Goal: Task Accomplishment & Management: Manage account settings

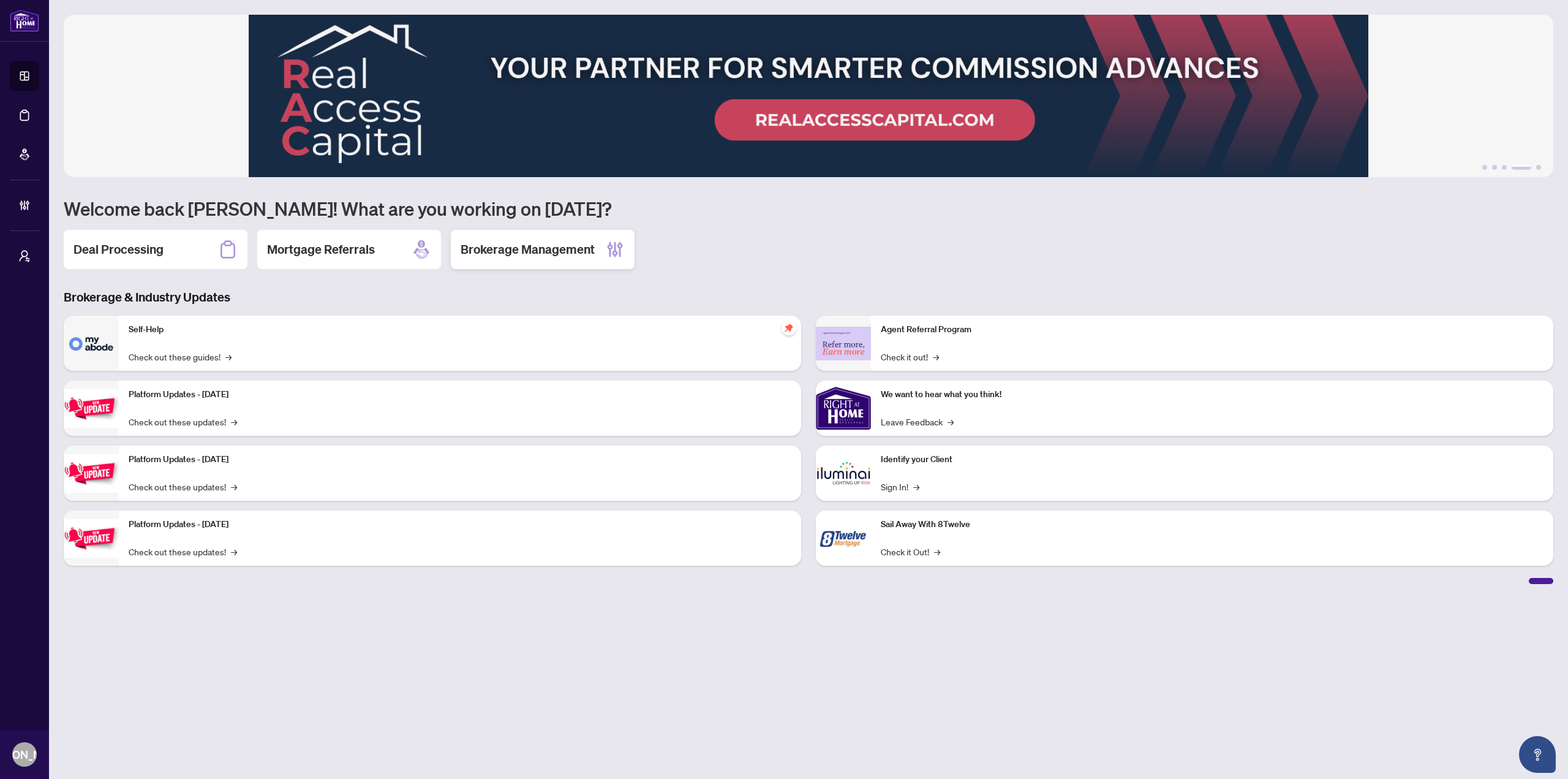
click at [560, 241] on h2 "Brokerage Management" at bounding box center [527, 249] width 134 height 17
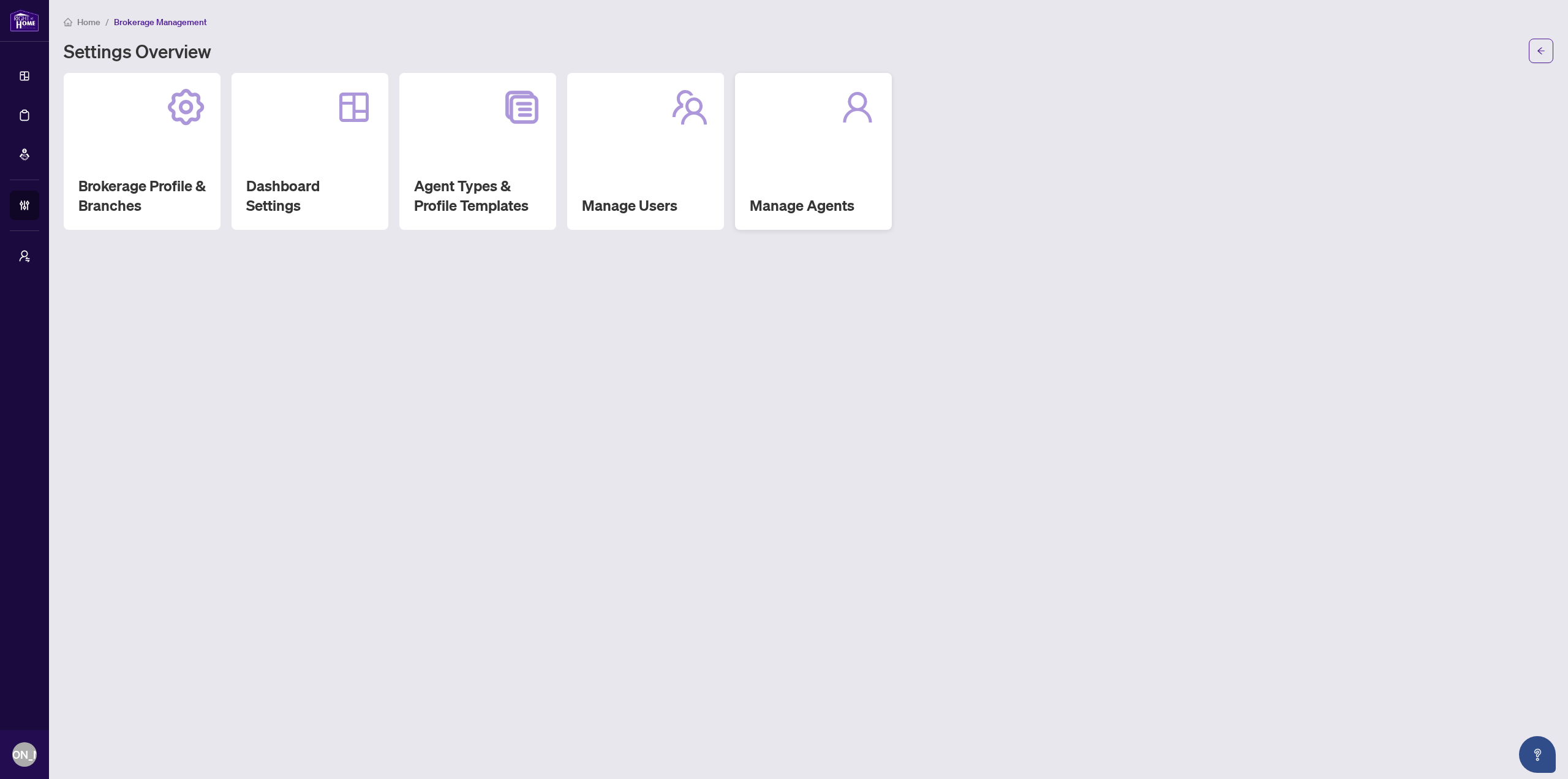
click at [833, 180] on div "Manage Agents" at bounding box center [813, 151] width 156 height 156
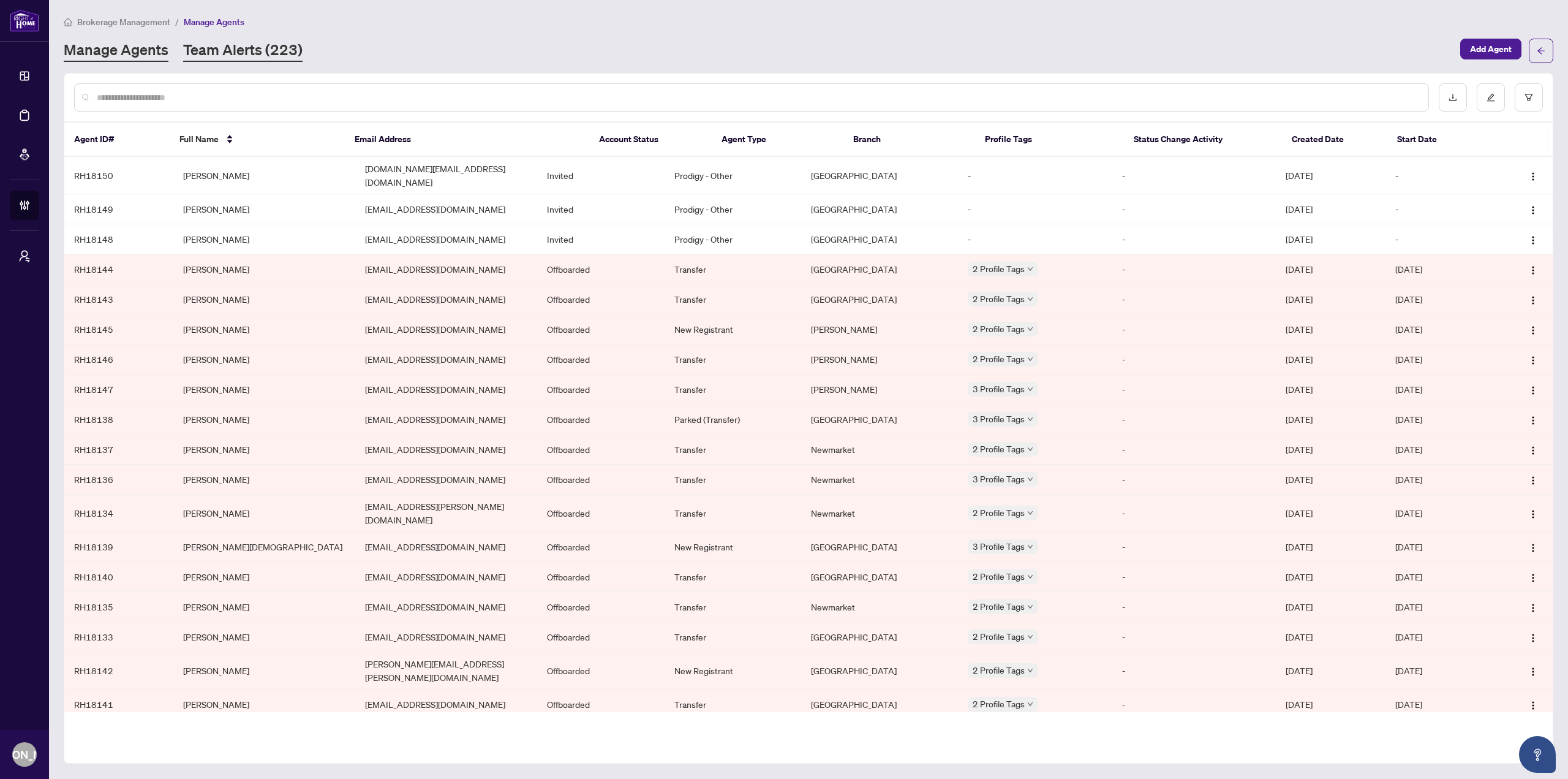
click at [255, 47] on link "Team Alerts (223)" at bounding box center [243, 51] width 120 height 22
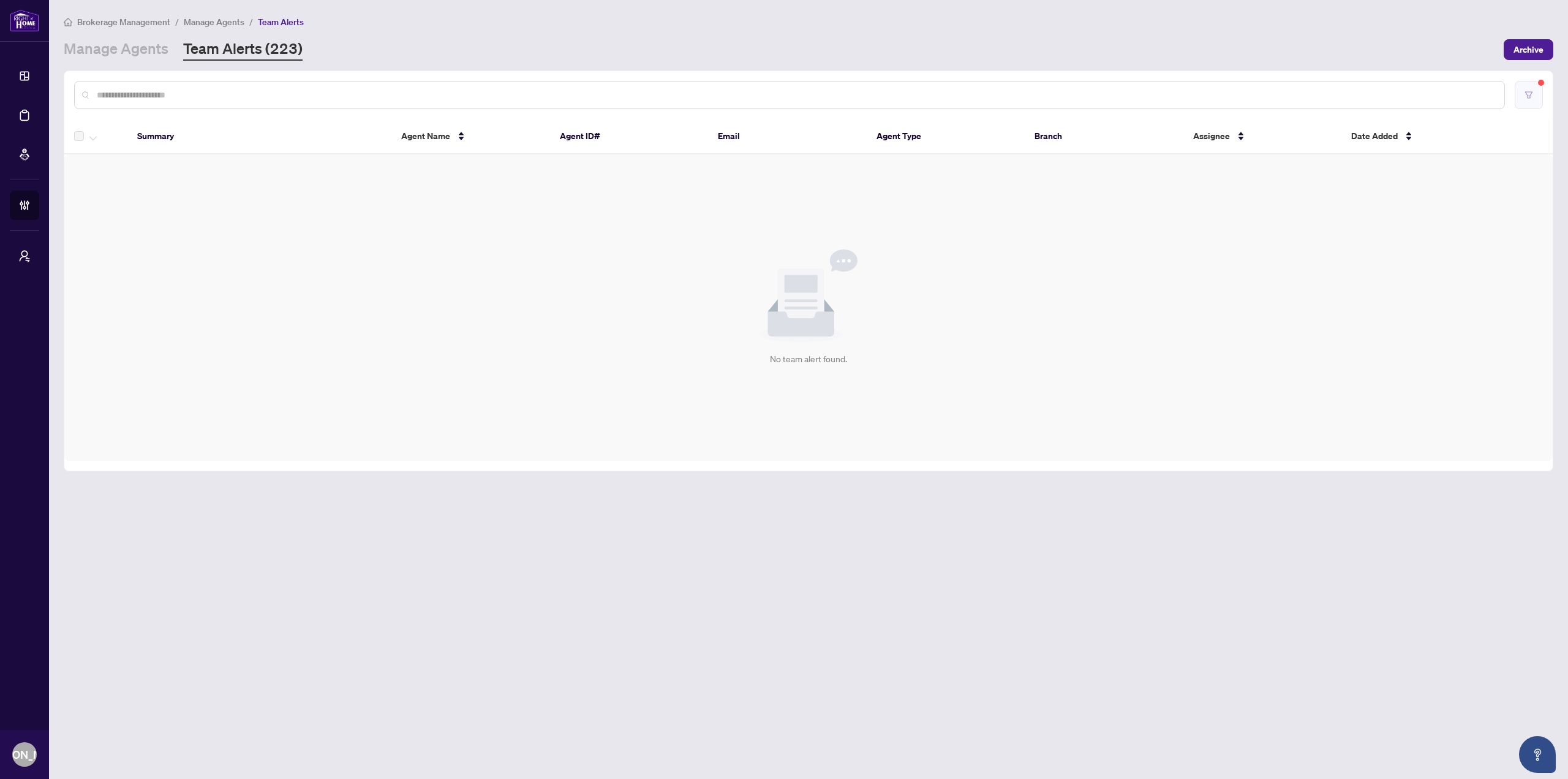
drag, startPoint x: 1541, startPoint y: 79, endPoint x: 1534, endPoint y: 89, distance: 12.2
click at [1536, 85] on span at bounding box center [1529, 95] width 28 height 28
click at [1534, 90] on button "button" at bounding box center [1529, 95] width 28 height 28
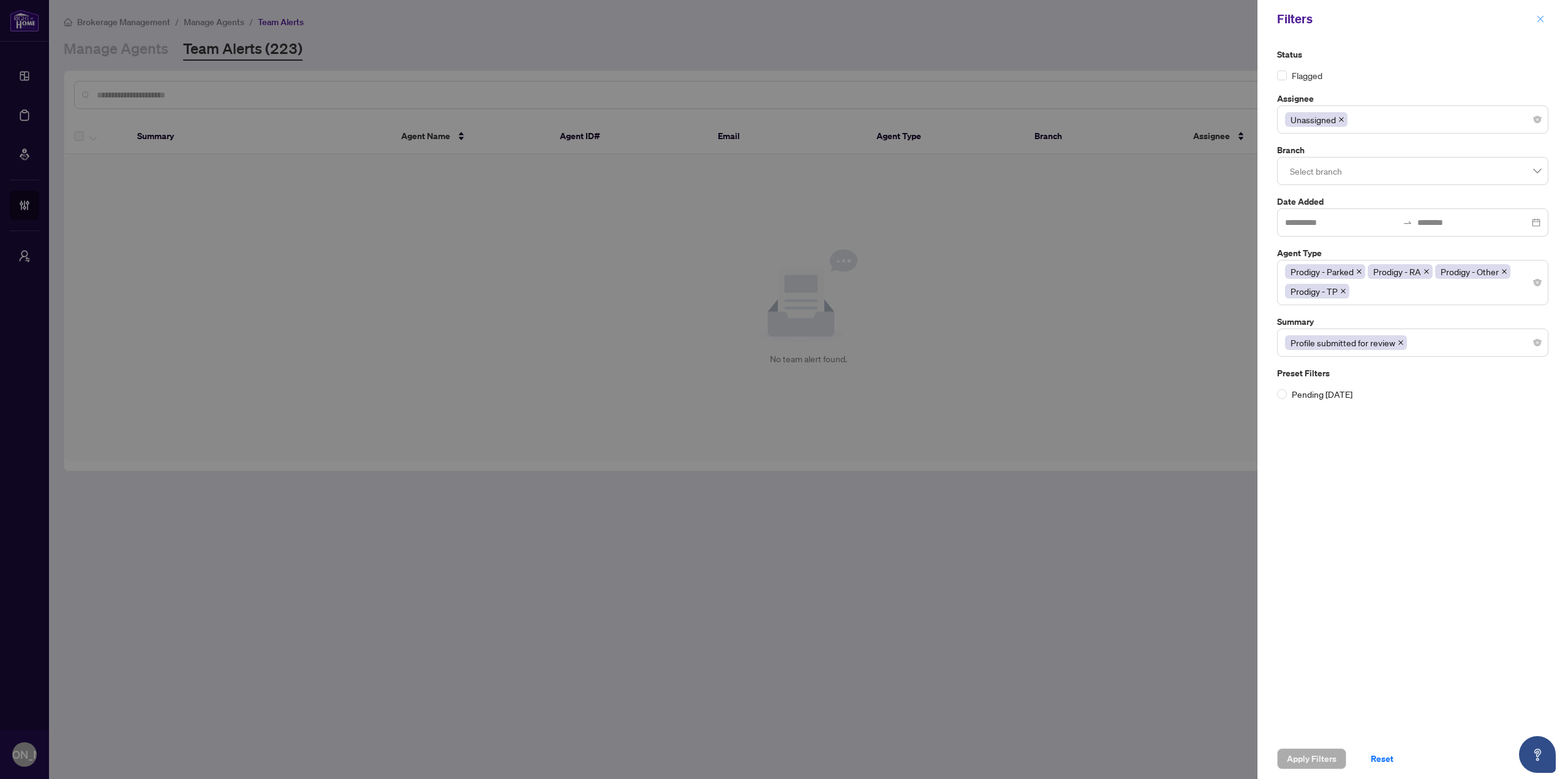
click at [1547, 20] on button "button" at bounding box center [1540, 19] width 16 height 15
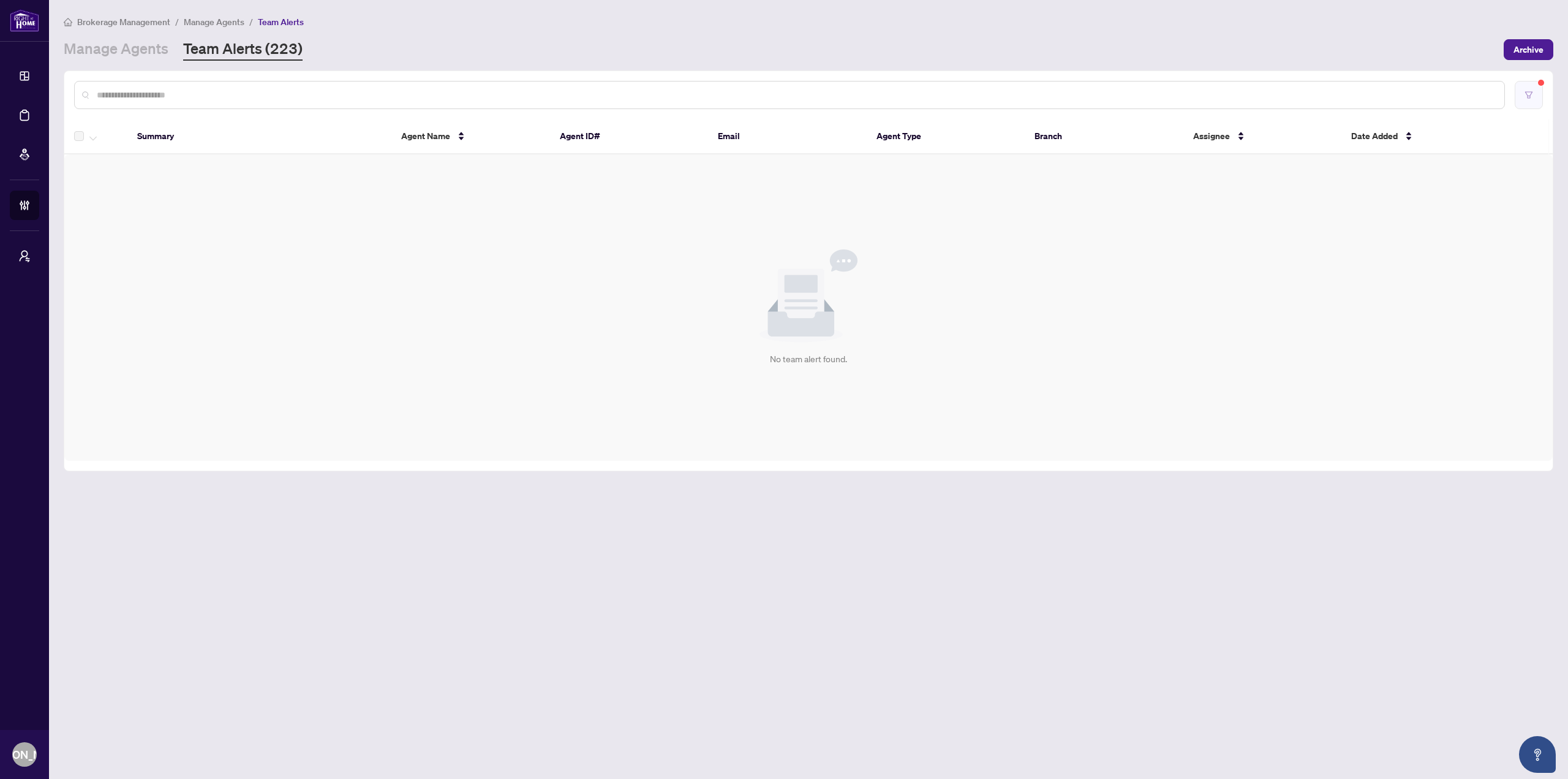
click at [1531, 97] on icon "filter" at bounding box center [1529, 95] width 8 height 8
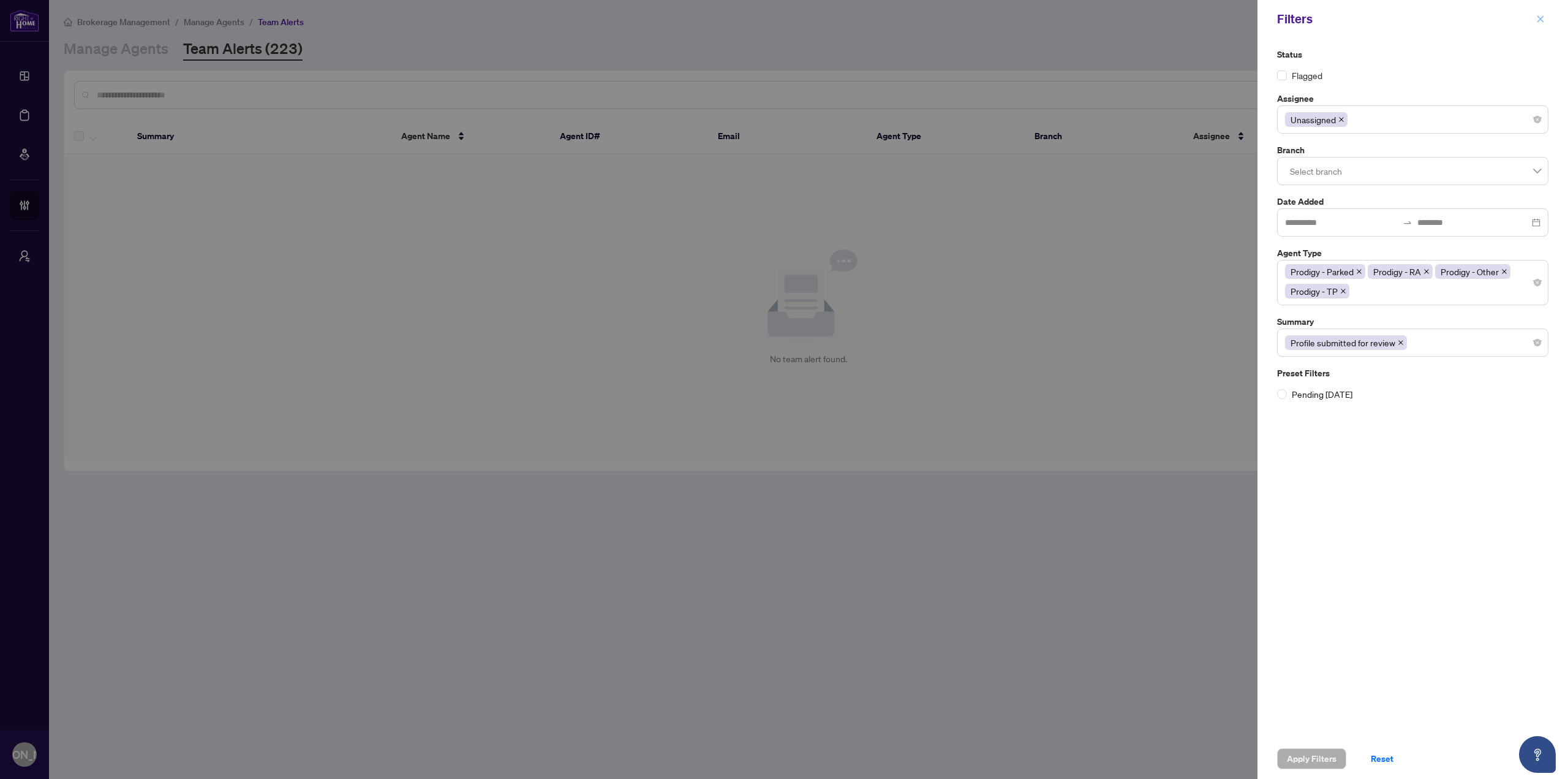
click at [1541, 17] on icon "close" at bounding box center [1541, 19] width 8 height 8
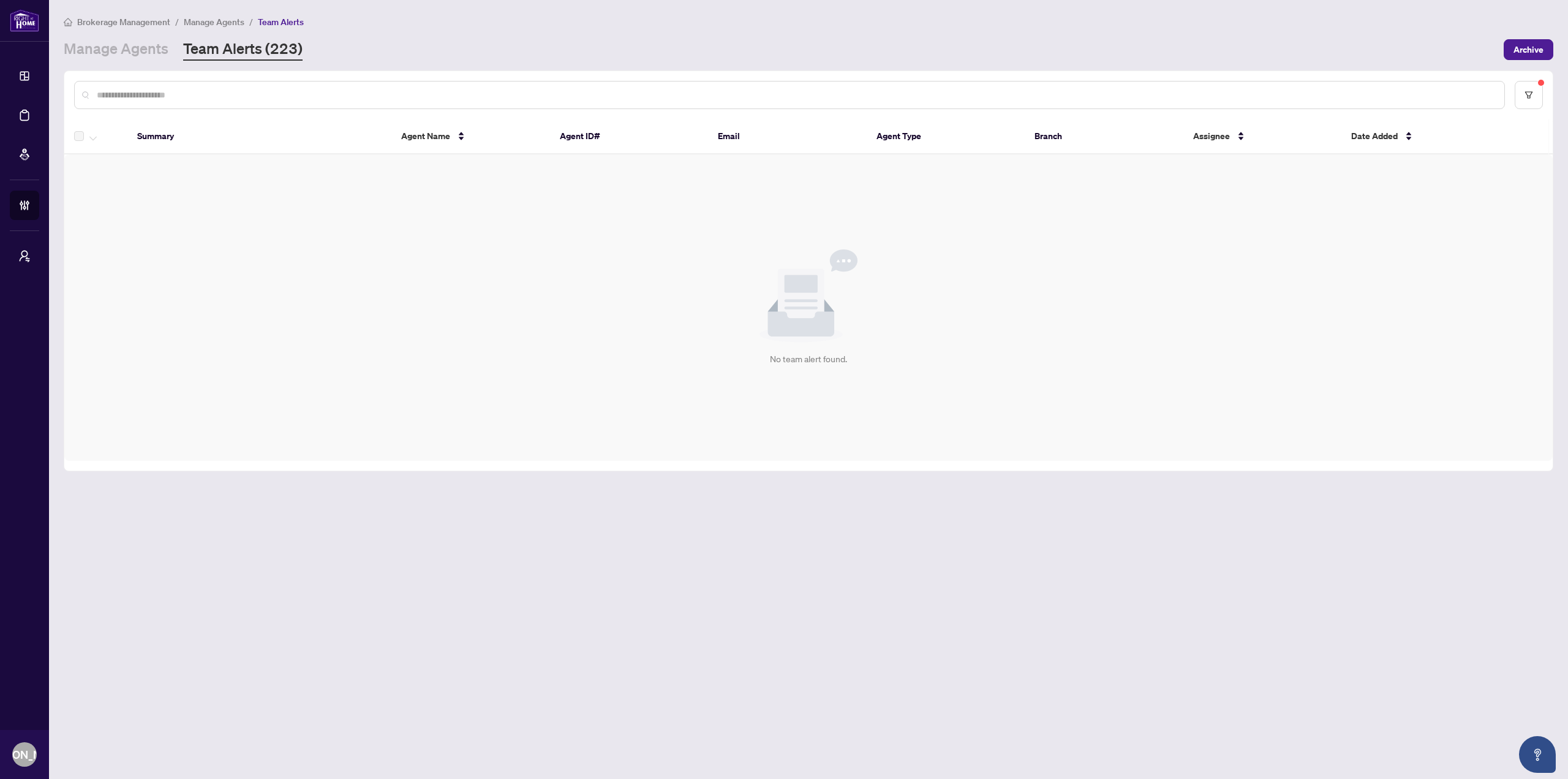
click at [563, 208] on div "No team alert found." at bounding box center [808, 308] width 1488 height 306
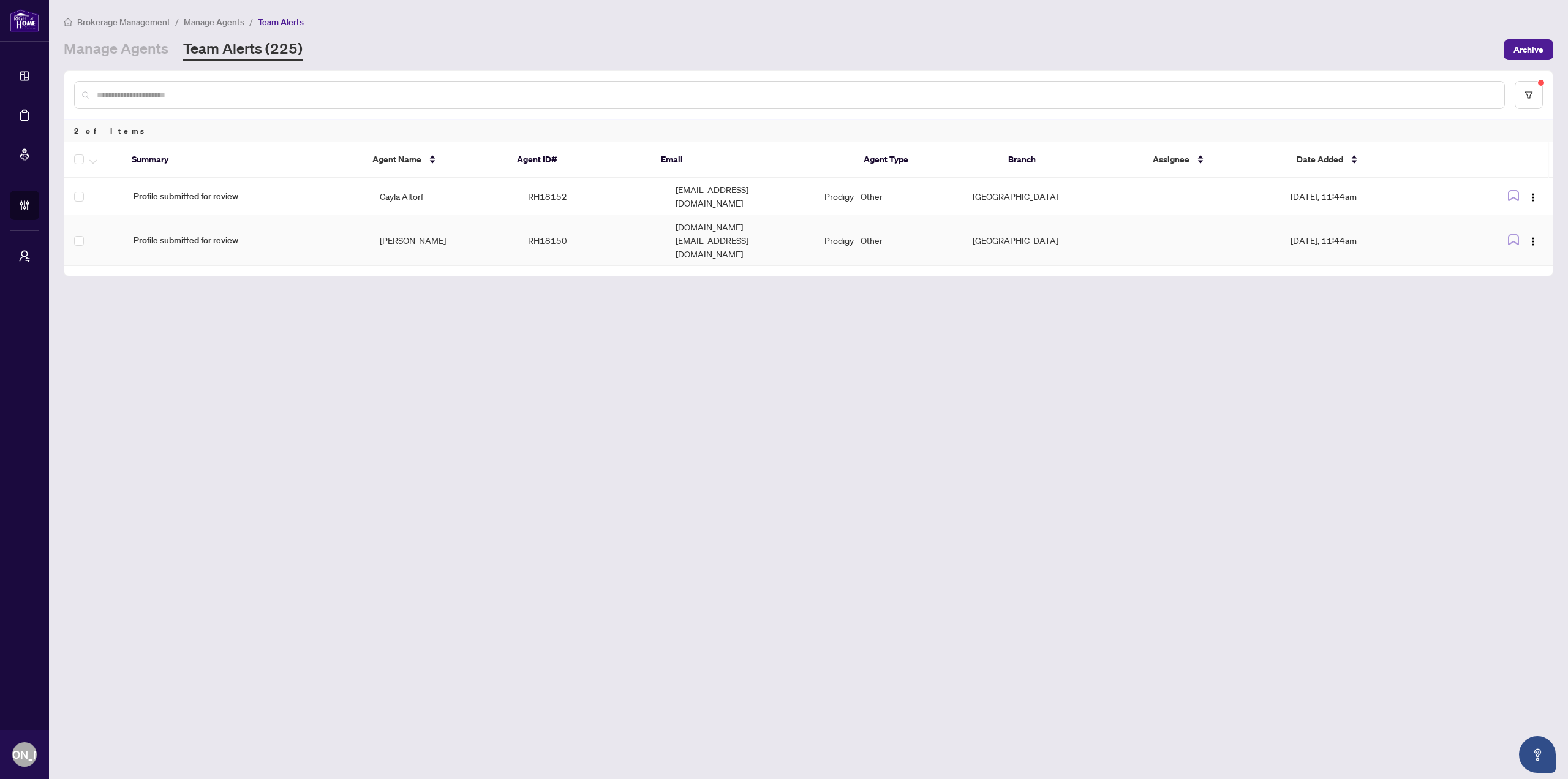
click at [532, 229] on td "RH18150" at bounding box center [592, 240] width 148 height 51
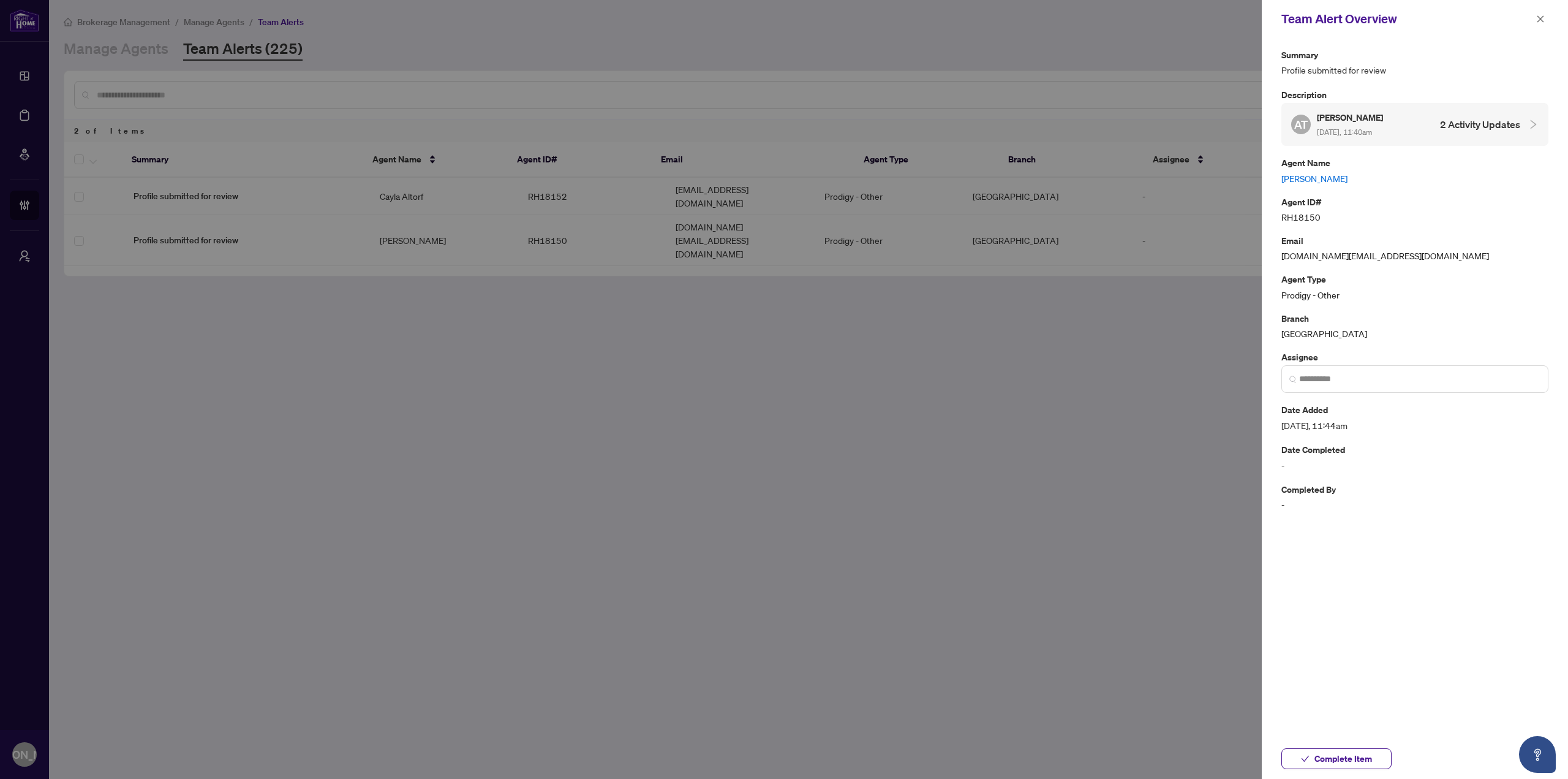
click at [1310, 177] on link "[PERSON_NAME]" at bounding box center [1414, 178] width 267 height 13
drag, startPoint x: 1333, startPoint y: 380, endPoint x: 1351, endPoint y: 394, distance: 22.8
click at [1333, 380] on input "search" at bounding box center [1420, 379] width 241 height 12
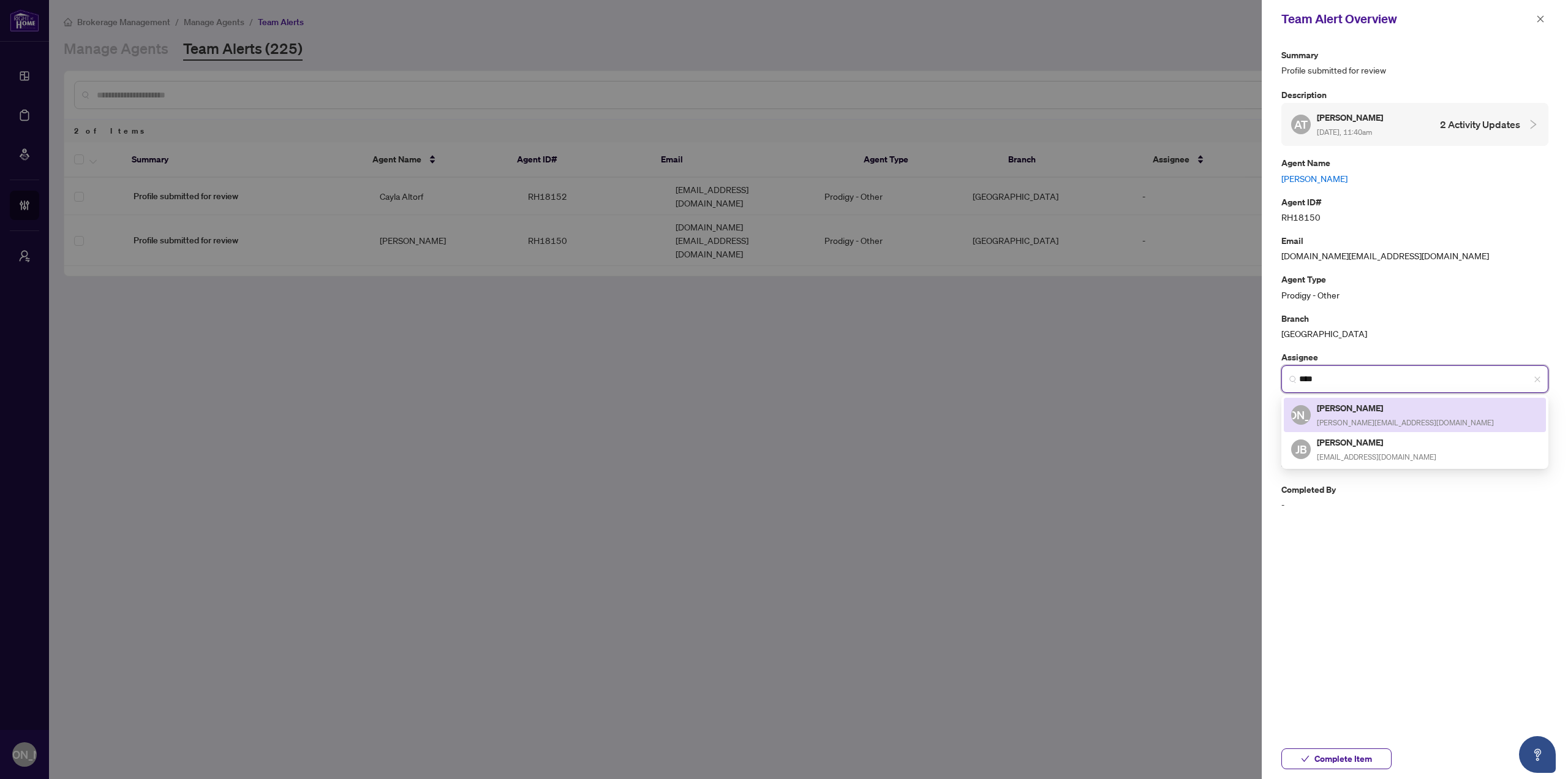
click at [1362, 410] on h5 "[PERSON_NAME]" at bounding box center [1405, 408] width 177 height 14
type input "**********"
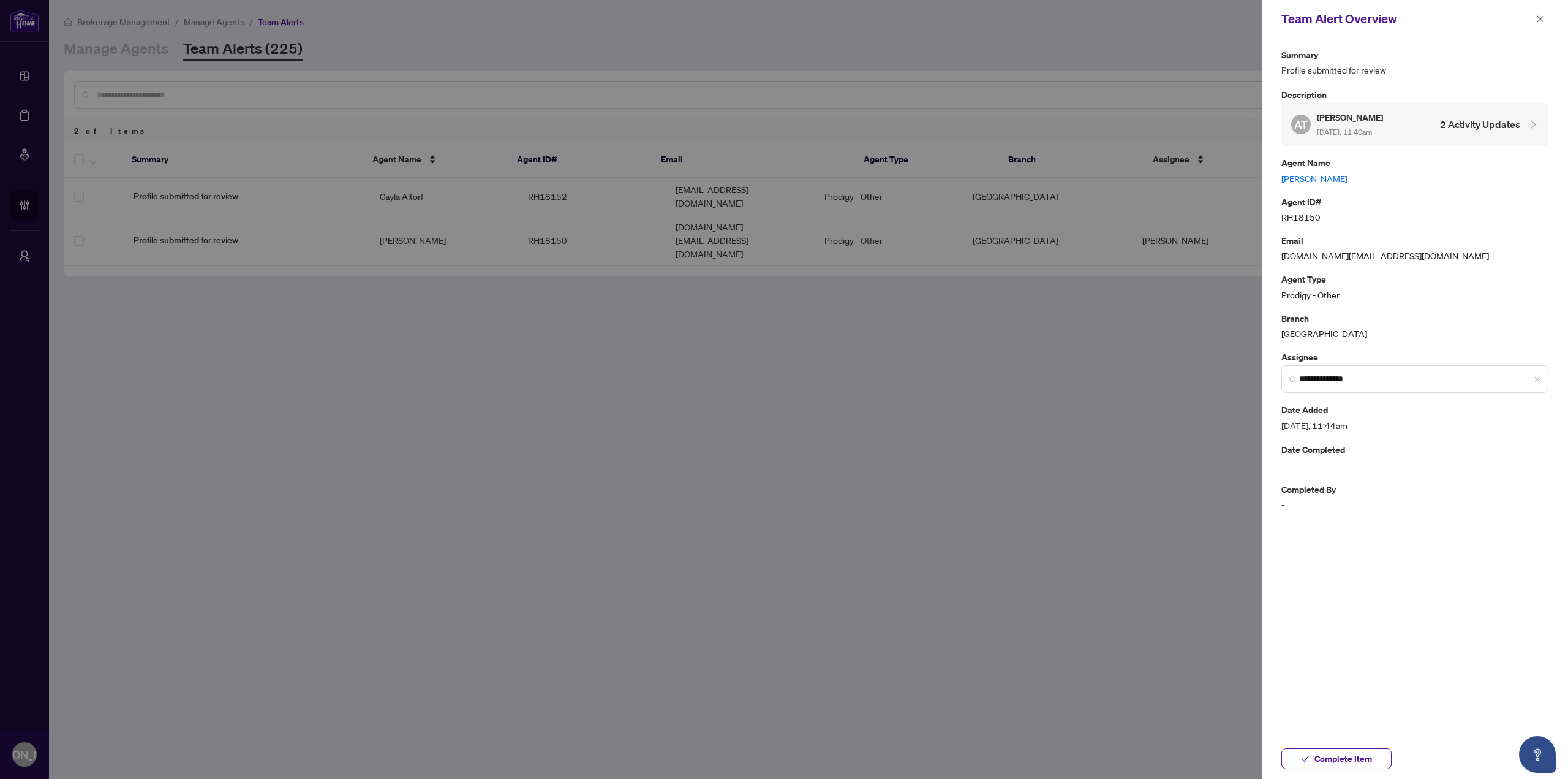
click at [1383, 220] on div "Agent ID# RH18150" at bounding box center [1414, 209] width 267 height 29
click at [1373, 755] on button "Complete Item" at bounding box center [1336, 758] width 111 height 21
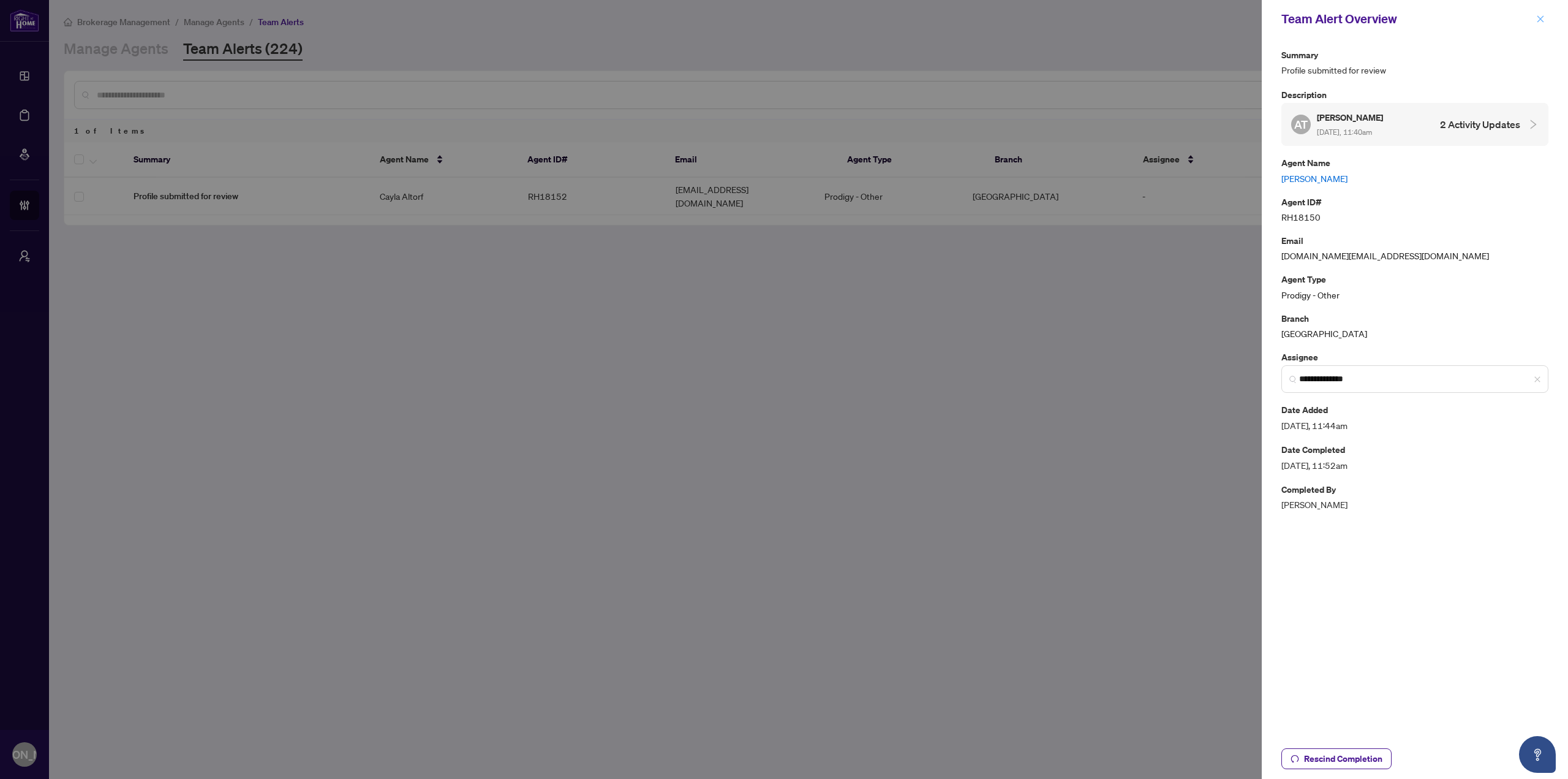
click at [1541, 11] on span "button" at bounding box center [1541, 19] width 8 height 20
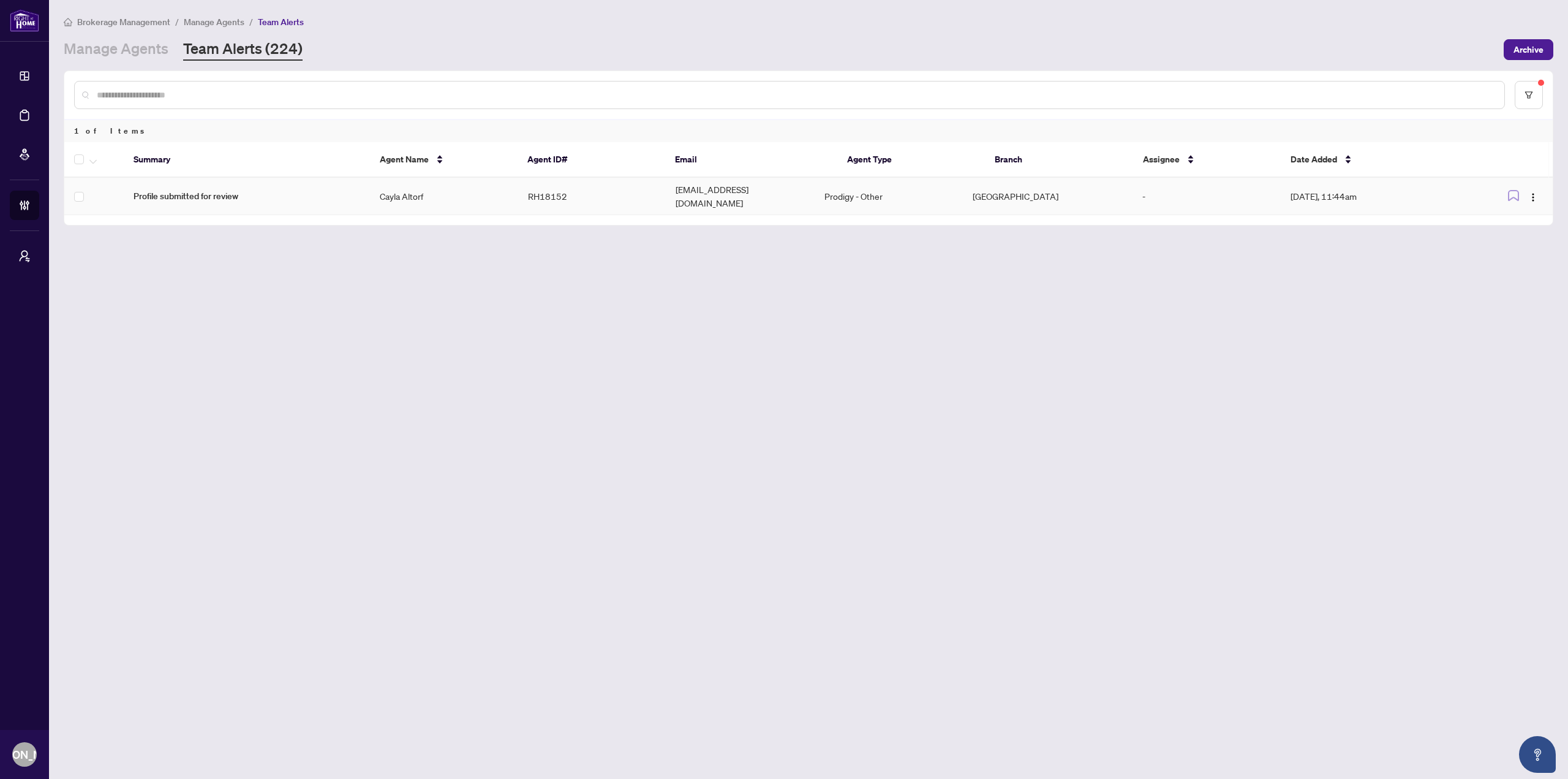
click at [530, 190] on td "RH18152" at bounding box center [592, 196] width 148 height 37
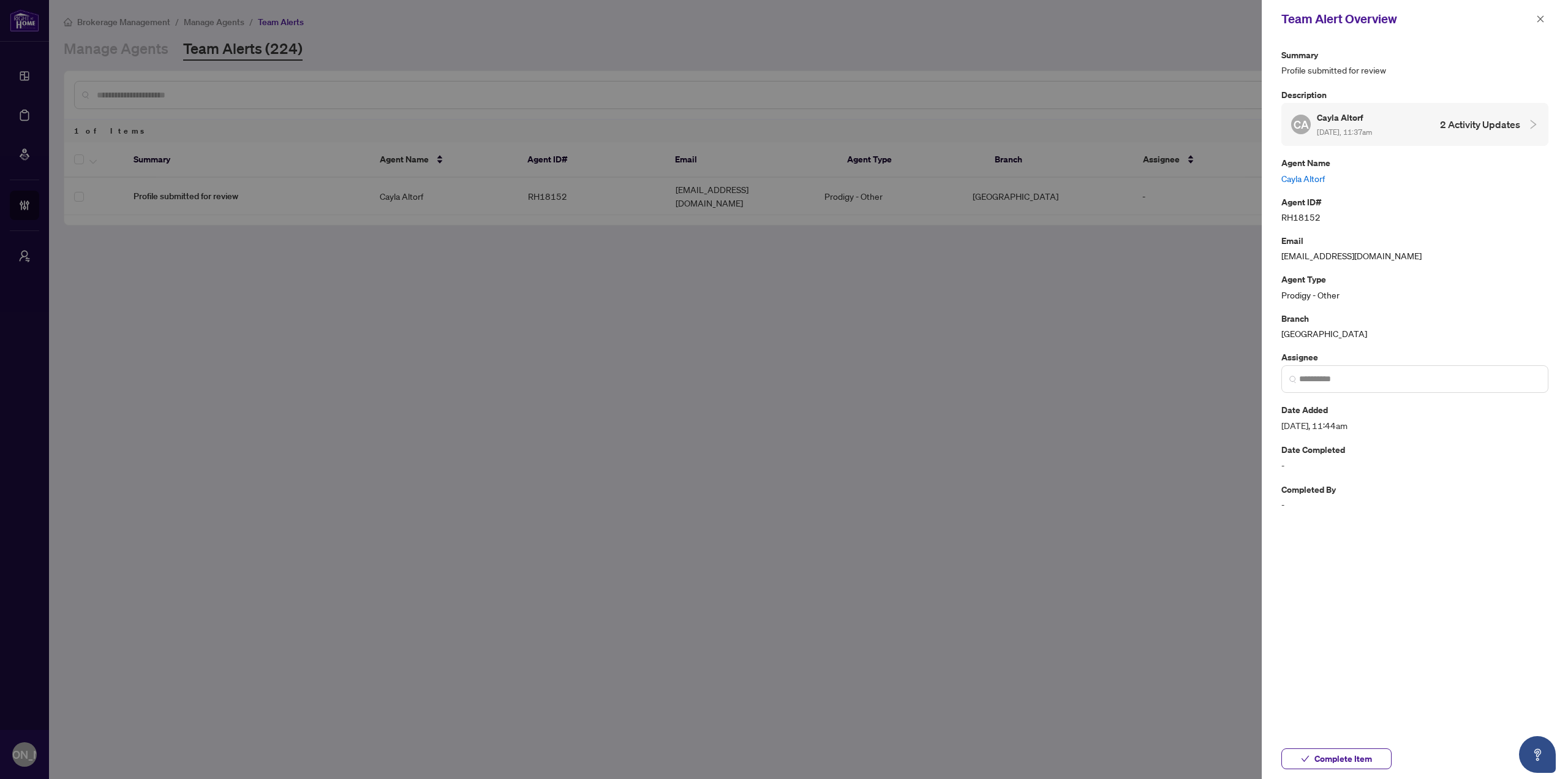
click at [1441, 128] on h4 "2 Activity Updates" at bounding box center [1480, 125] width 80 height 15
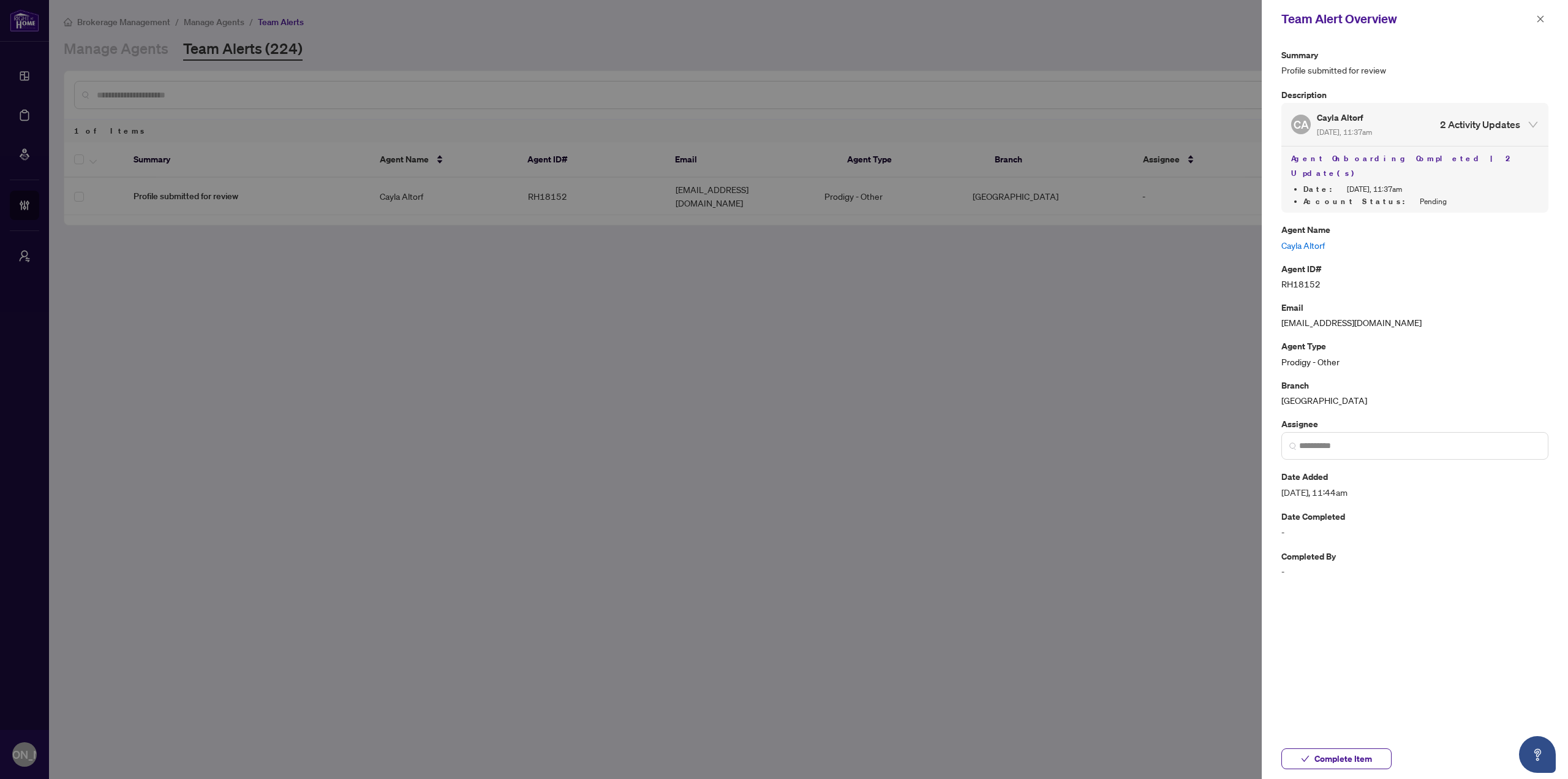
click at [1446, 126] on h4 "2 Activity Updates" at bounding box center [1480, 125] width 80 height 15
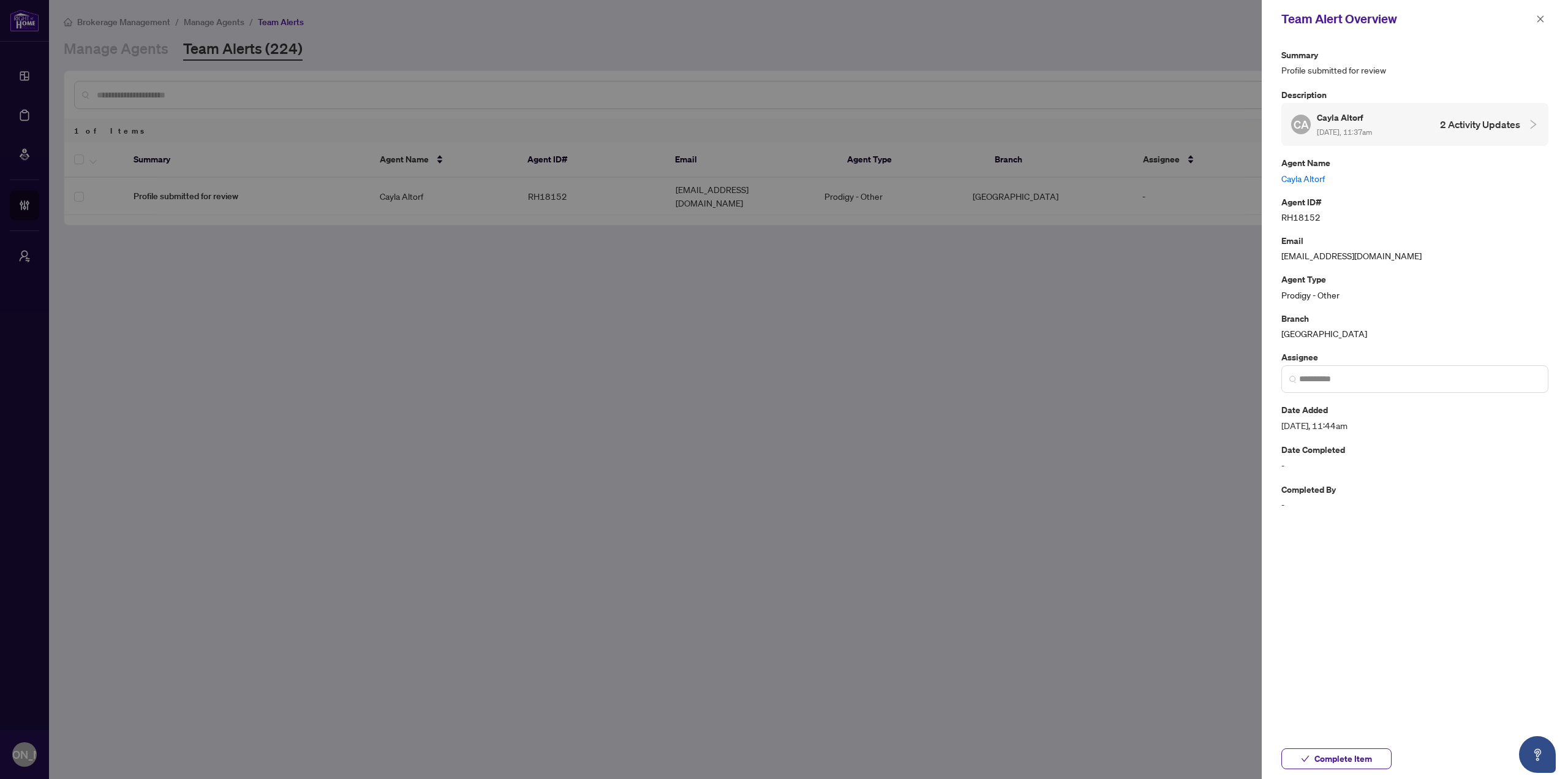
click at [1309, 178] on link "Cayla Altorf" at bounding box center [1414, 178] width 267 height 13
click at [1338, 387] on span at bounding box center [1414, 379] width 267 height 27
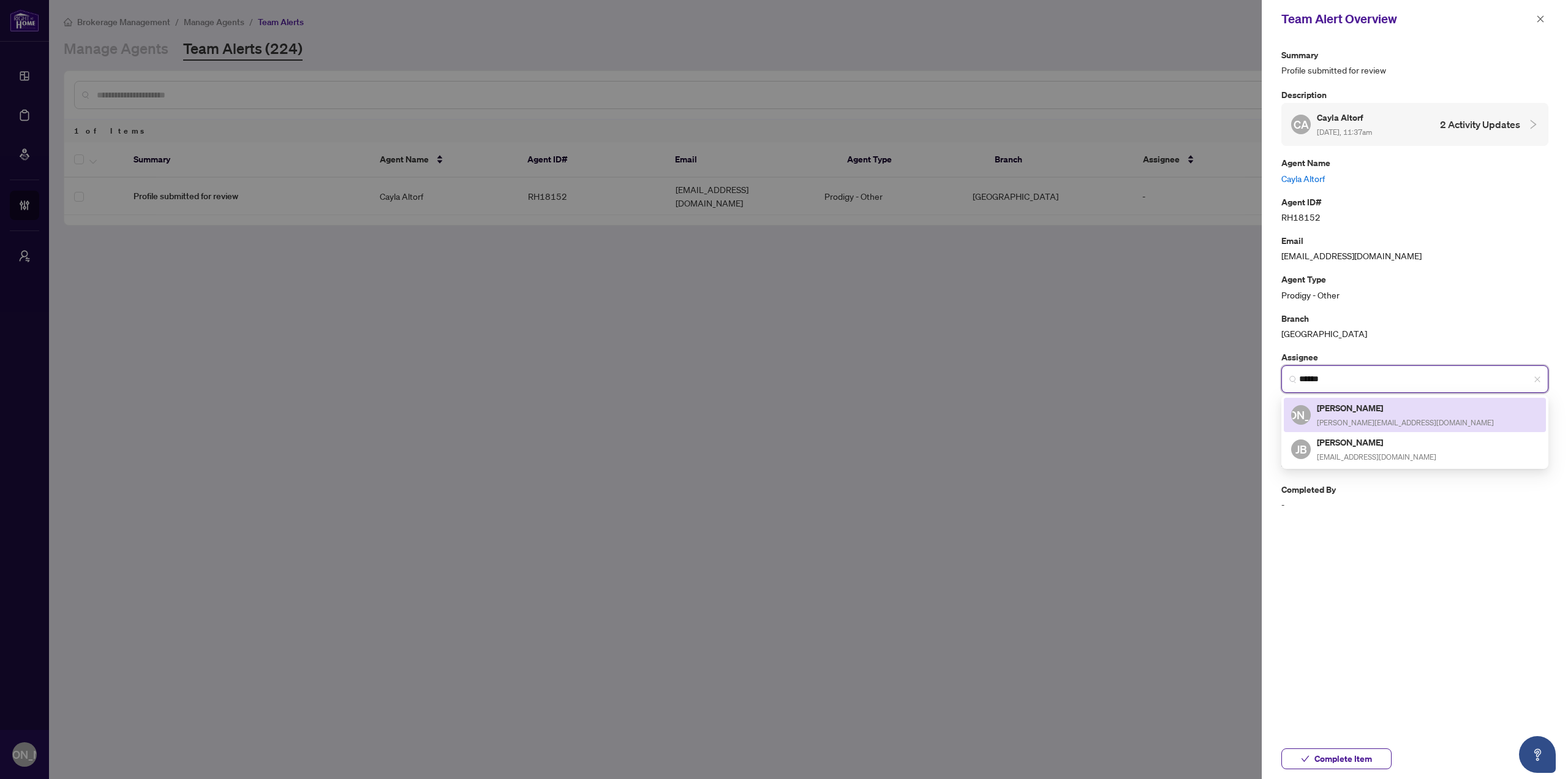
click at [1348, 404] on h5 "[PERSON_NAME]" at bounding box center [1405, 408] width 177 height 14
type input "**********"
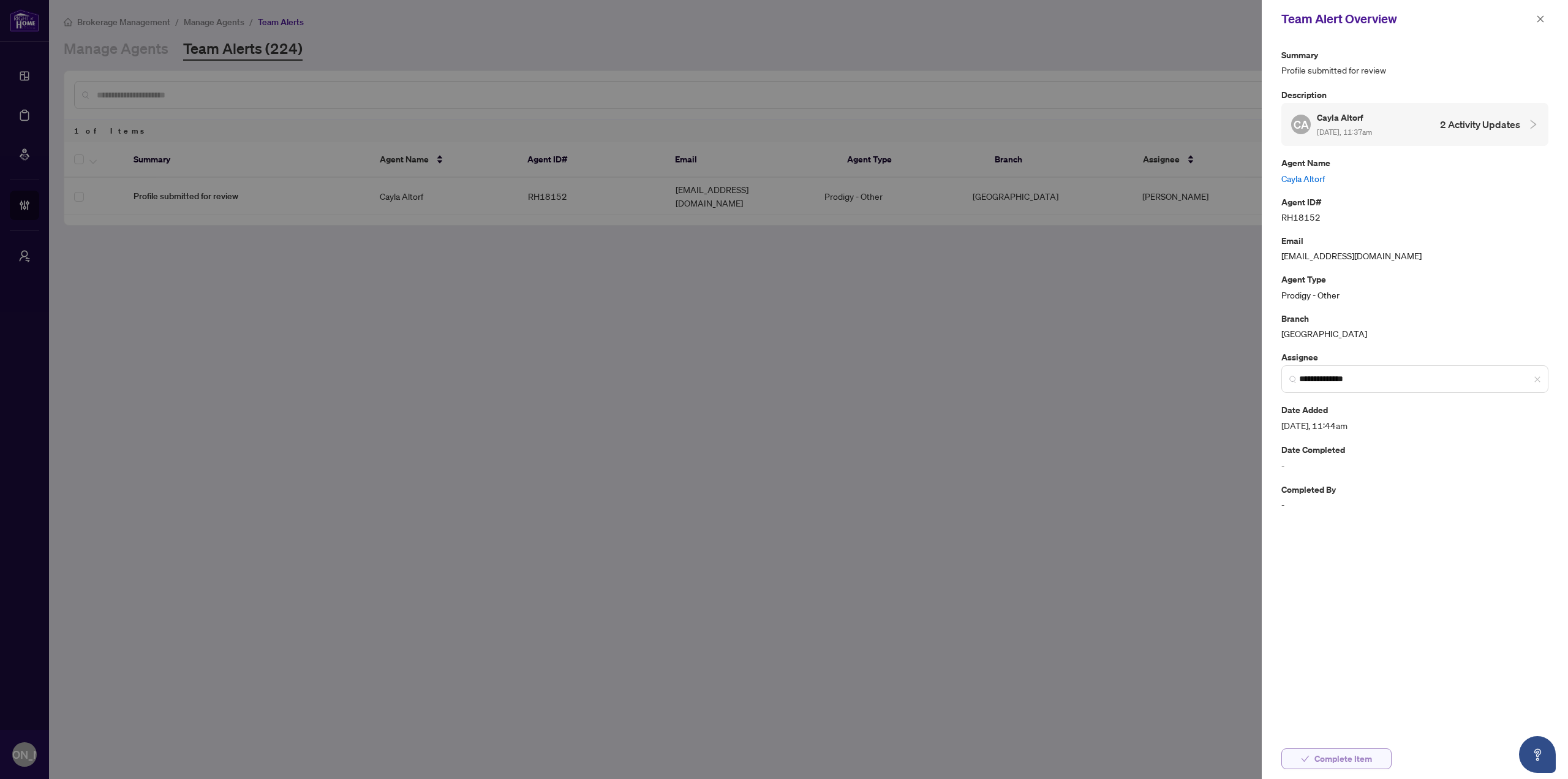
click at [1349, 756] on span "Complete Item" at bounding box center [1343, 759] width 57 height 20
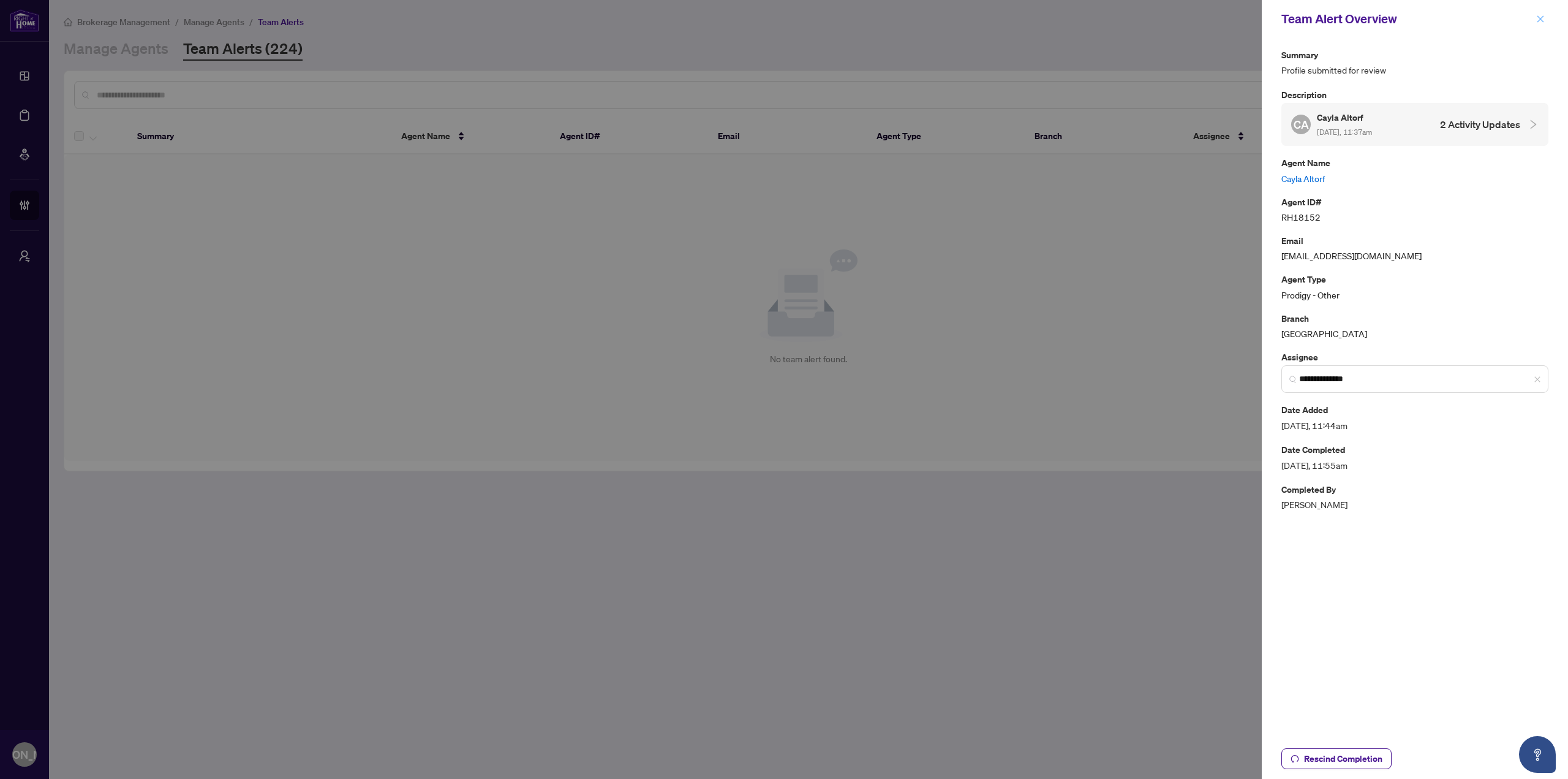
click at [1547, 14] on button "button" at bounding box center [1540, 19] width 16 height 15
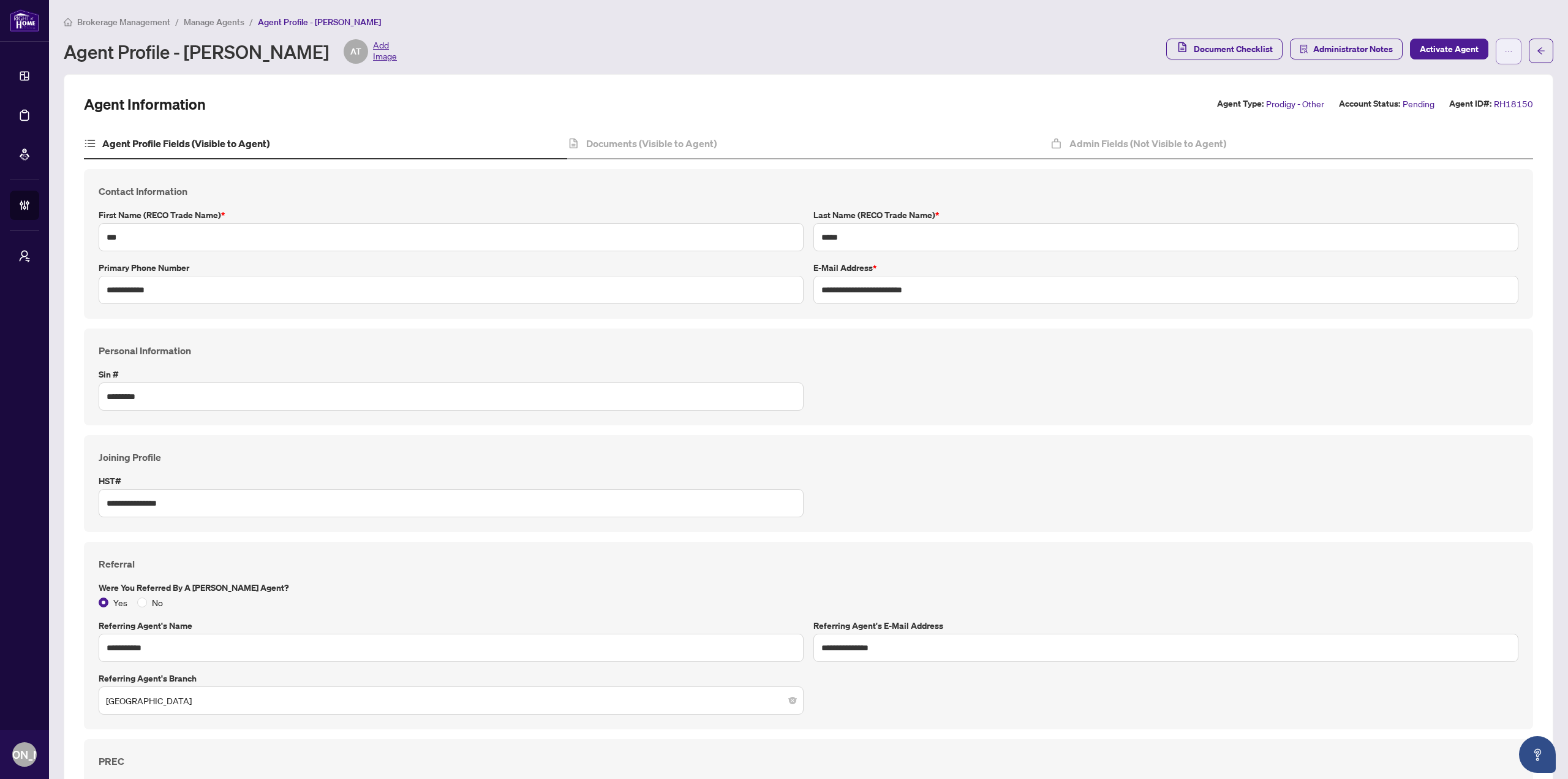
click at [1504, 42] on span "button" at bounding box center [1508, 52] width 8 height 20
click at [1468, 153] on span "Agent Activity History" at bounding box center [1460, 156] width 84 height 13
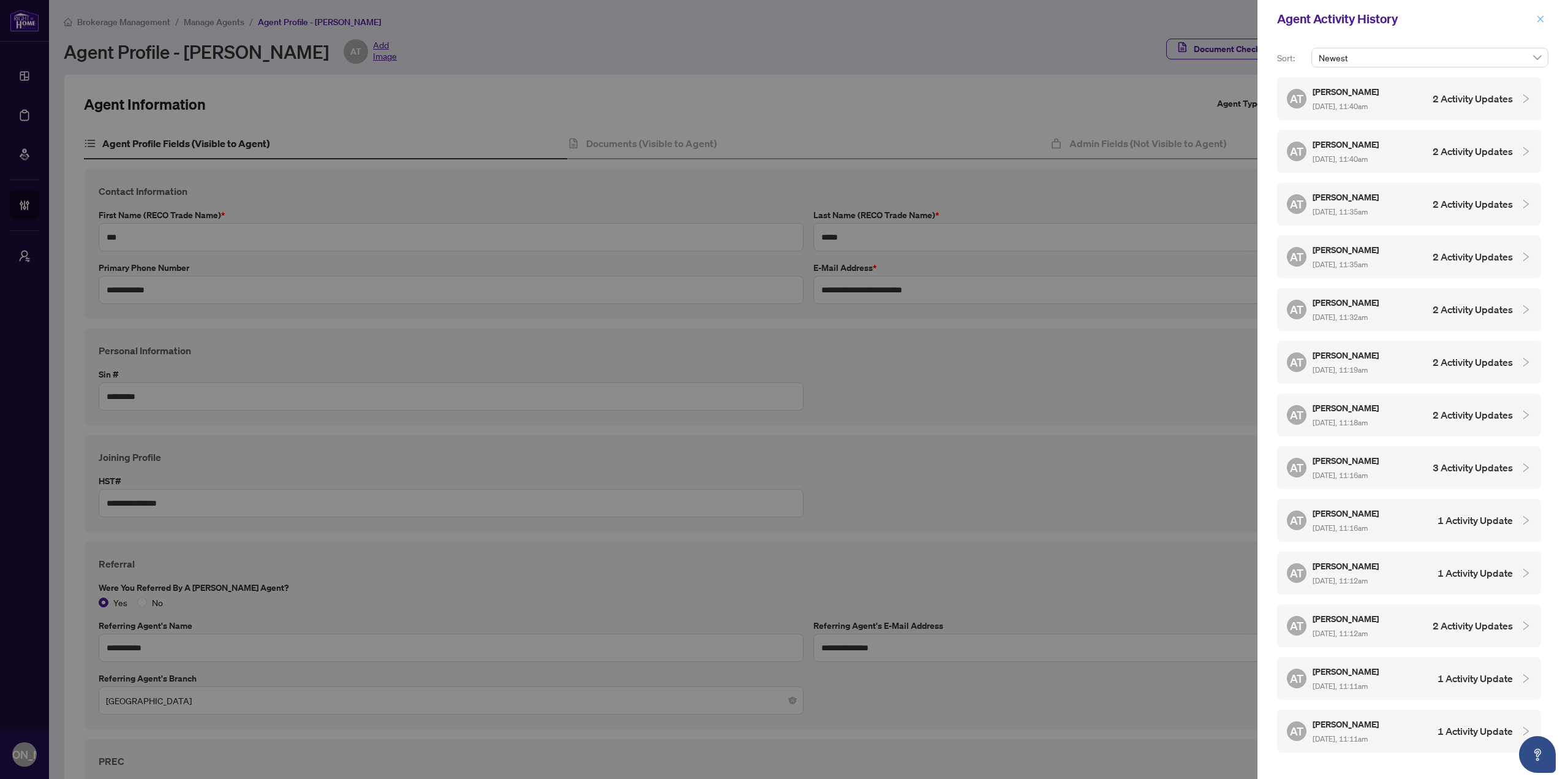
click at [1540, 18] on icon "close" at bounding box center [1541, 18] width 7 height 7
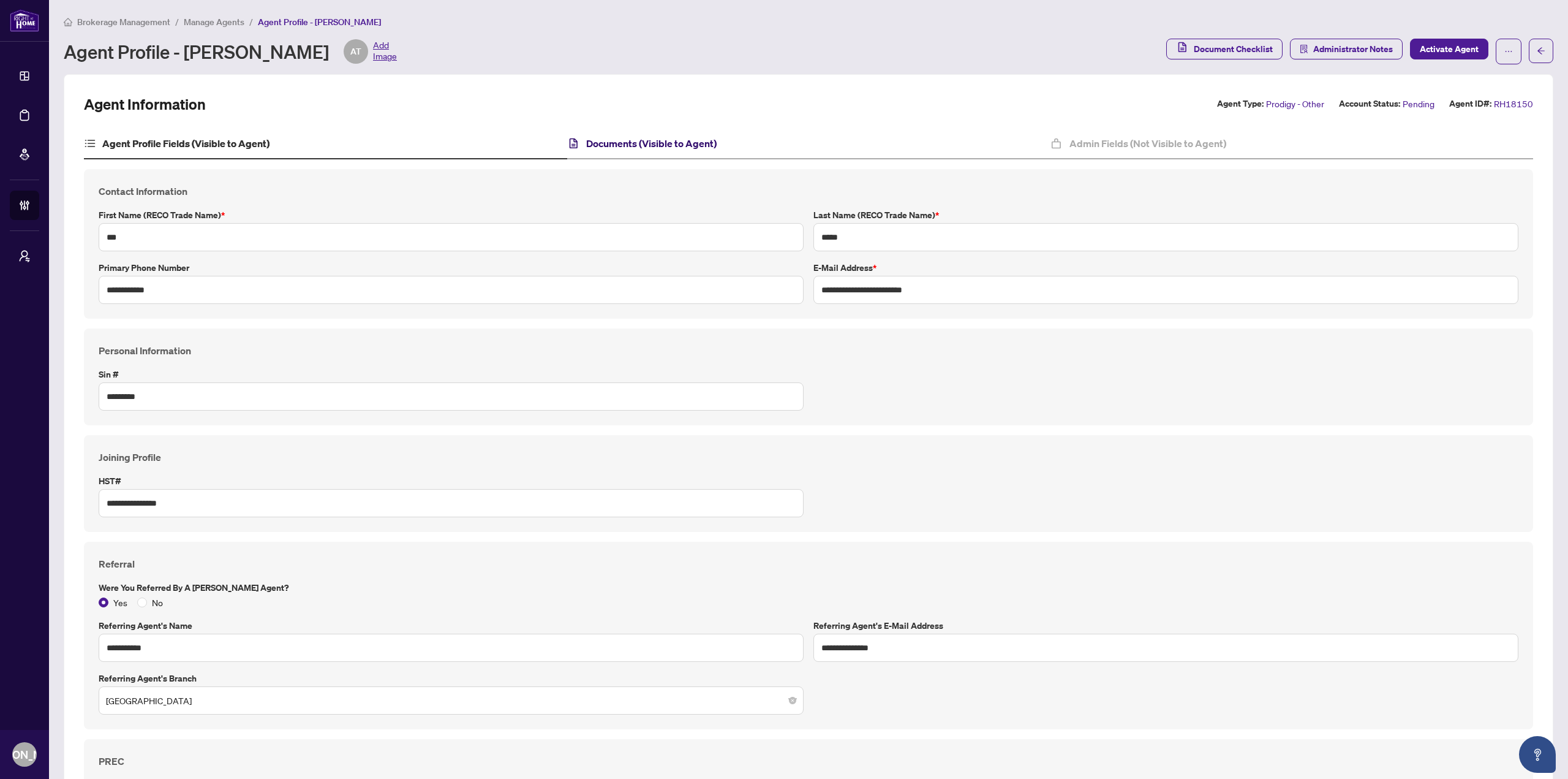
click at [628, 146] on h4 "Documents (Visible to Agent)" at bounding box center [651, 143] width 131 height 15
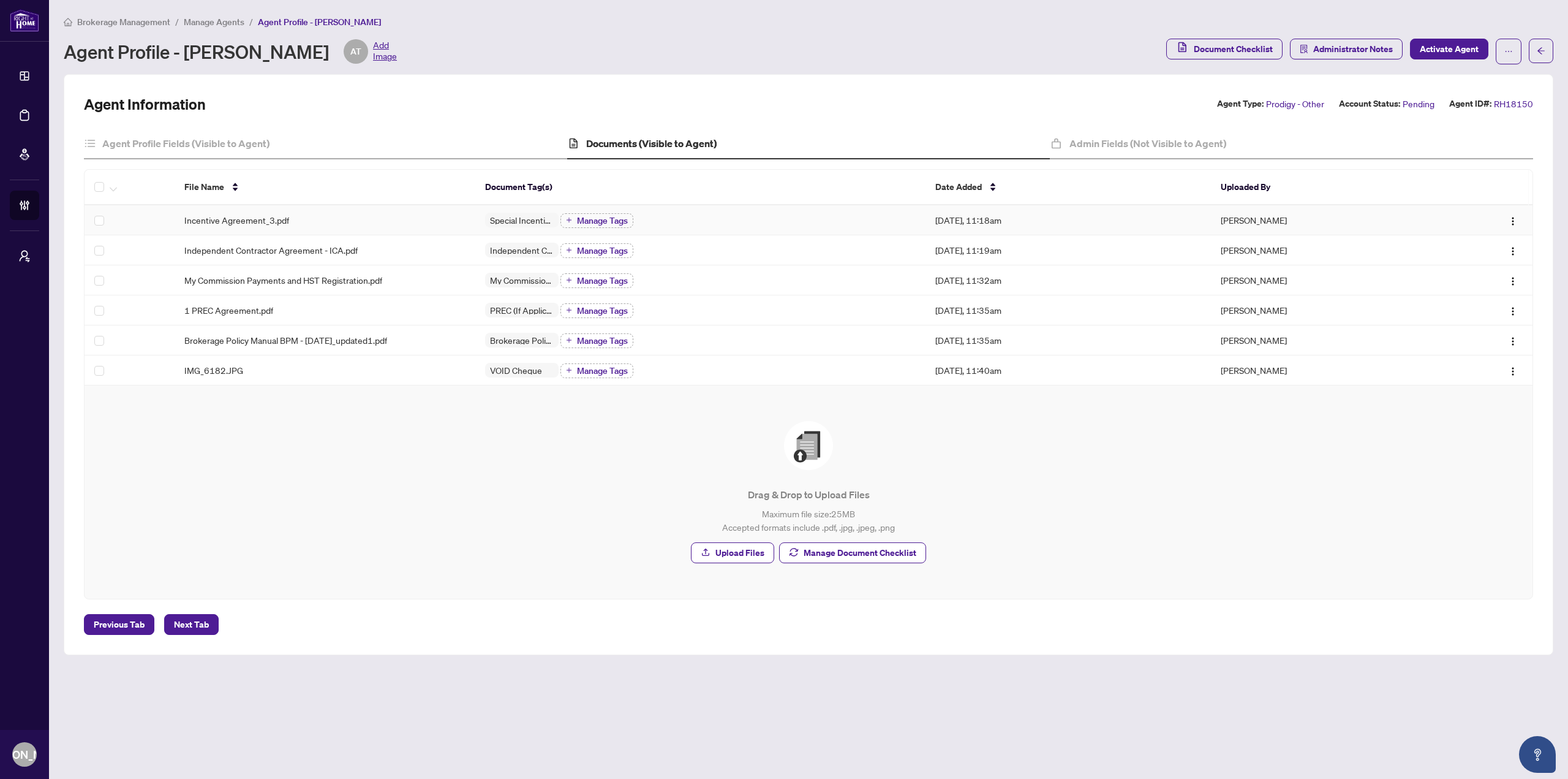
click at [354, 212] on td "Incentive Agreement_3.pdf" at bounding box center [324, 221] width 300 height 30
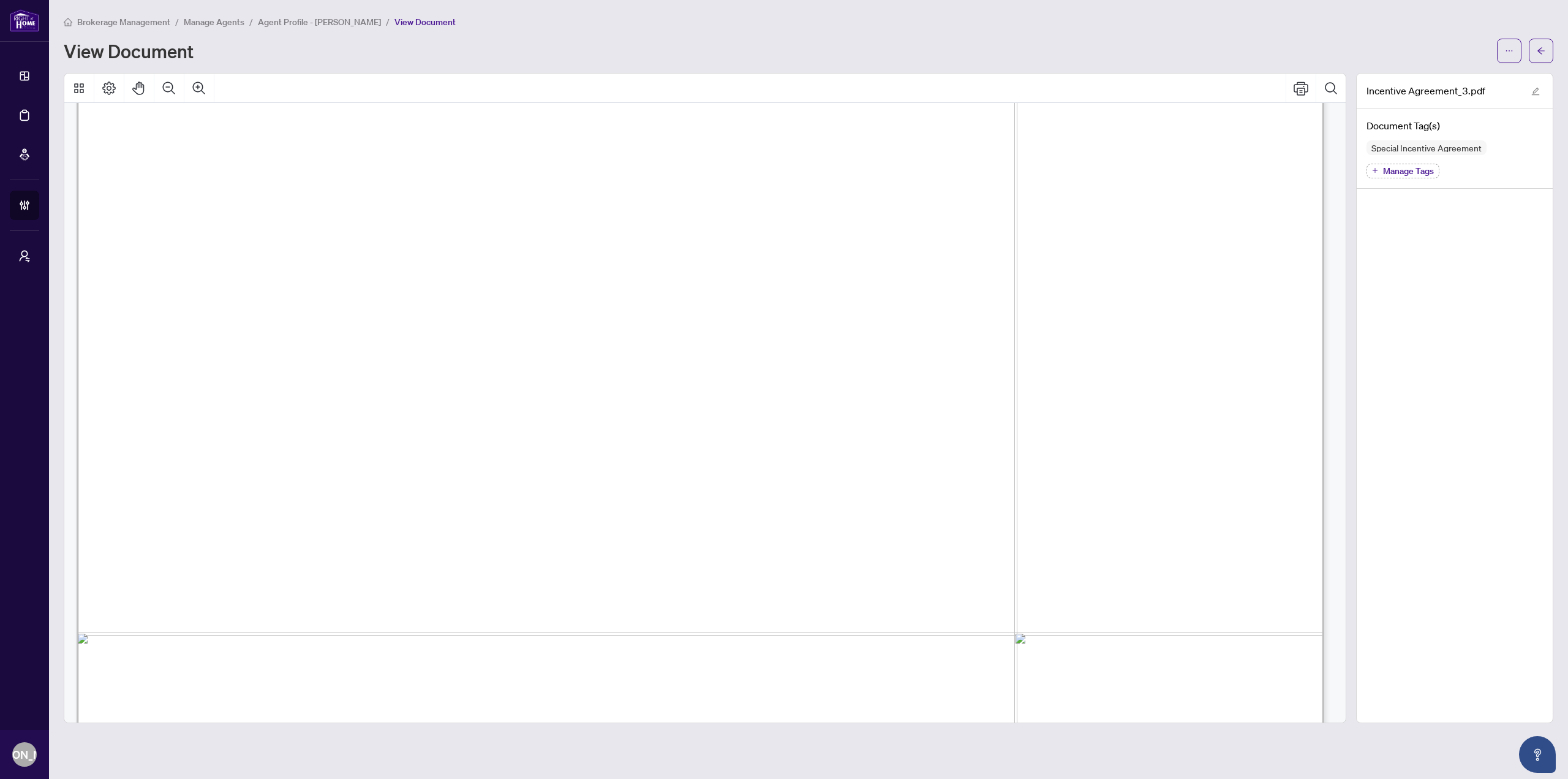
scroll to position [3738, 0]
click at [1535, 45] on button "button" at bounding box center [1541, 50] width 24 height 24
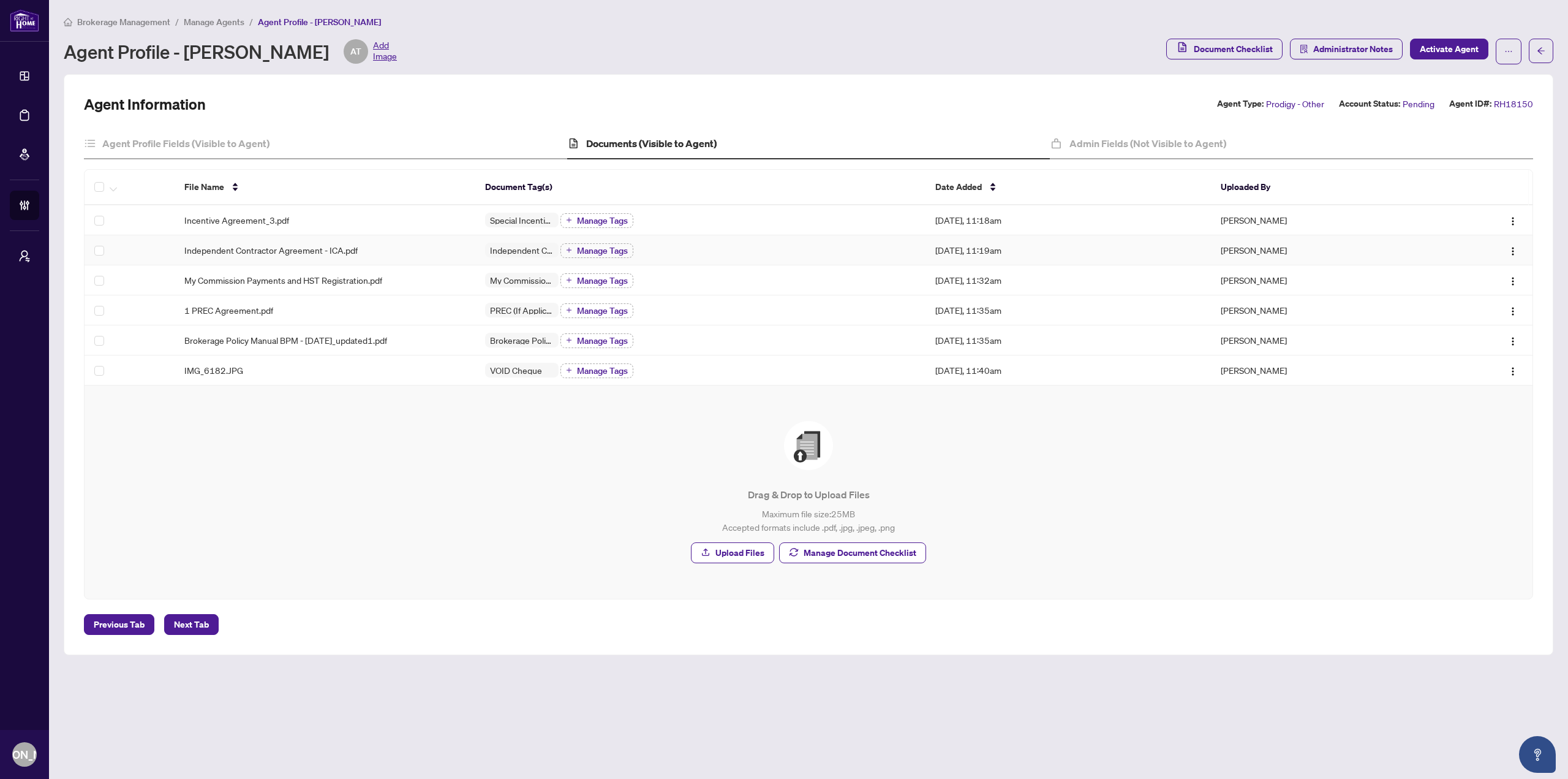
click at [406, 242] on td "Independent Contractor Agreement - ICA.pdf" at bounding box center [324, 251] width 300 height 30
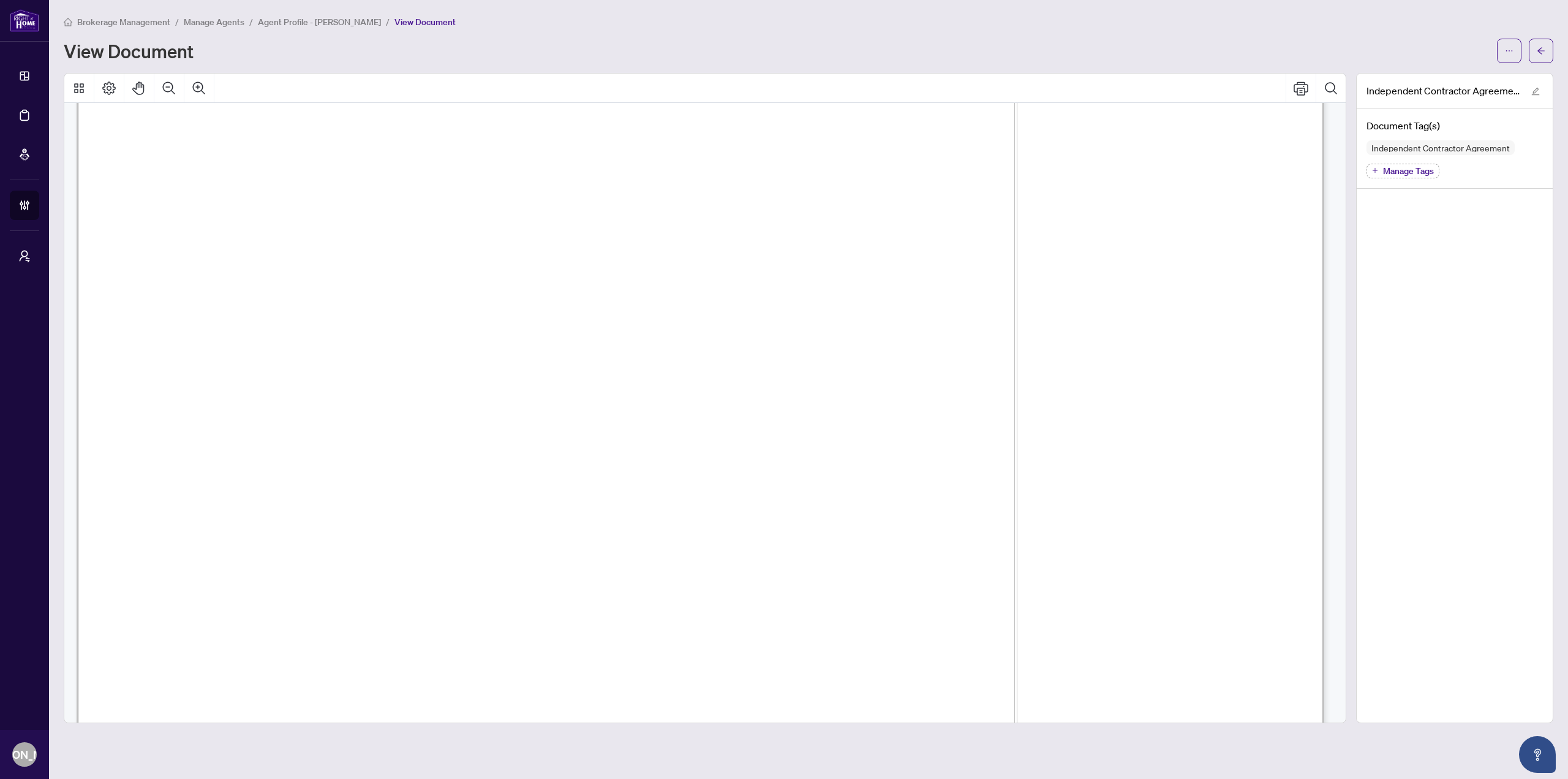
scroll to position [24998, 0]
click at [1546, 47] on button "button" at bounding box center [1541, 50] width 24 height 24
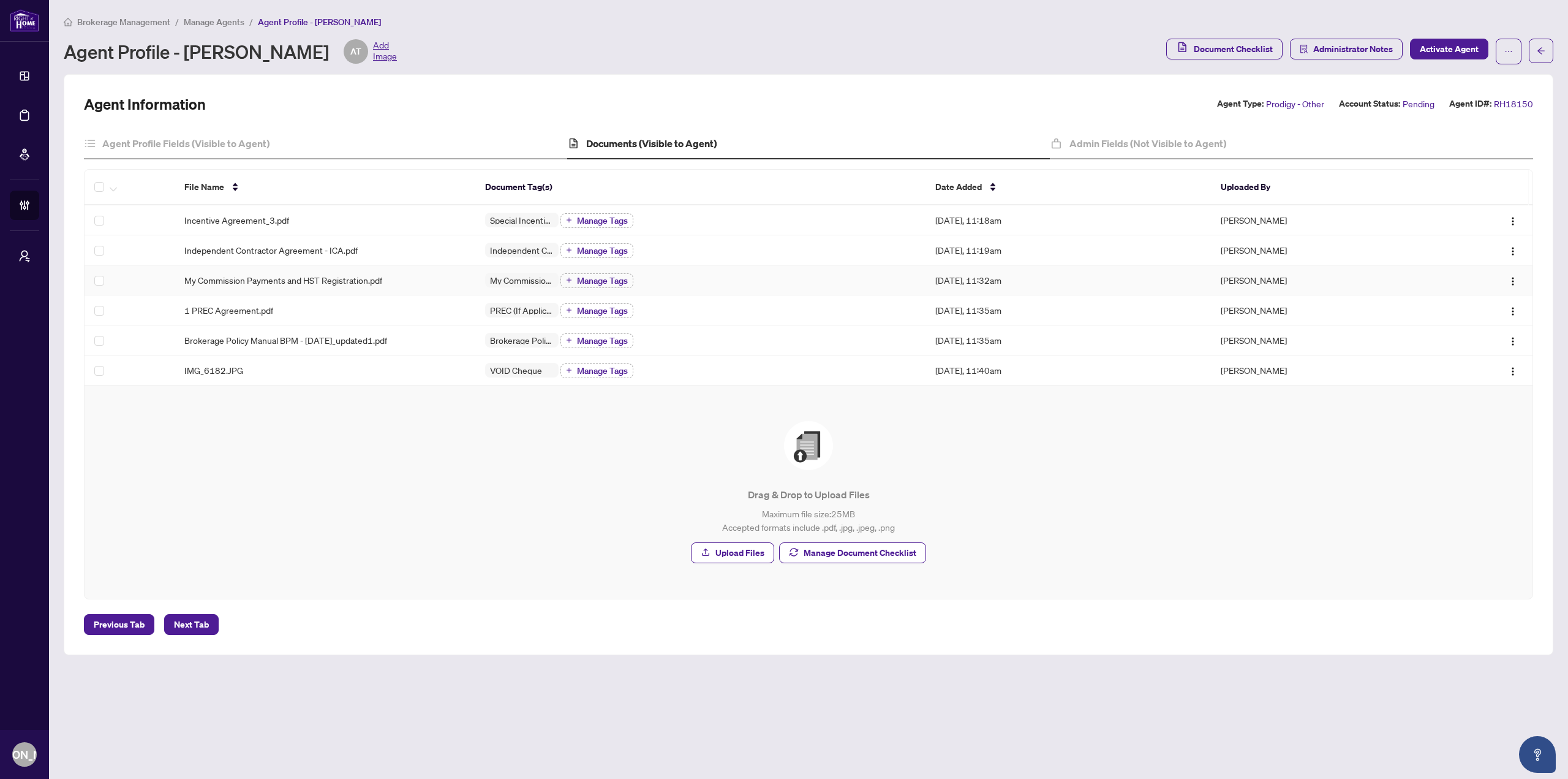
click at [403, 275] on div "My Commission Payments and HST Registration.pdf" at bounding box center [324, 280] width 280 height 13
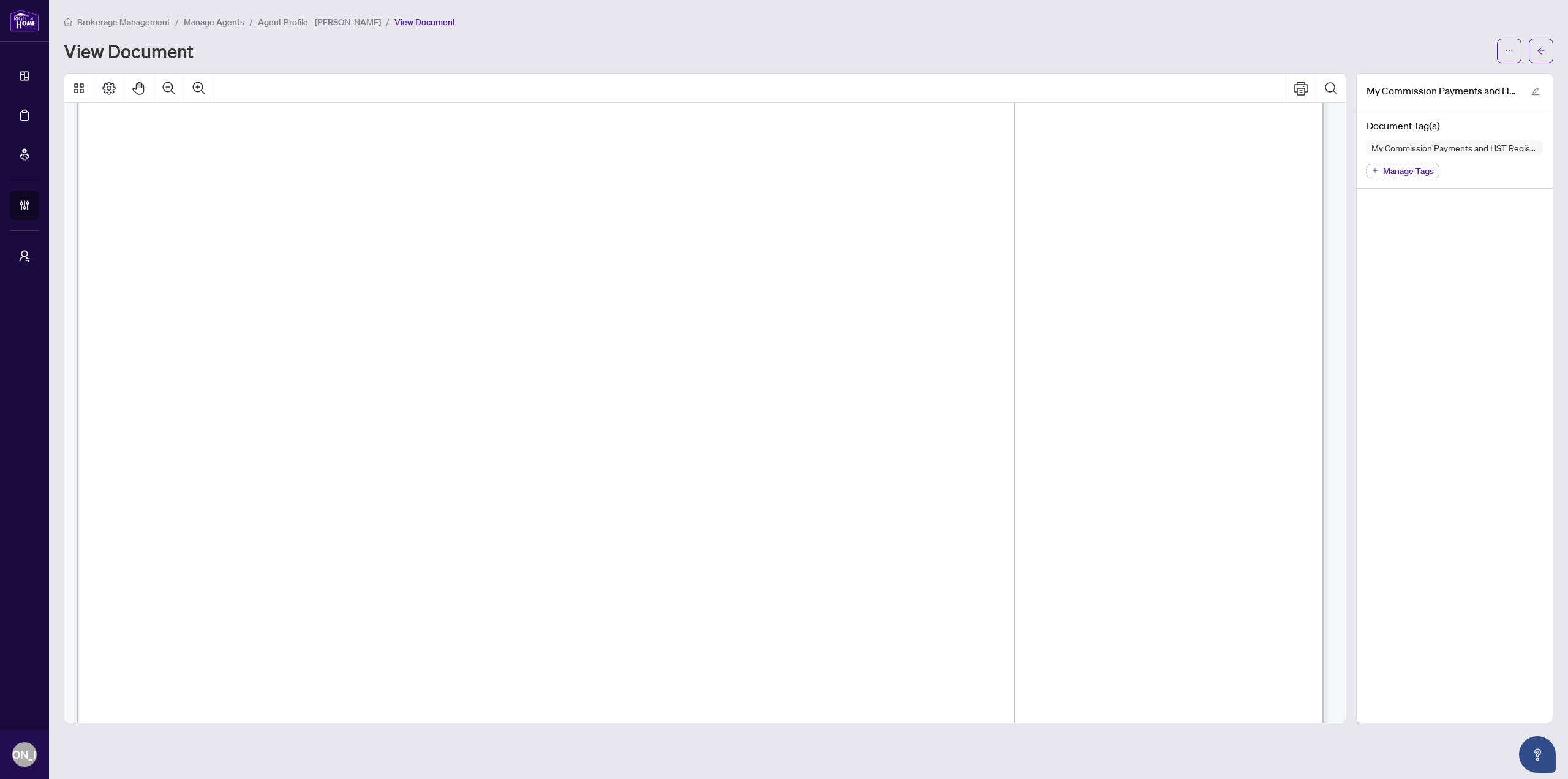
scroll to position [101, 0]
click at [1543, 47] on icon "arrow-left" at bounding box center [1541, 51] width 8 height 8
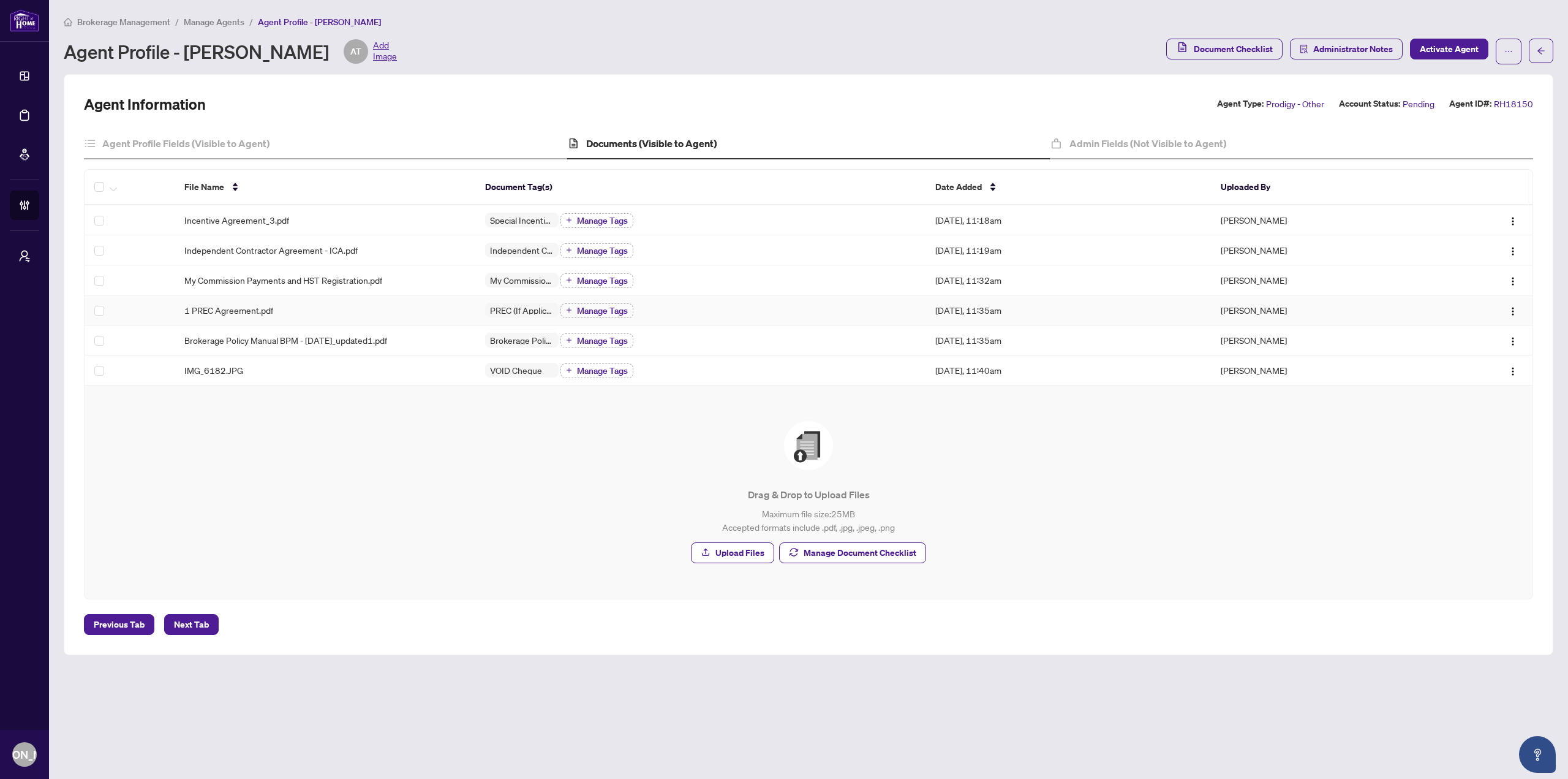
click at [298, 308] on div "1 PREC Agreement.pdf" at bounding box center [324, 310] width 280 height 13
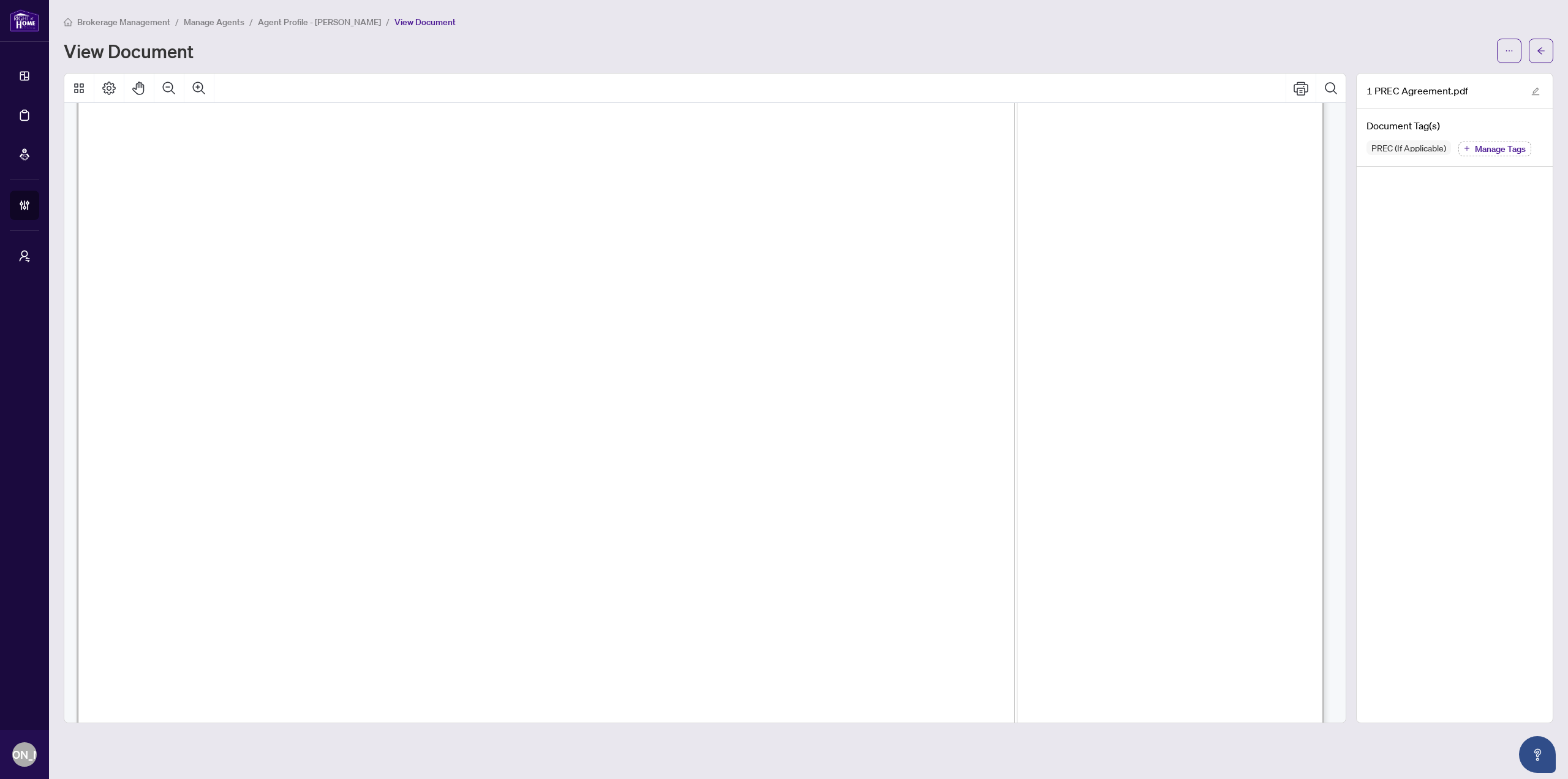
scroll to position [9301, 0]
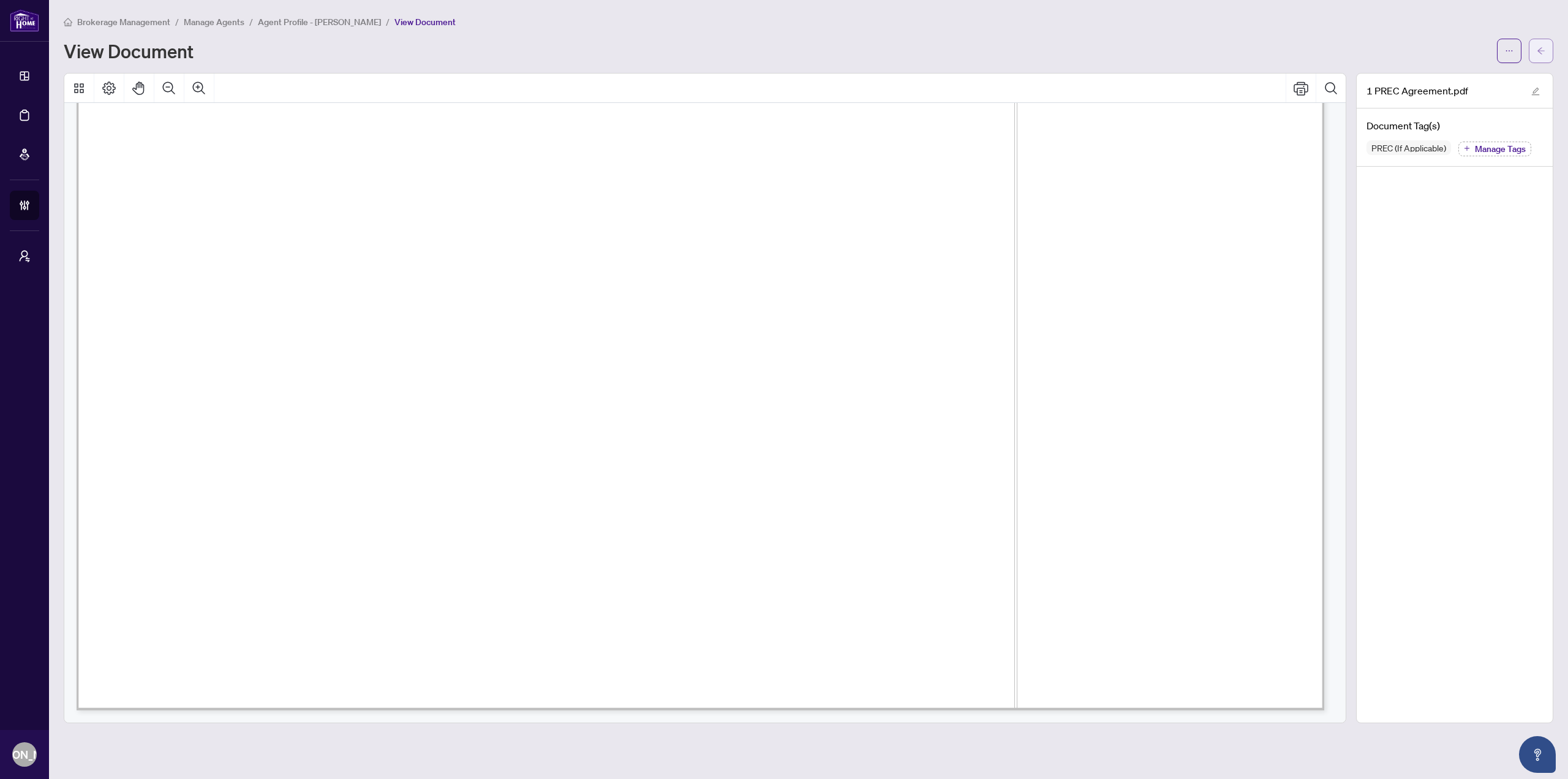
click at [1538, 58] on span "button" at bounding box center [1541, 51] width 8 height 20
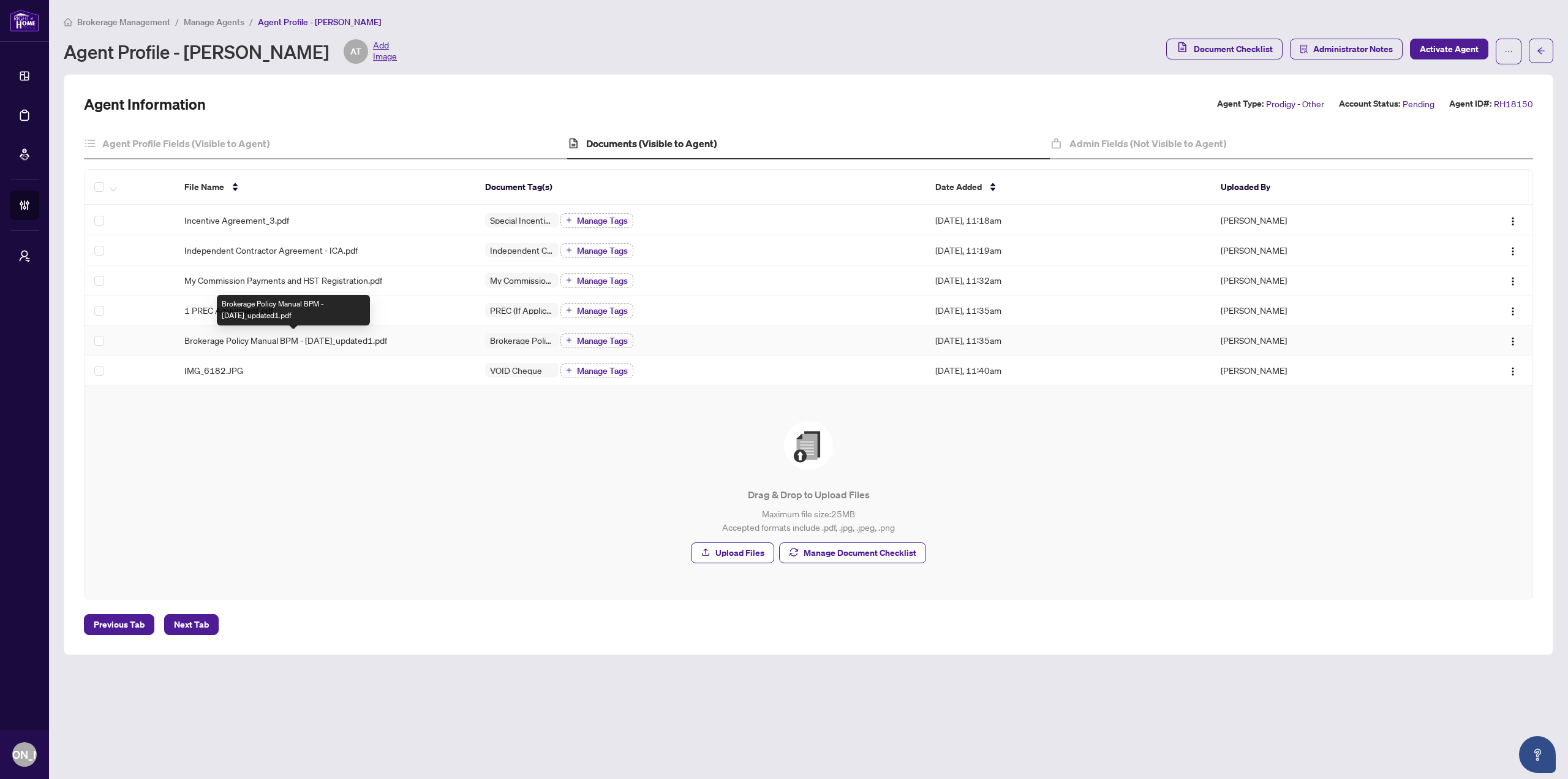
click at [367, 334] on span "Brokerage Policy Manual BPM - [DATE]_updated1.pdf" at bounding box center [286, 340] width 203 height 13
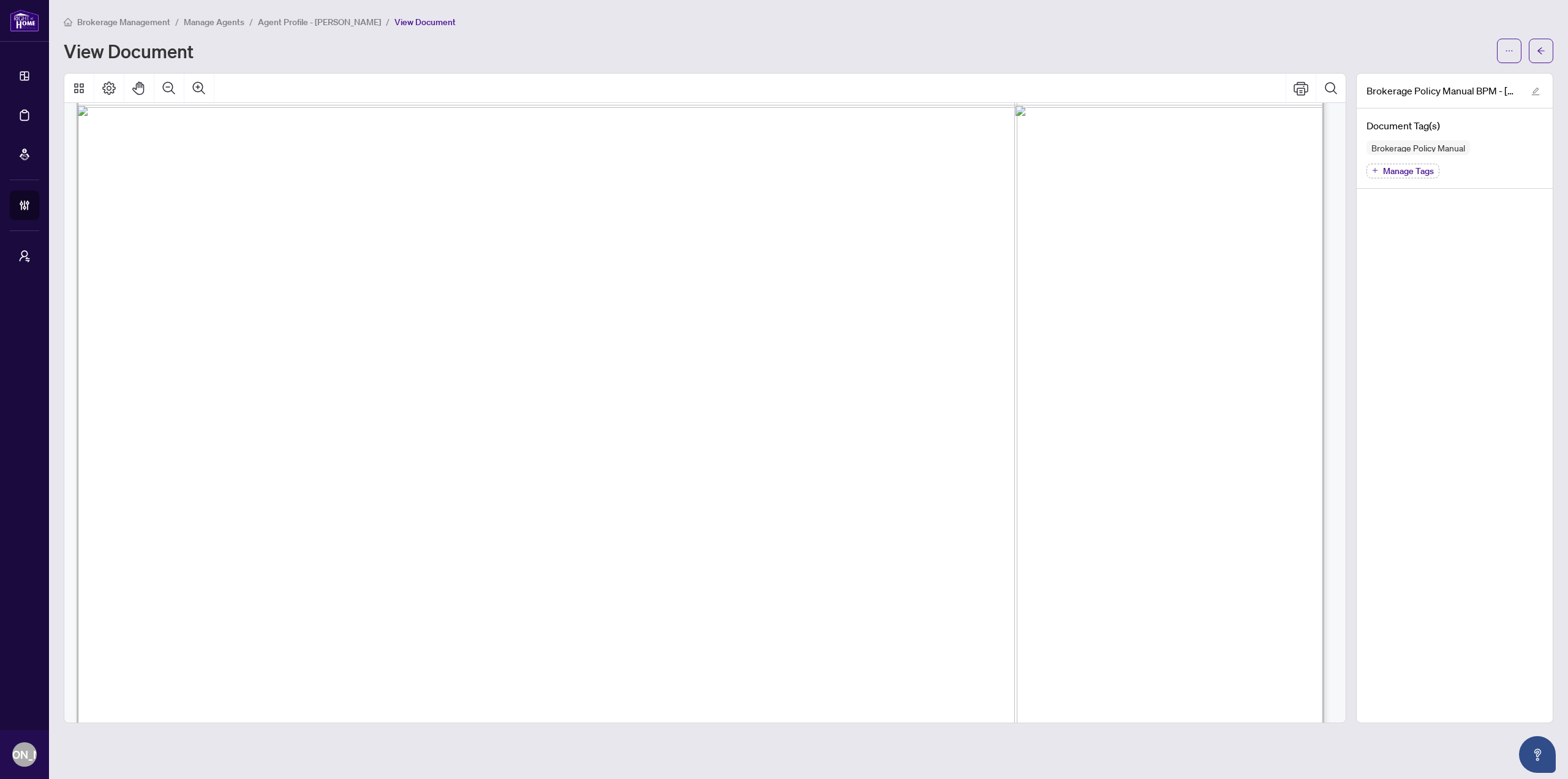
scroll to position [1103, 0]
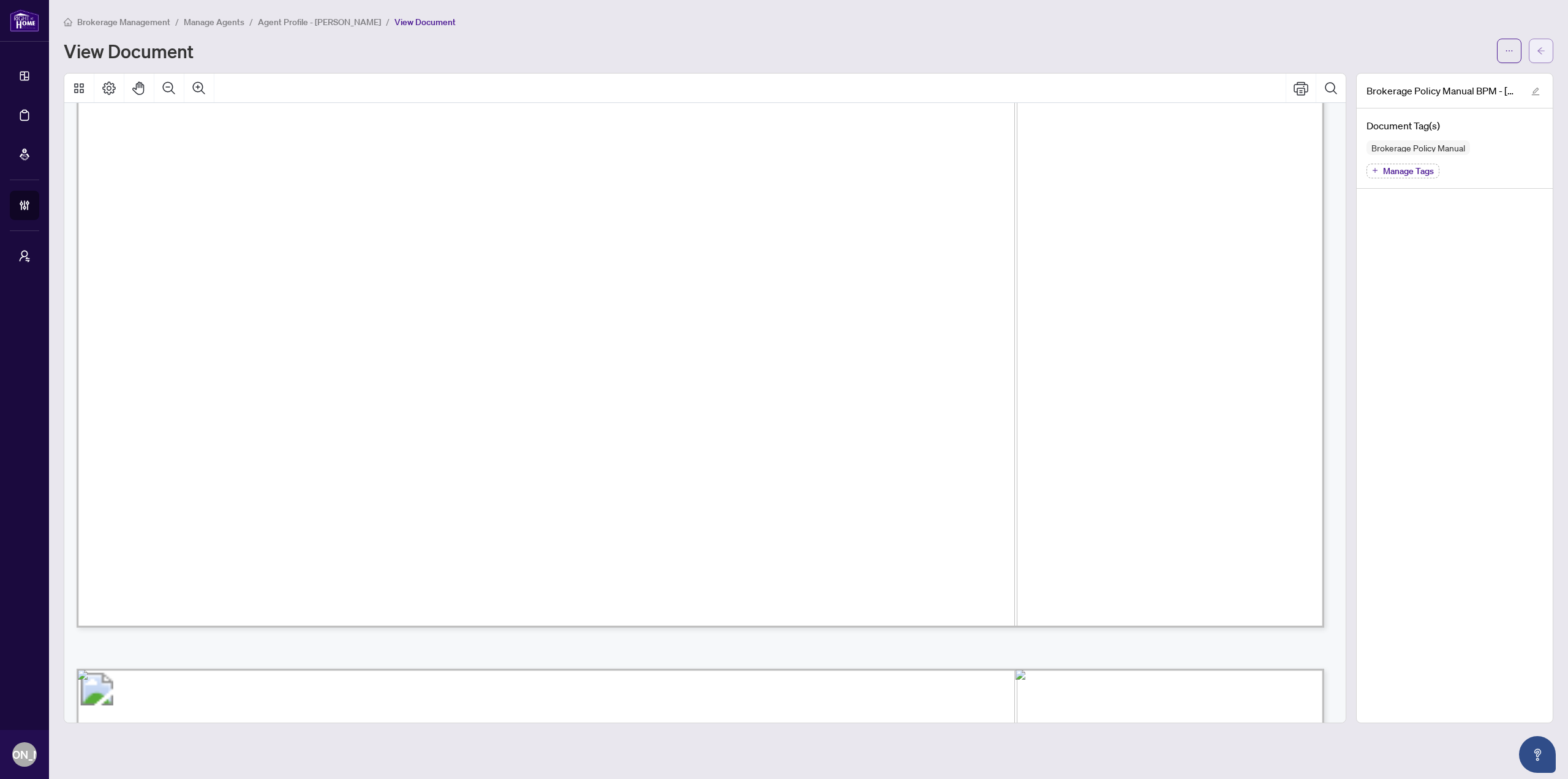
click at [1546, 62] on button "button" at bounding box center [1541, 50] width 24 height 24
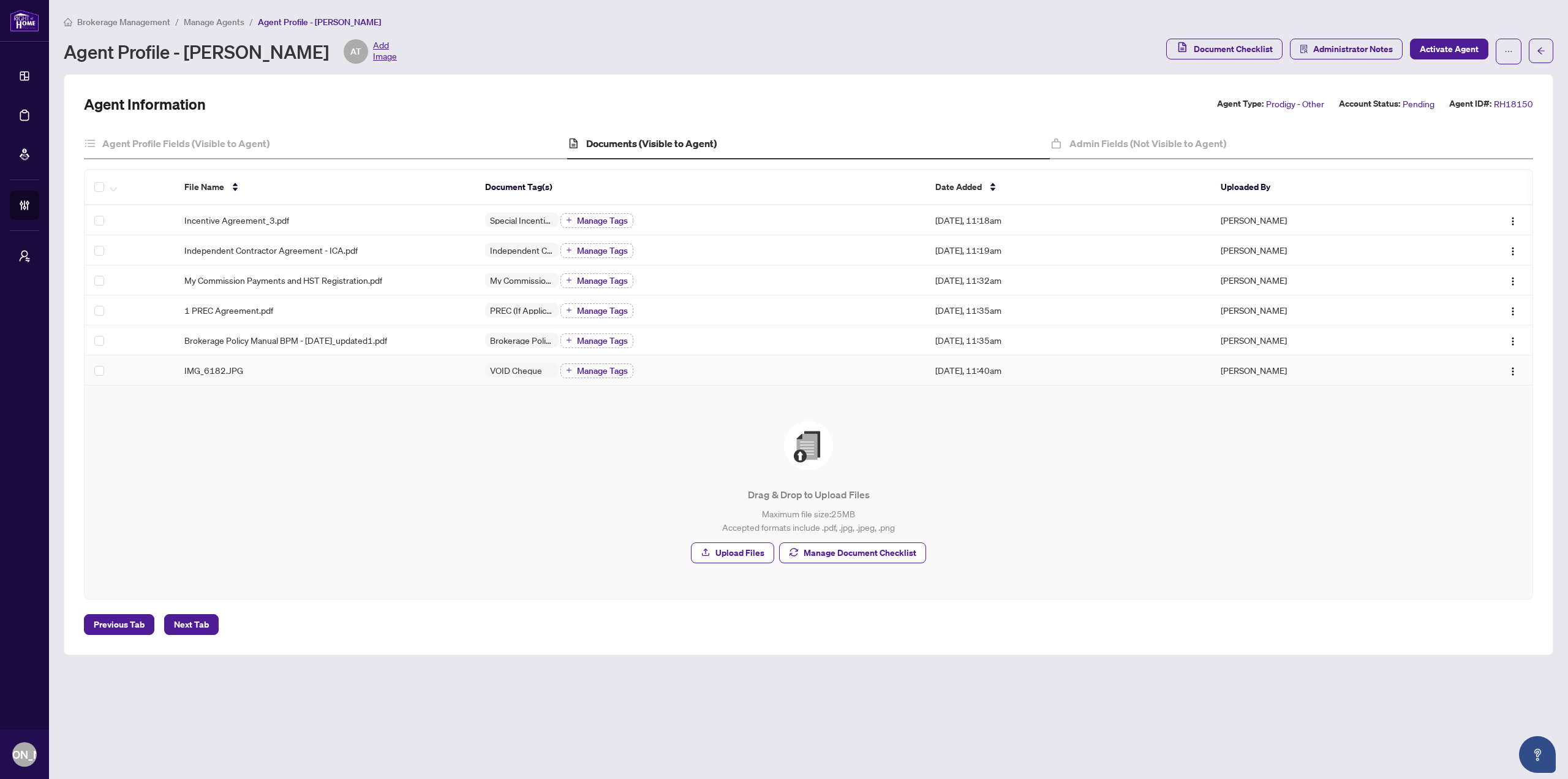
click at [300, 375] on div "IMG_6182.JPG" at bounding box center [324, 370] width 280 height 13
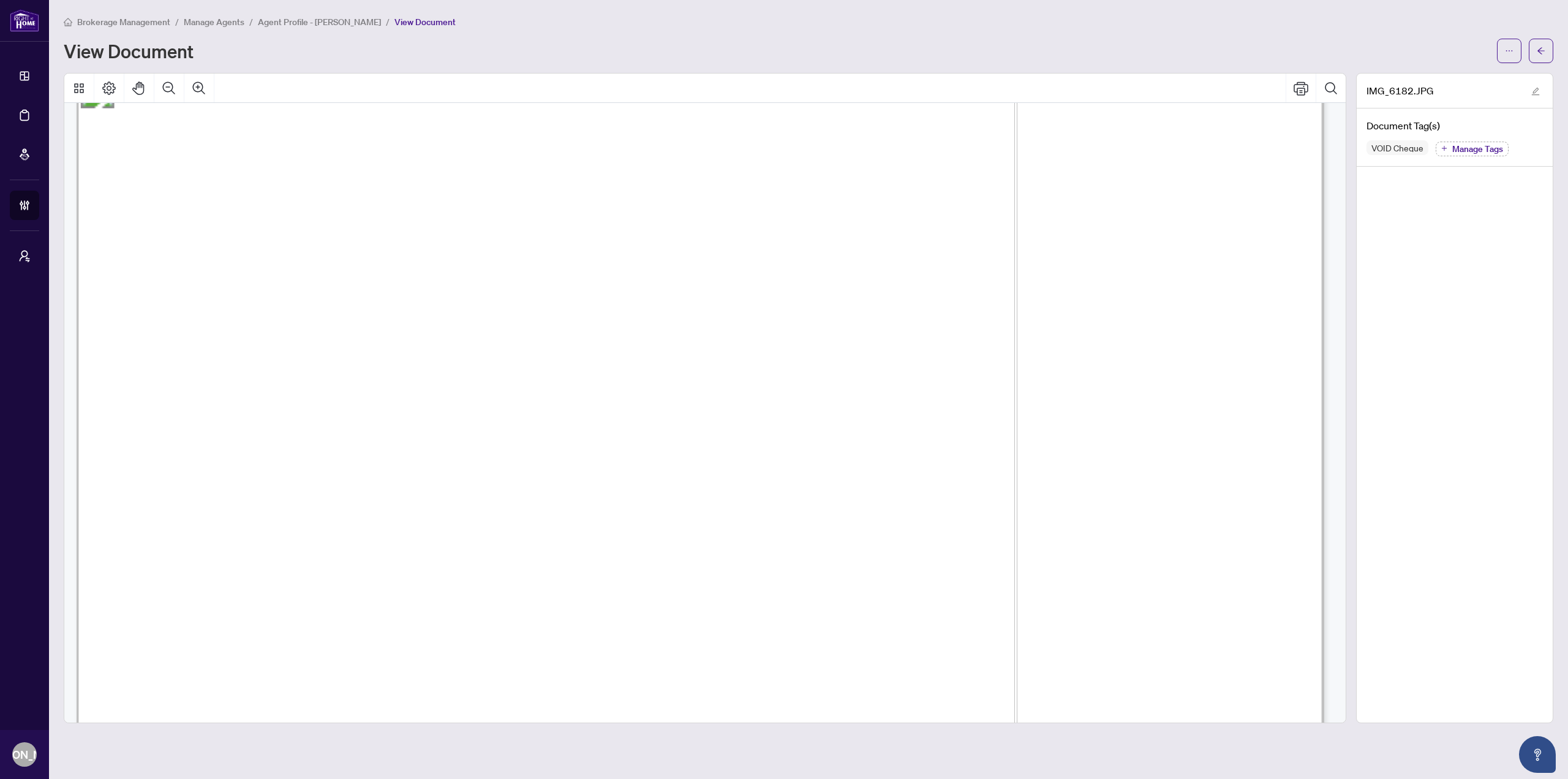
scroll to position [184, 0]
click at [1541, 47] on icon "arrow-left" at bounding box center [1541, 51] width 8 height 8
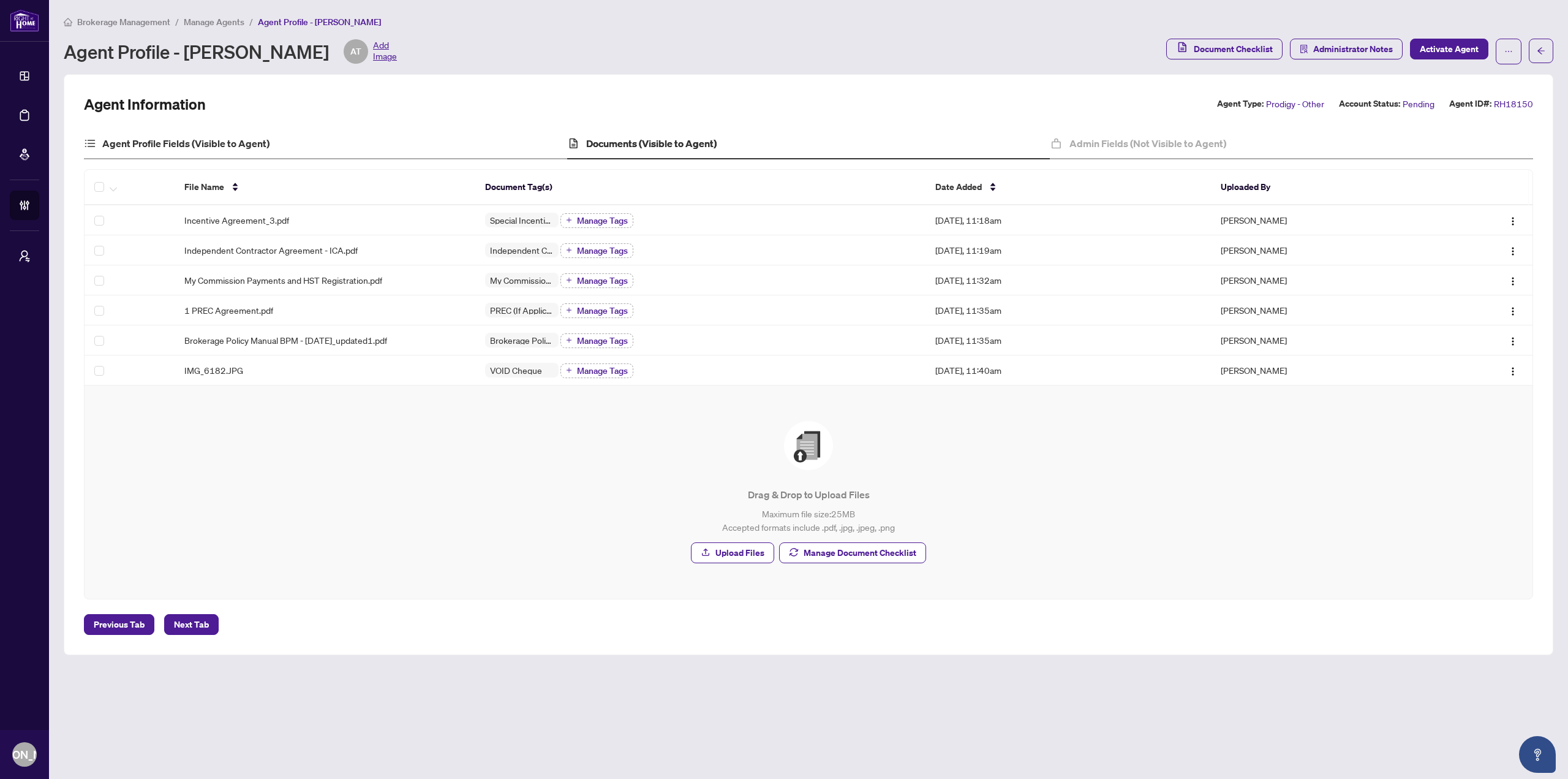
click at [240, 156] on div "Agent Profile Fields (Visible to Agent)" at bounding box center [325, 144] width 483 height 31
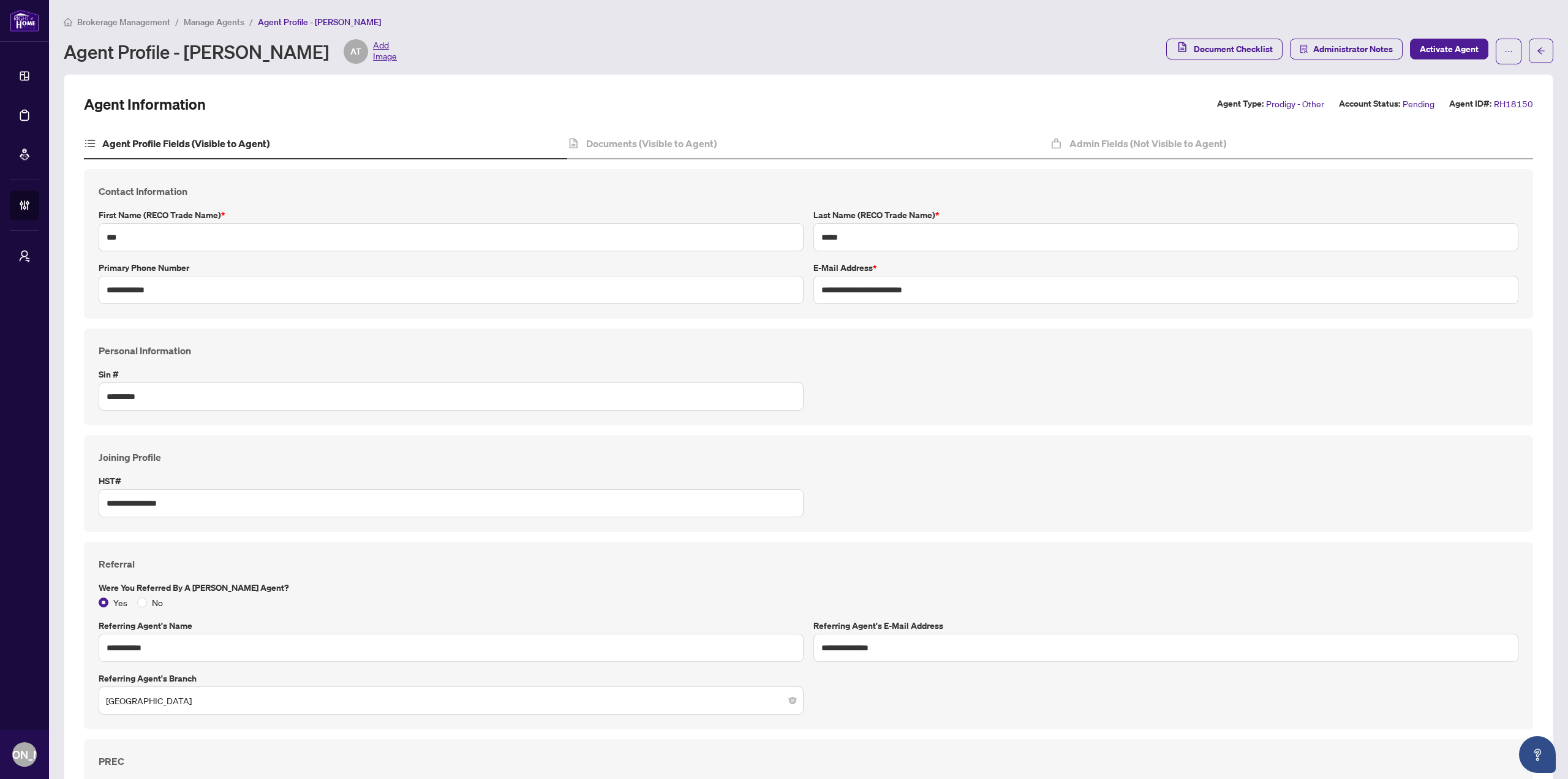
type input "**********"
click at [1350, 48] on span "Administrator Notes" at bounding box center [1353, 49] width 80 height 20
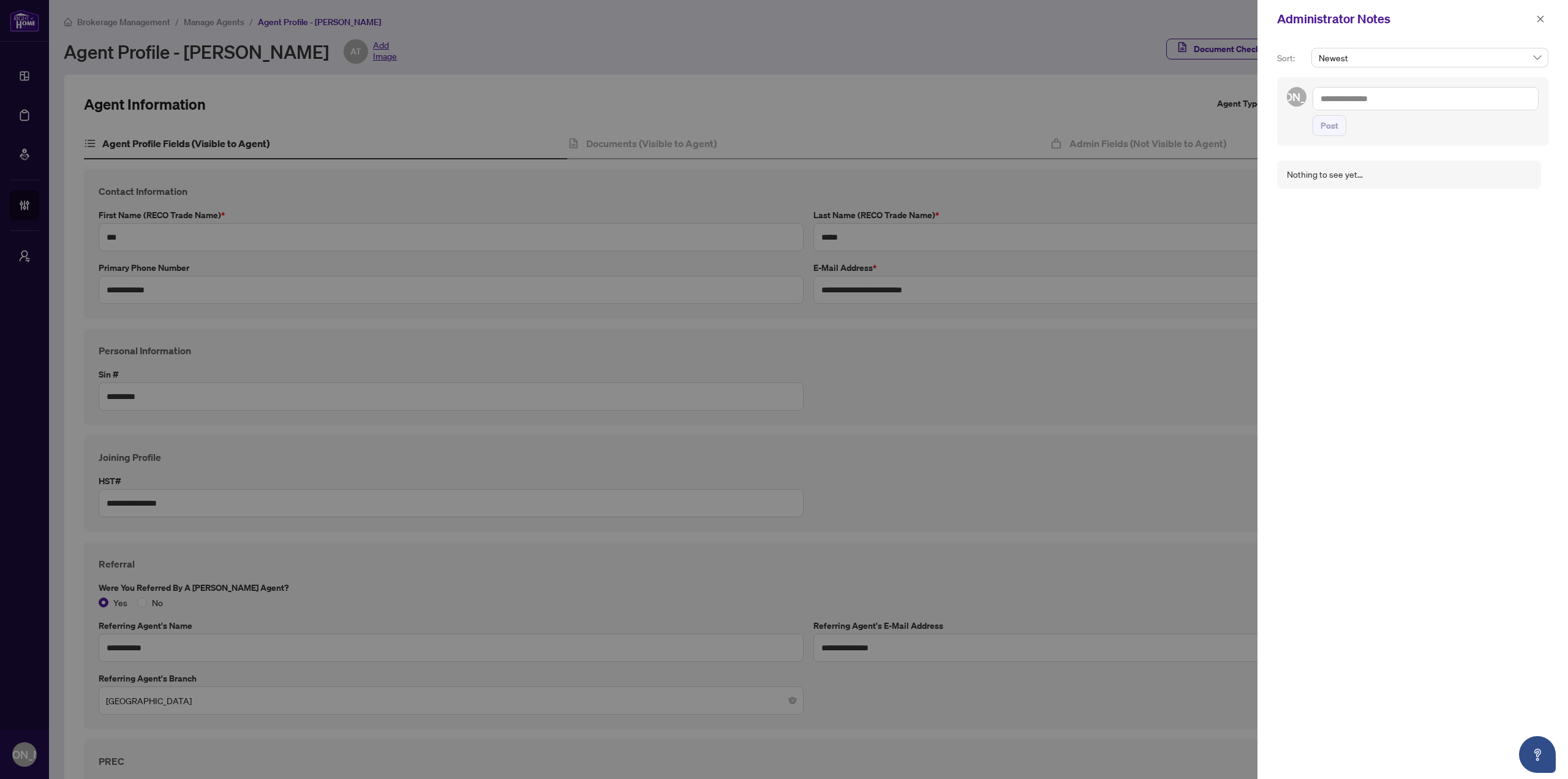
click at [1385, 94] on textarea at bounding box center [1426, 99] width 226 height 23
click at [1388, 111] on span "Burl ington Administrator" at bounding box center [1416, 107] width 145 height 11
click at [1461, 98] on textarea "**********" at bounding box center [1426, 99] width 226 height 23
paste textarea "**********"
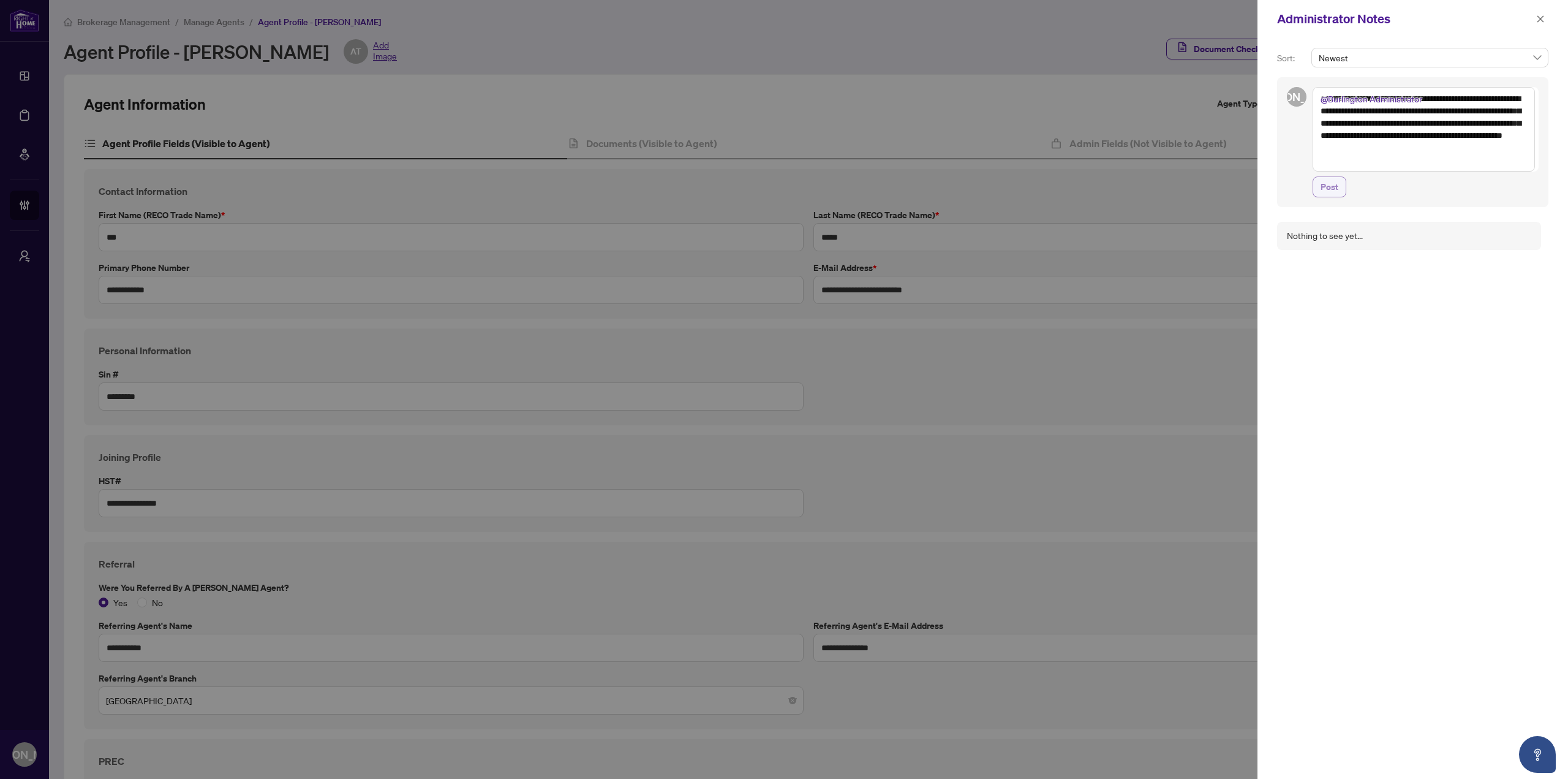
type textarea "**********"
click at [1328, 183] on span "Post" at bounding box center [1328, 187] width 17 height 20
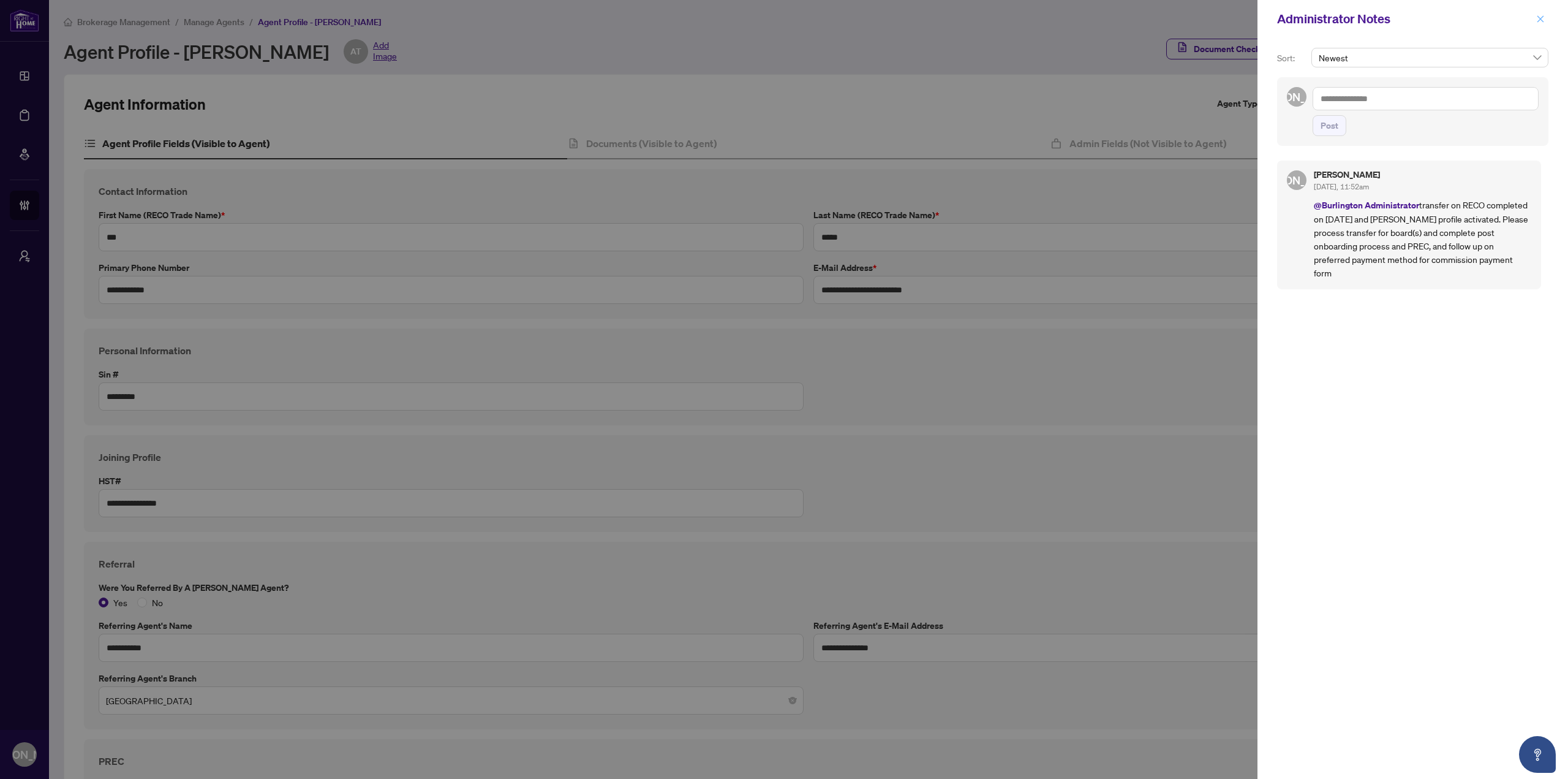
click at [1538, 22] on icon "close" at bounding box center [1541, 18] width 7 height 7
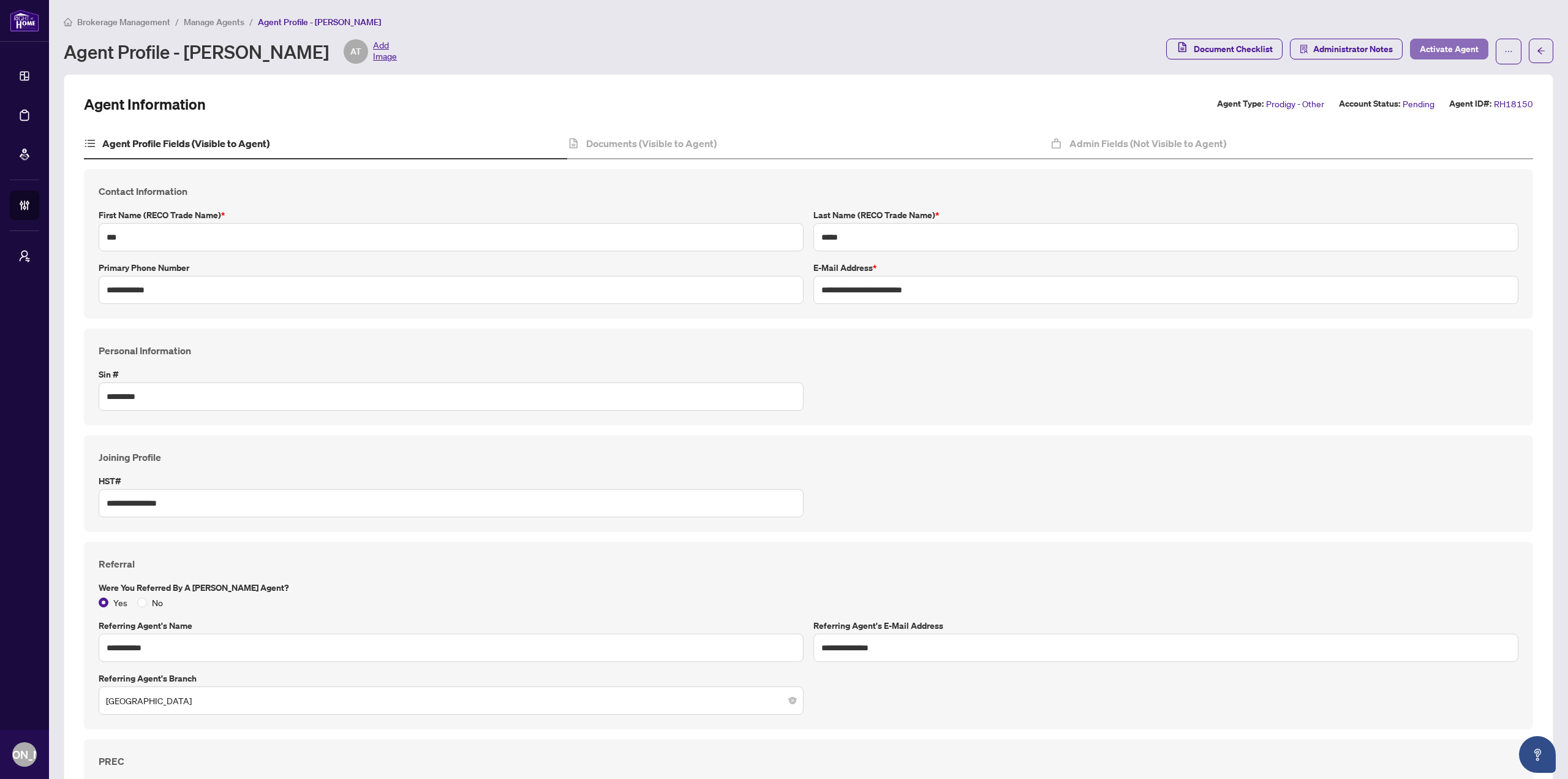
click at [1430, 46] on span "Activate Agent" at bounding box center [1449, 49] width 59 height 20
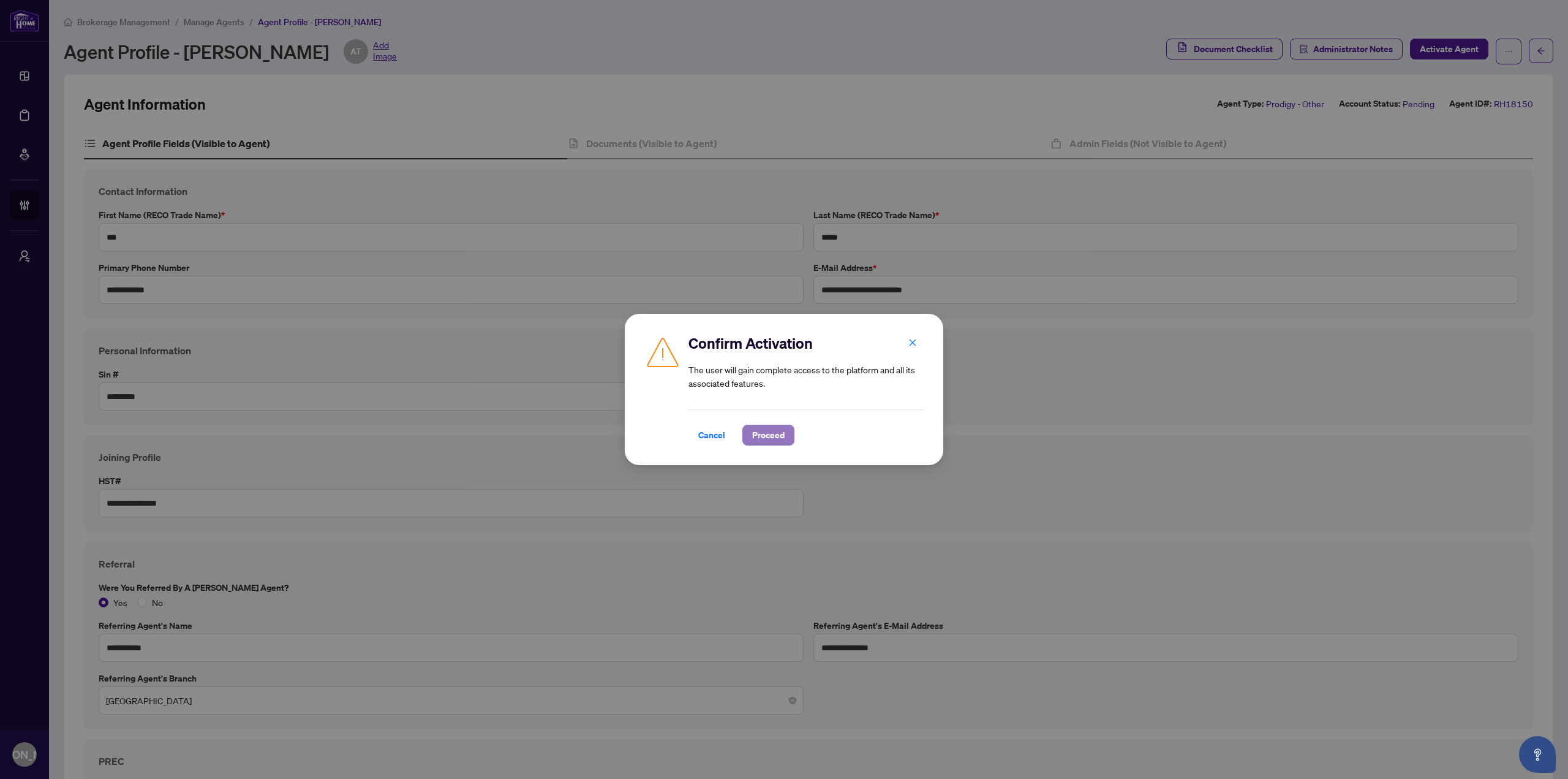
click at [759, 436] on span "Proceed" at bounding box center [768, 435] width 32 height 20
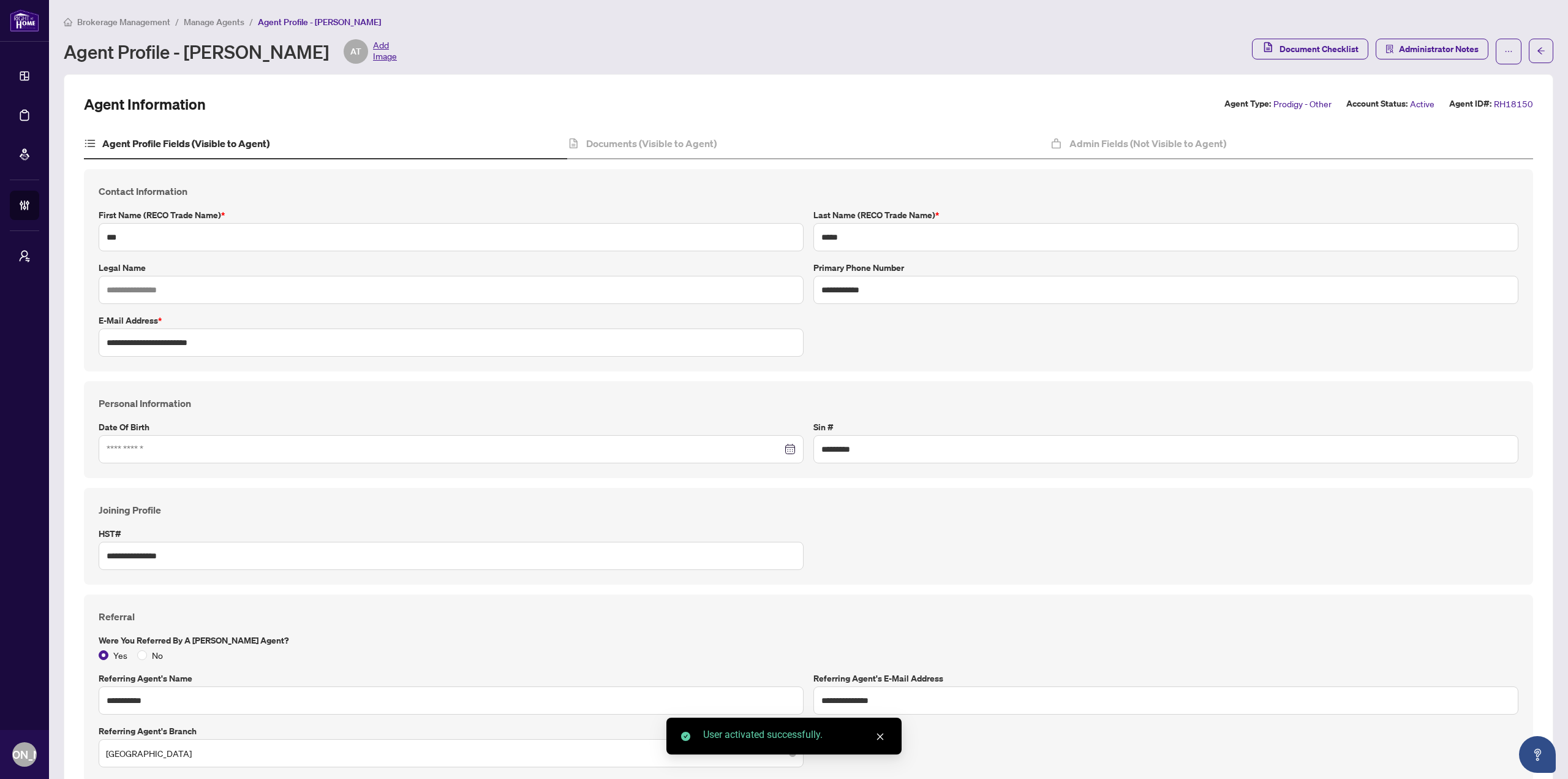
type input "**********"
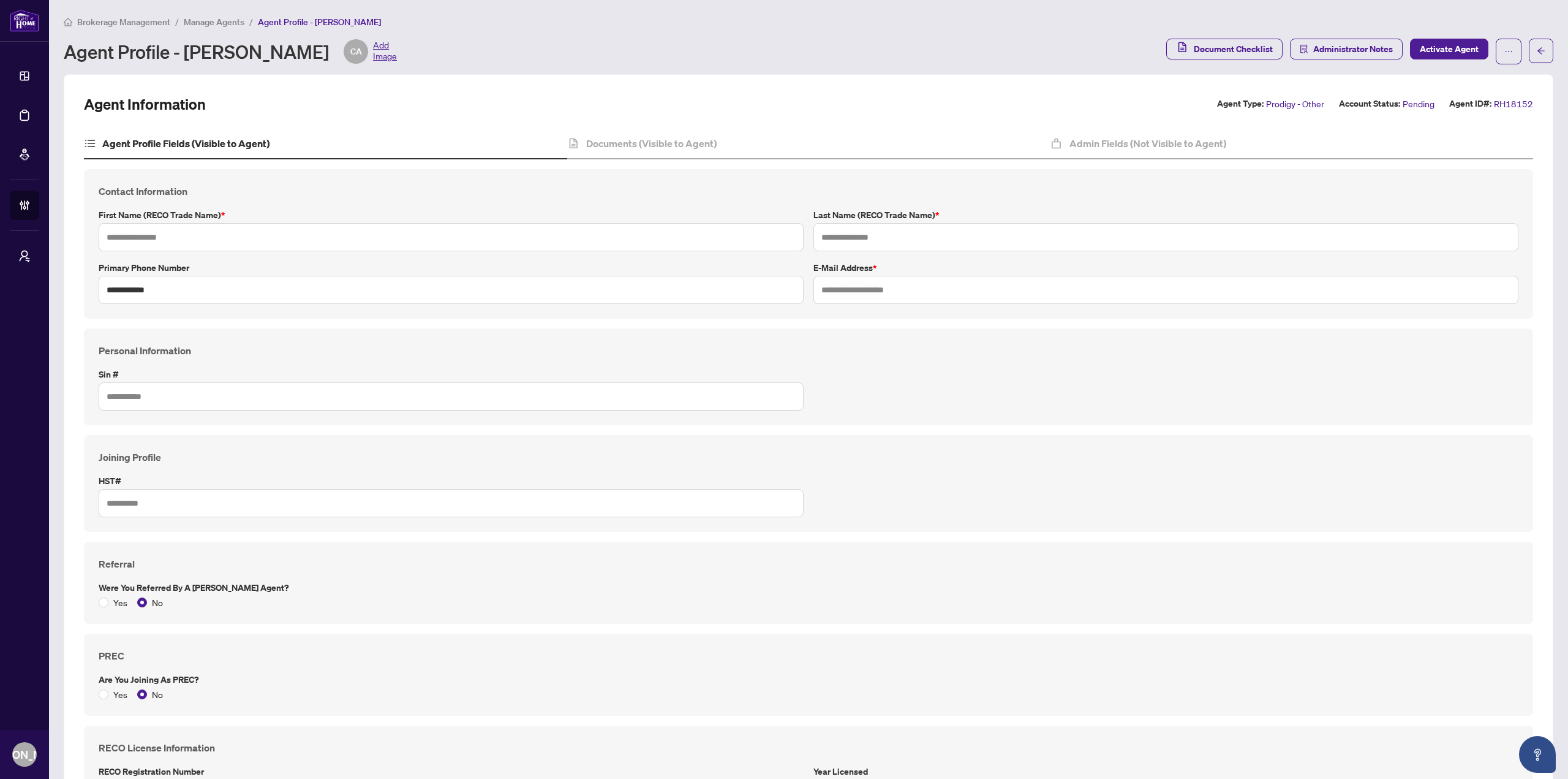
type input "*****"
type input "******"
type input "**********"
type input "*********"
type input "**********"
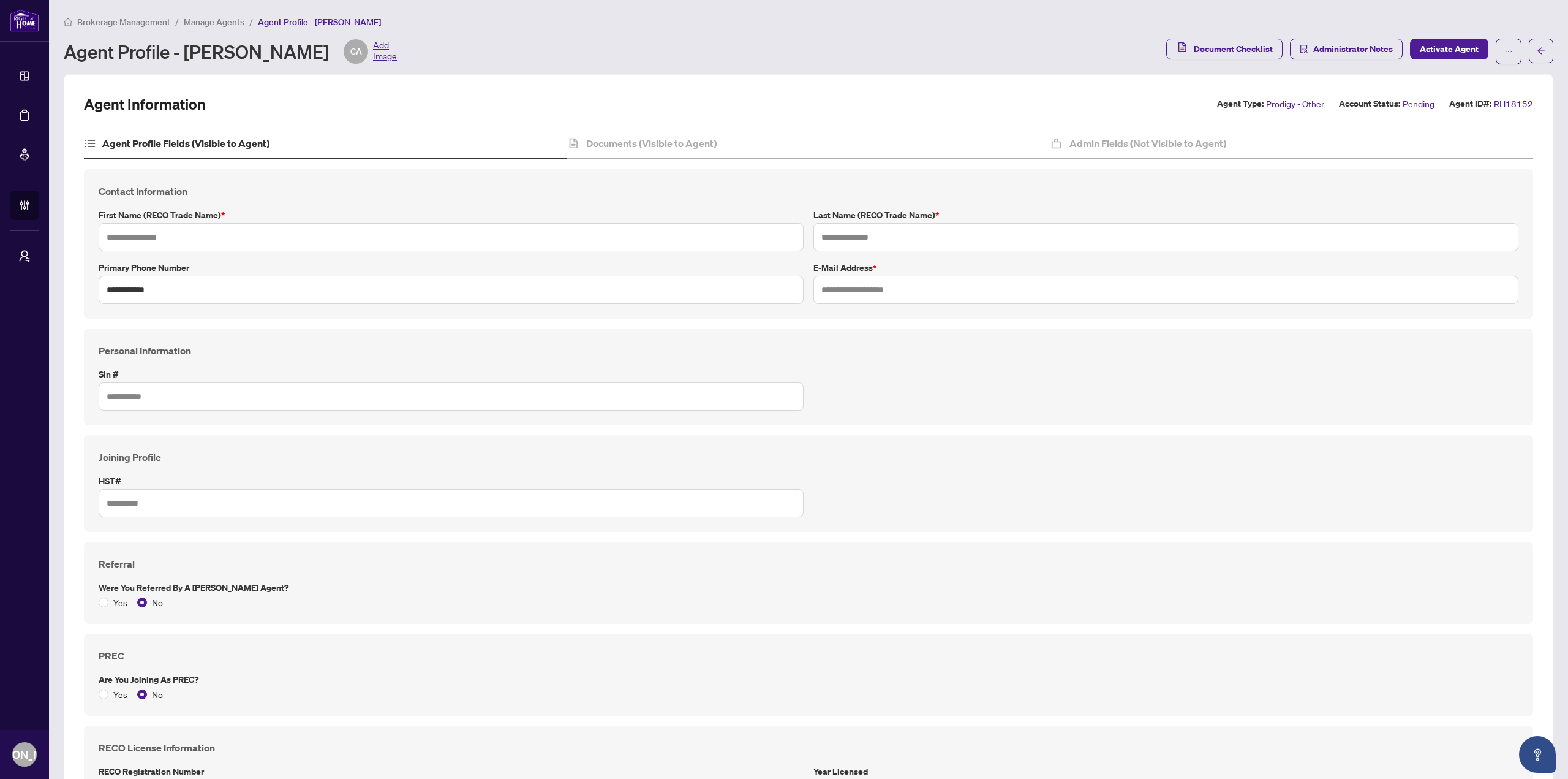
type input "*******"
type input "****"
type input "**********"
click at [1496, 53] on button "button" at bounding box center [1508, 51] width 26 height 26
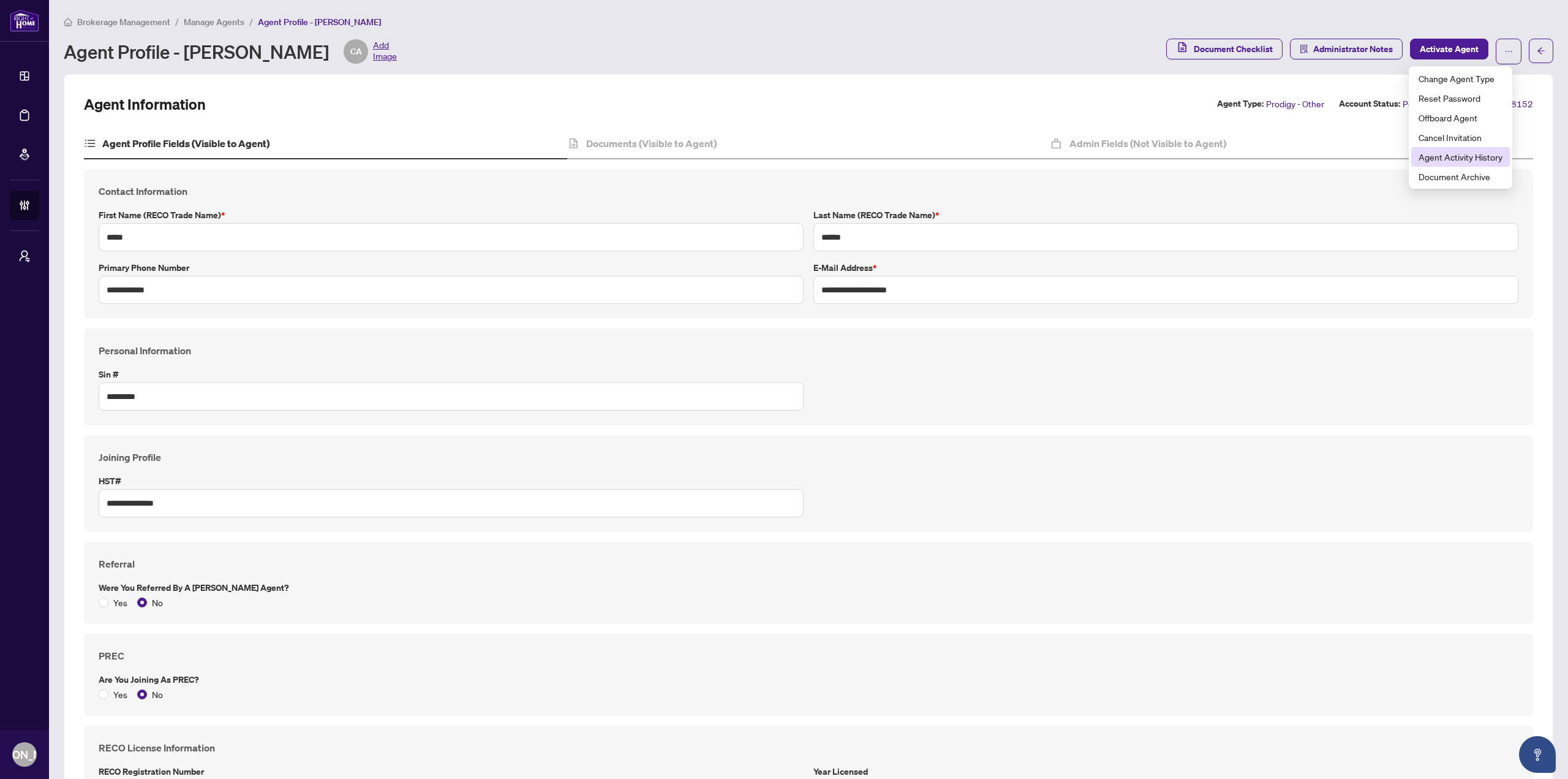
click at [1464, 148] on li "Agent Activity History" at bounding box center [1460, 157] width 99 height 20
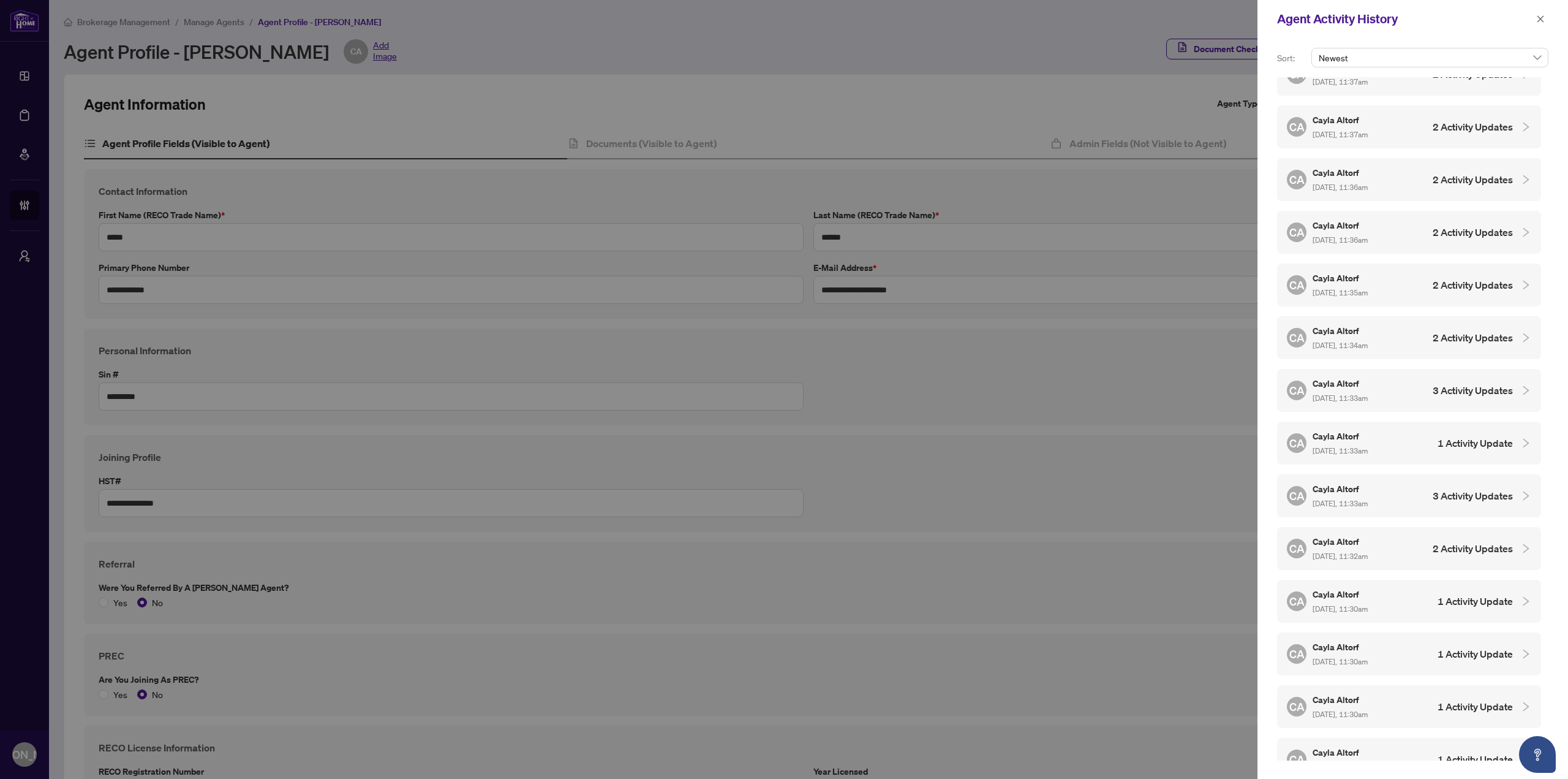
scroll to position [36, 0]
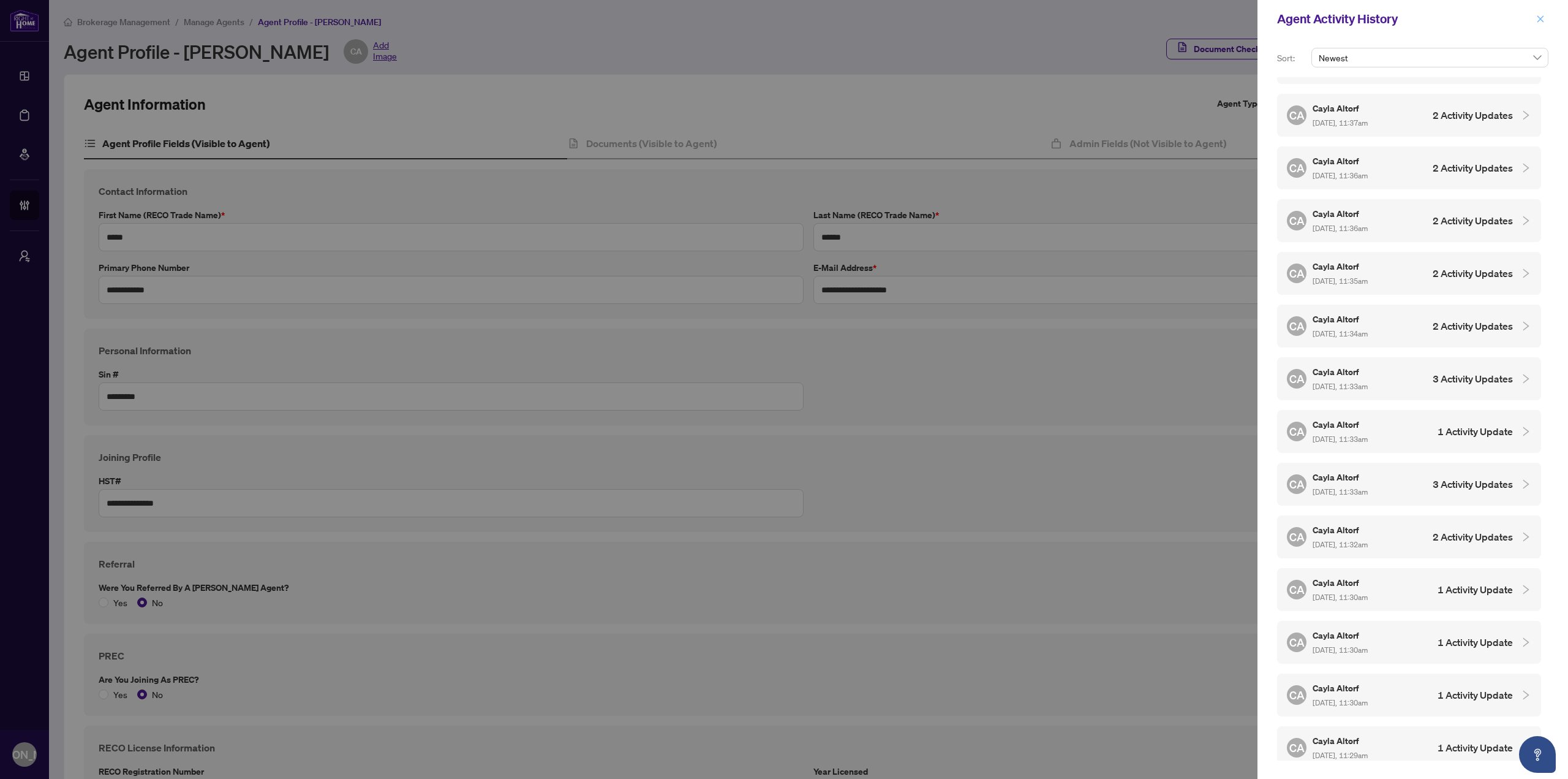
click at [1546, 22] on button "button" at bounding box center [1540, 19] width 16 height 15
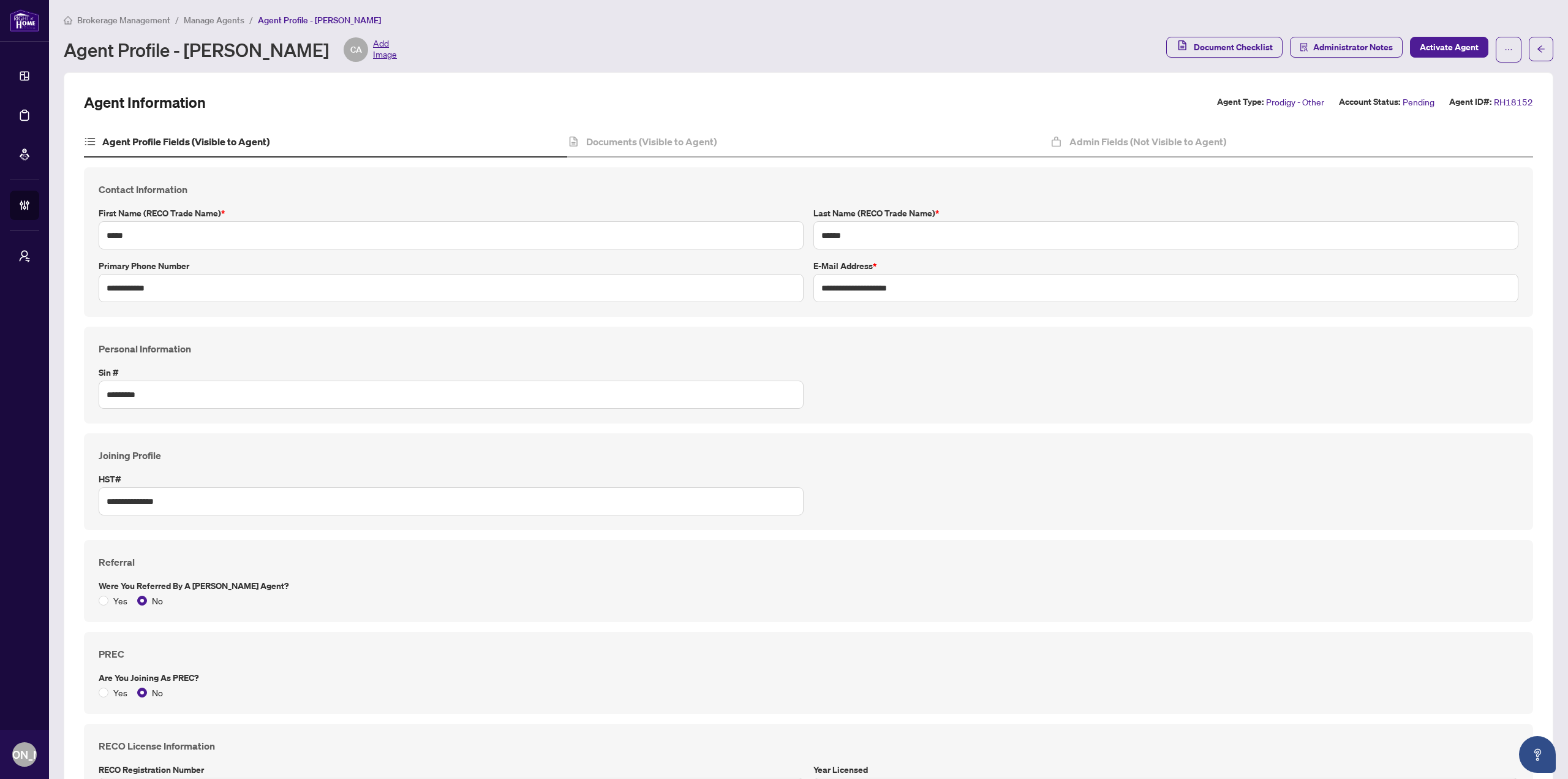
scroll to position [0, 0]
click at [690, 135] on div "Documents (Visible to Agent)" at bounding box center [809, 144] width 483 height 31
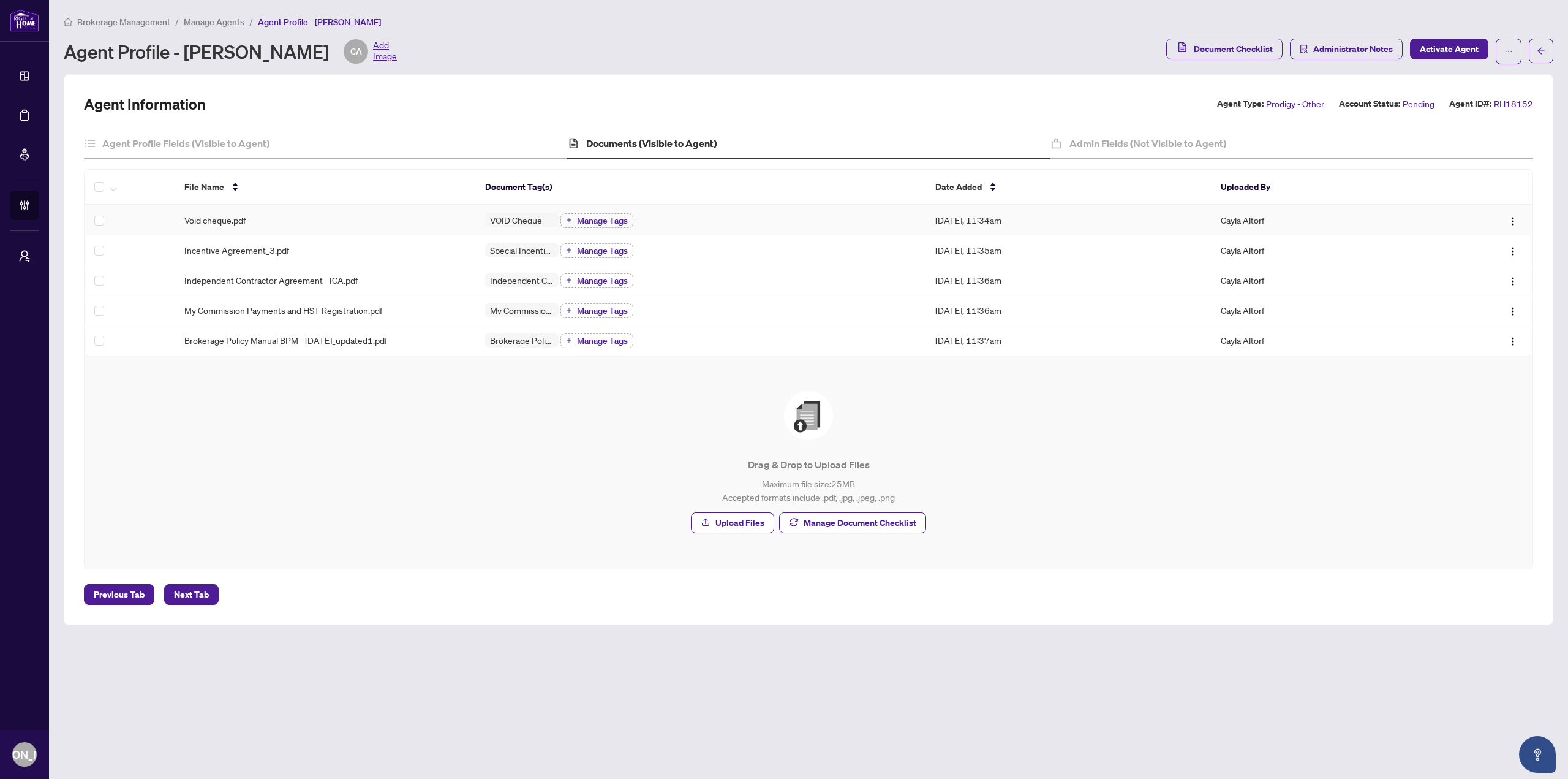
click at [322, 220] on div "Void cheque.pdf" at bounding box center [324, 220] width 280 height 13
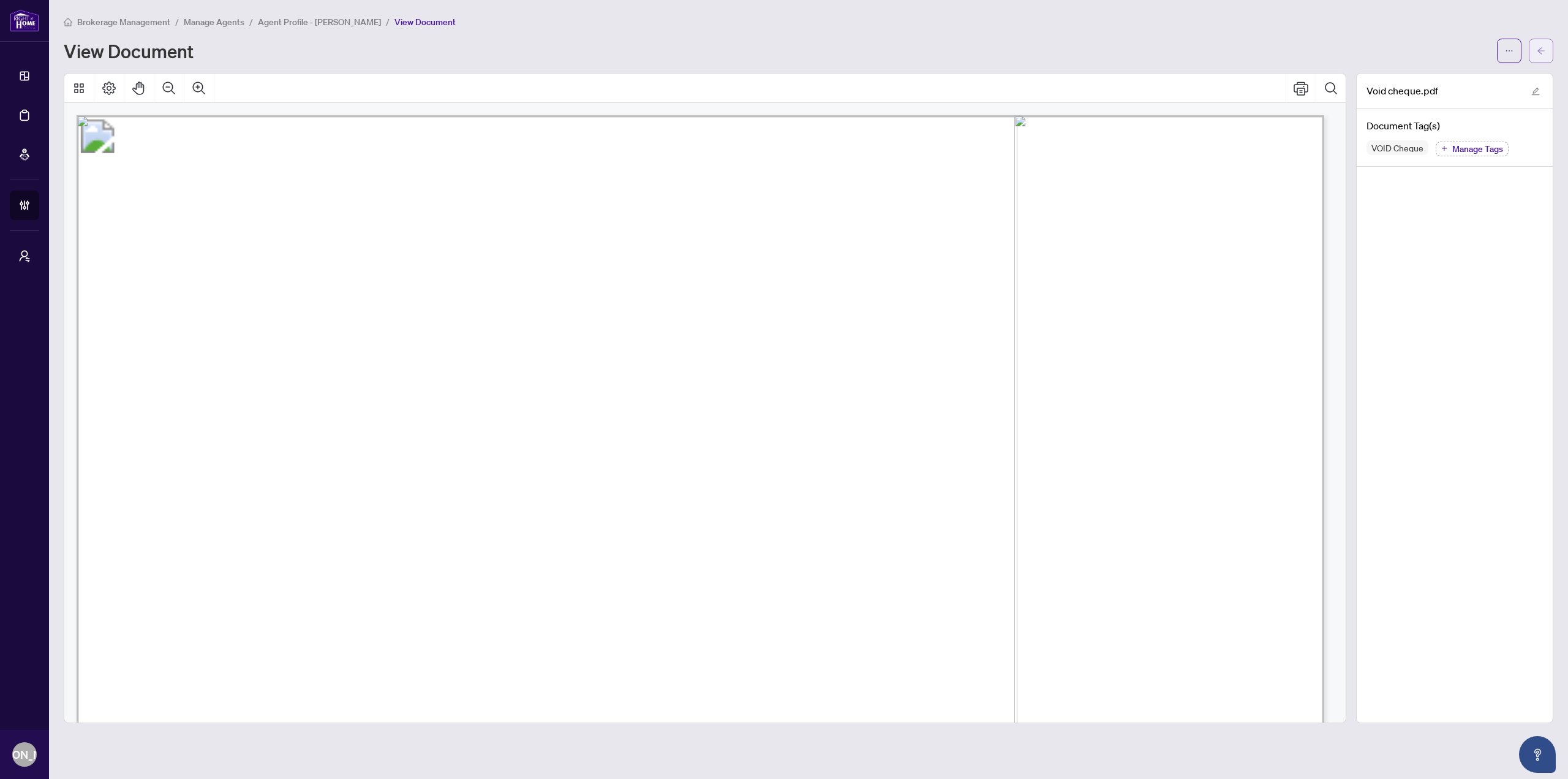
click at [1546, 45] on button "button" at bounding box center [1541, 50] width 24 height 24
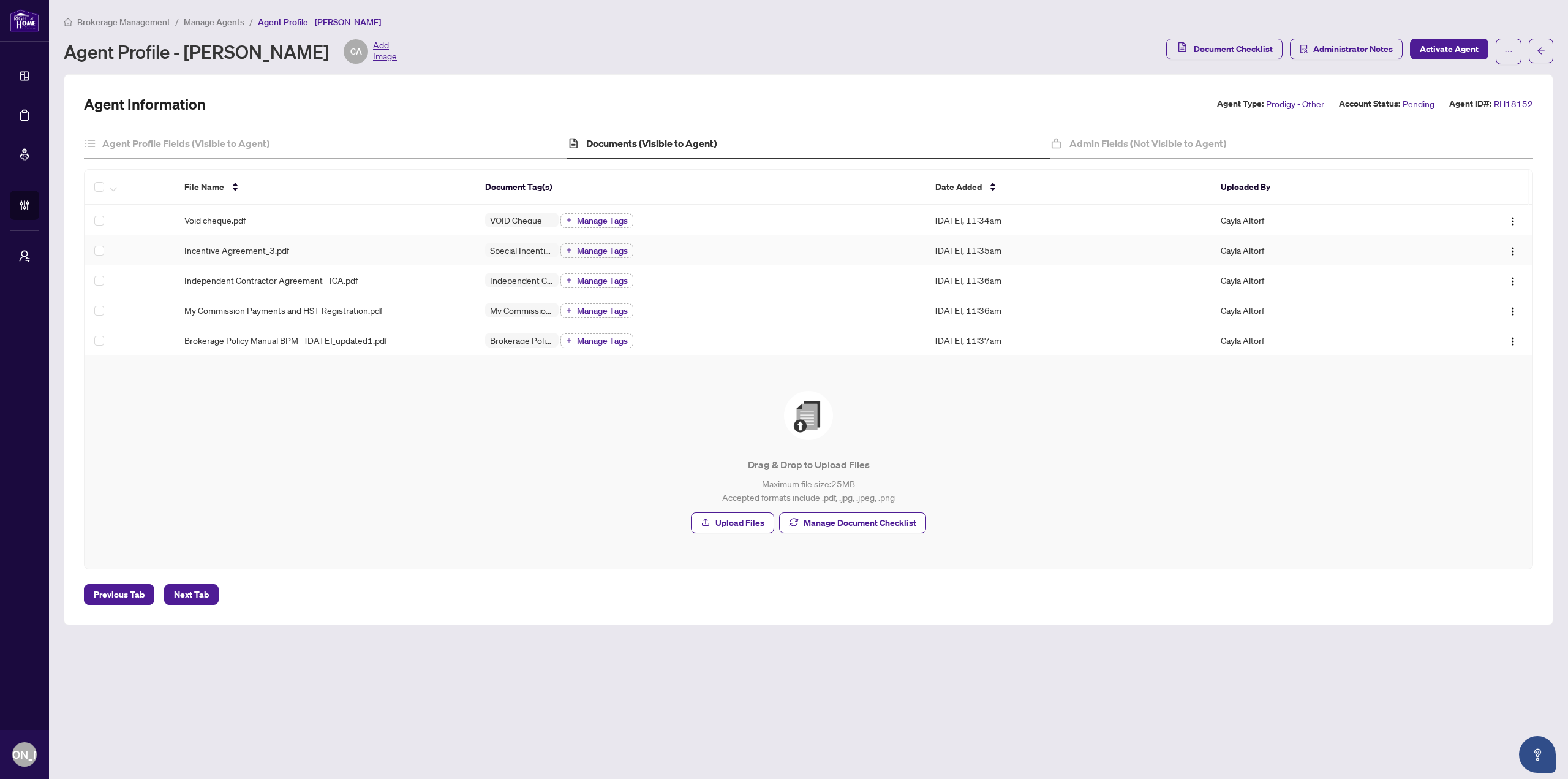
click at [298, 250] on div "Incentive Agreement_3.pdf" at bounding box center [324, 250] width 280 height 13
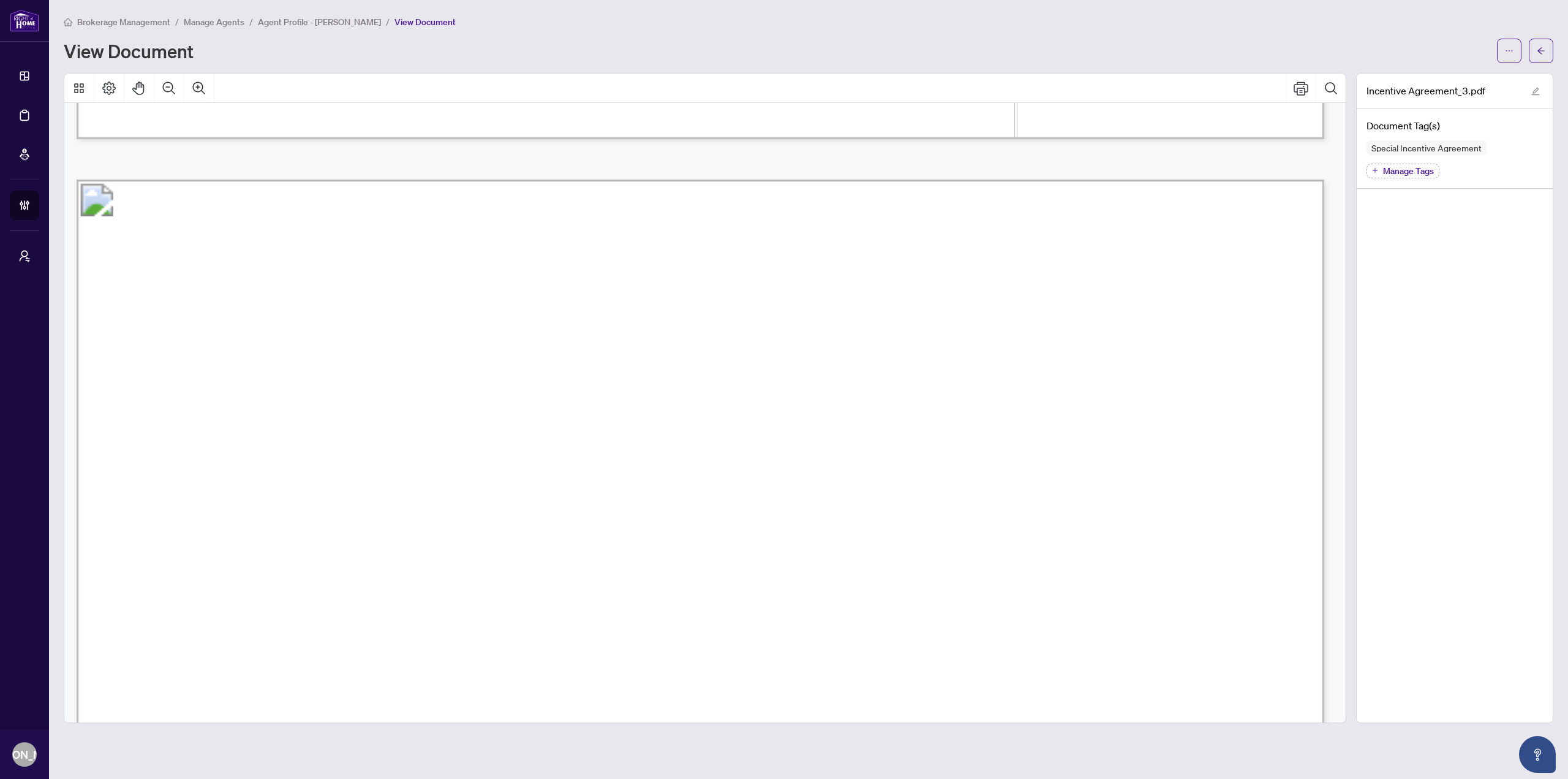
scroll to position [3738, 0]
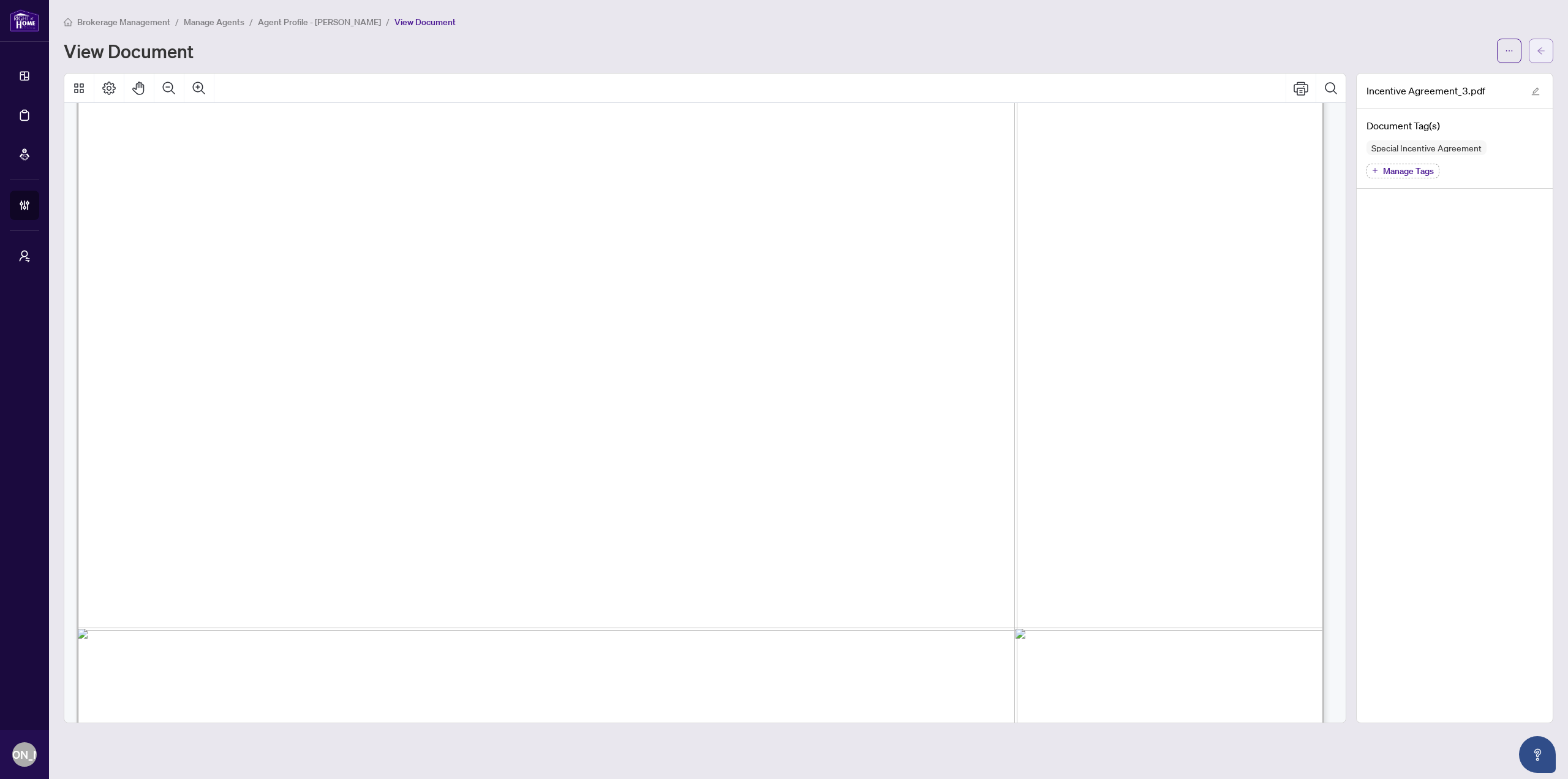
click at [1535, 43] on button "button" at bounding box center [1541, 50] width 24 height 24
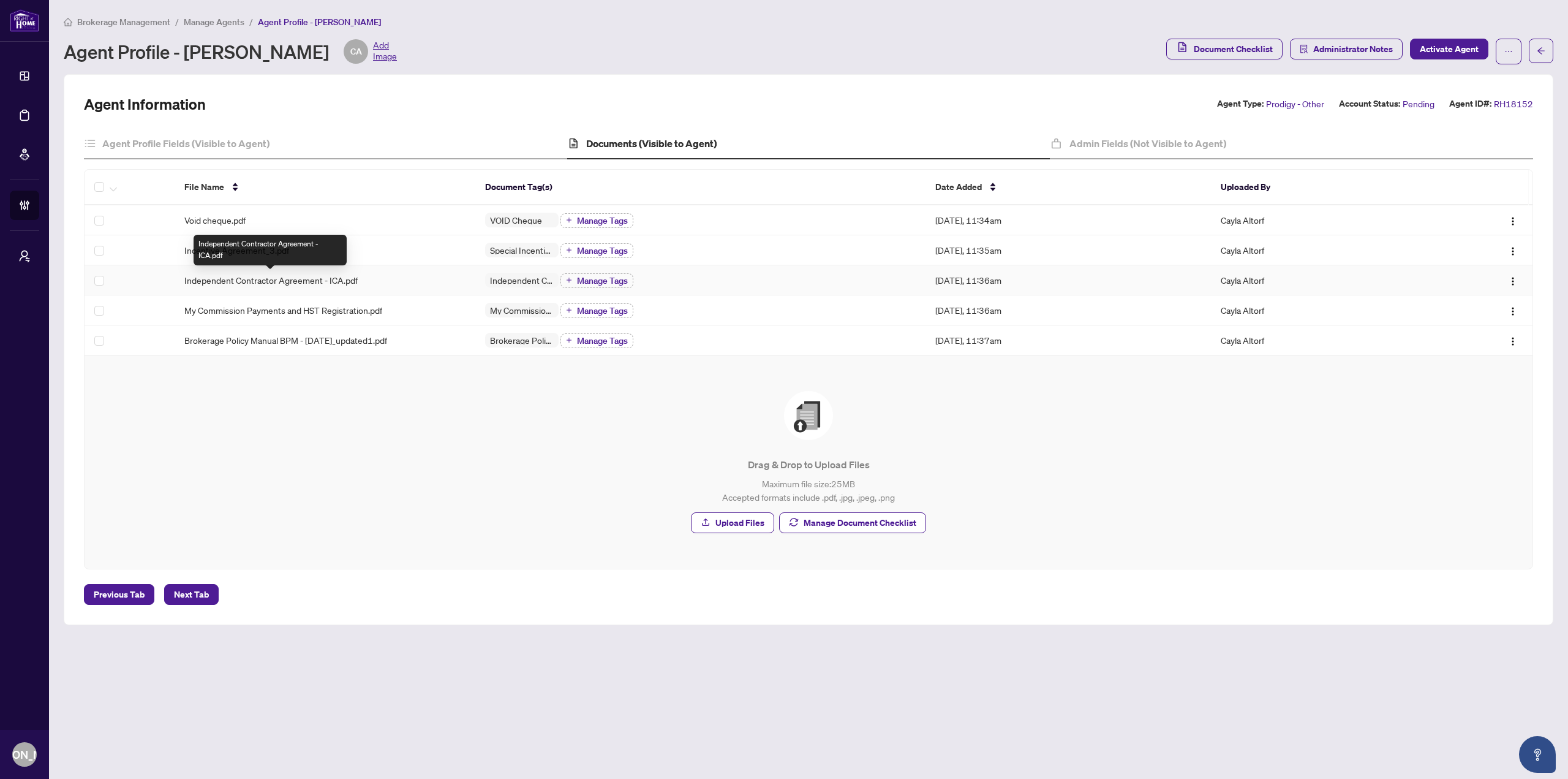
click at [317, 285] on span "Independent Contractor Agreement - ICA.pdf" at bounding box center [271, 280] width 173 height 13
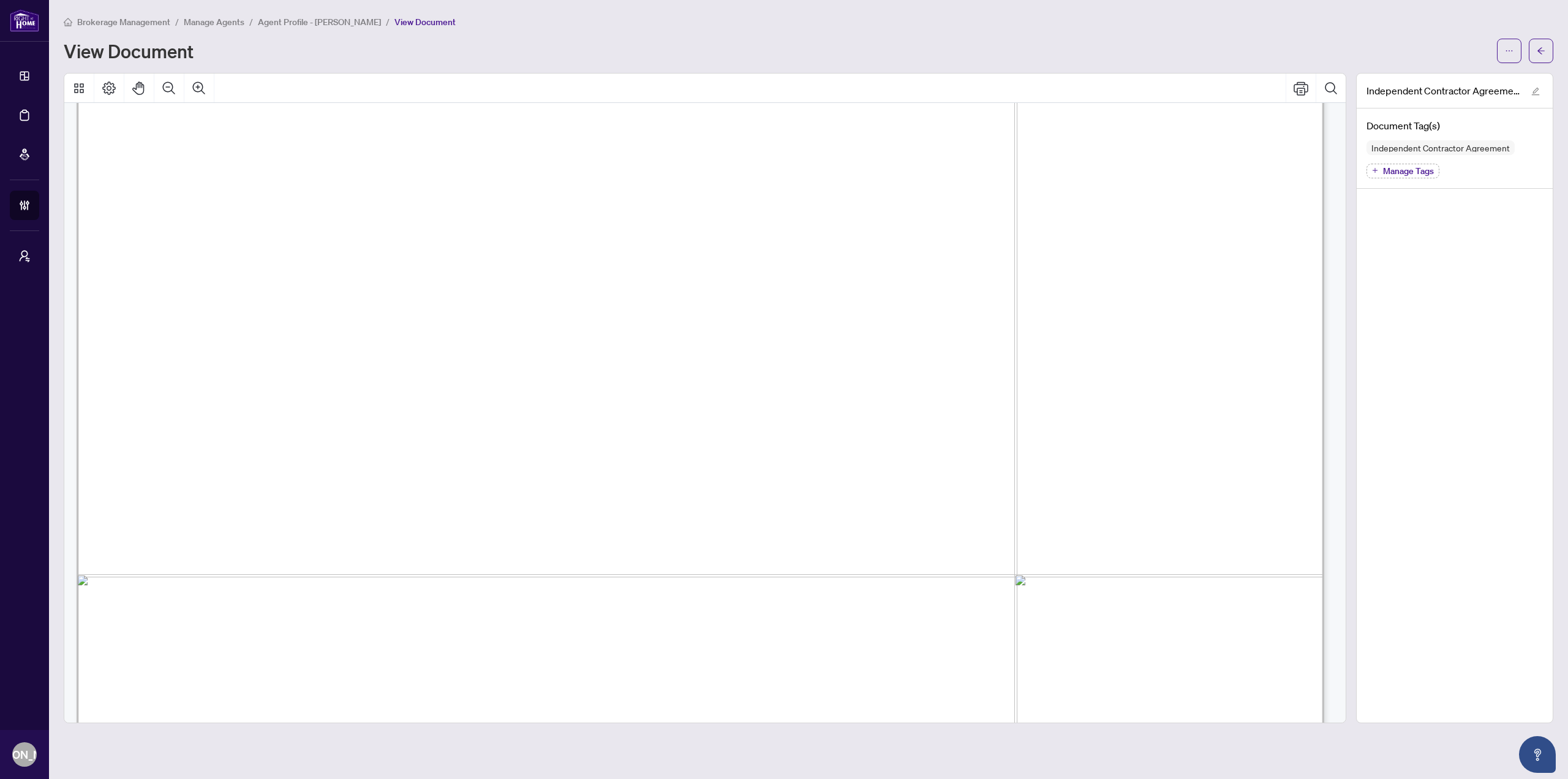
scroll to position [25184, 0]
click at [1540, 39] on button "button" at bounding box center [1541, 50] width 24 height 24
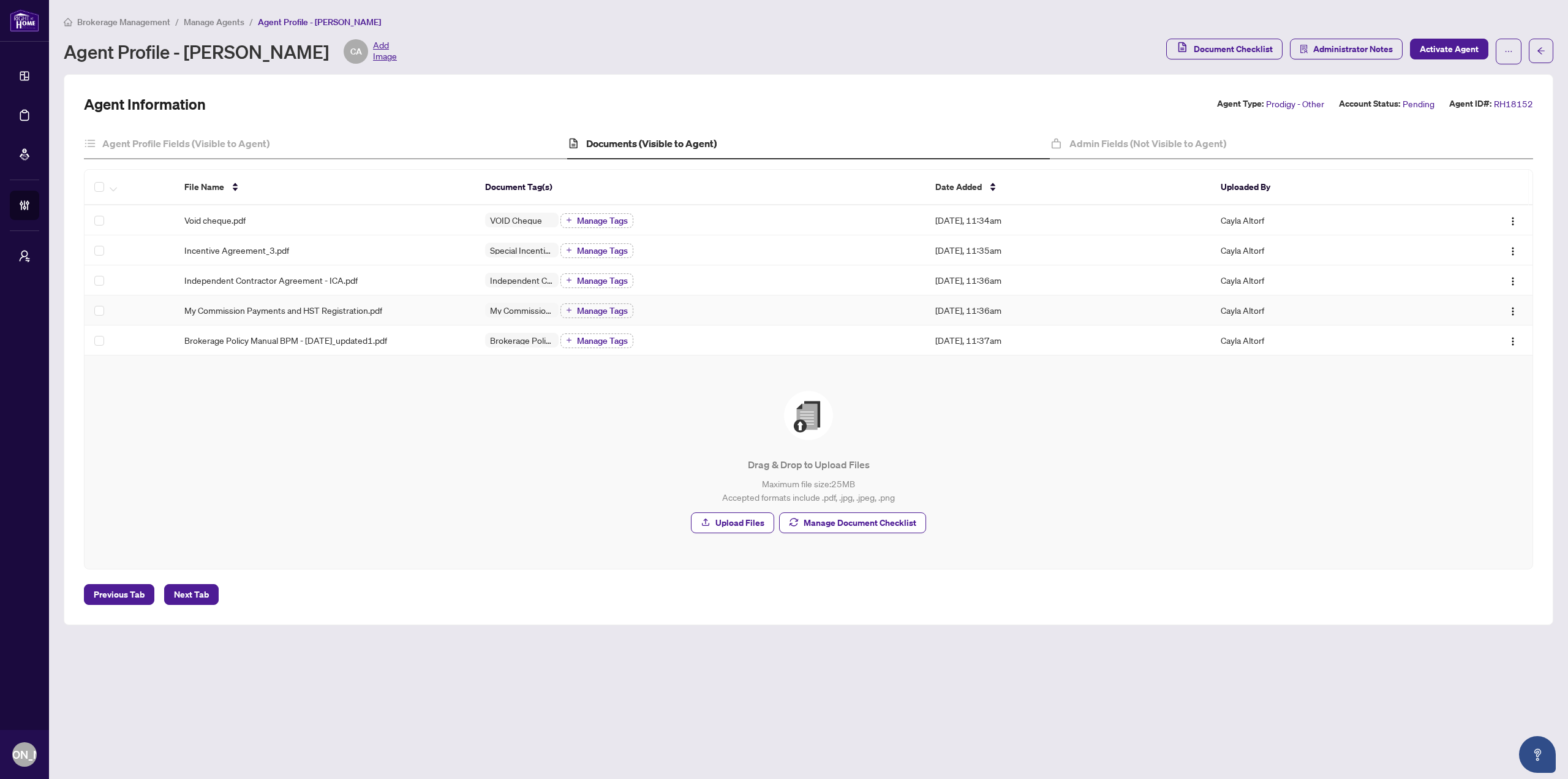
click at [408, 312] on div "My Commission Payments and HST Registration.pdf" at bounding box center [324, 310] width 280 height 13
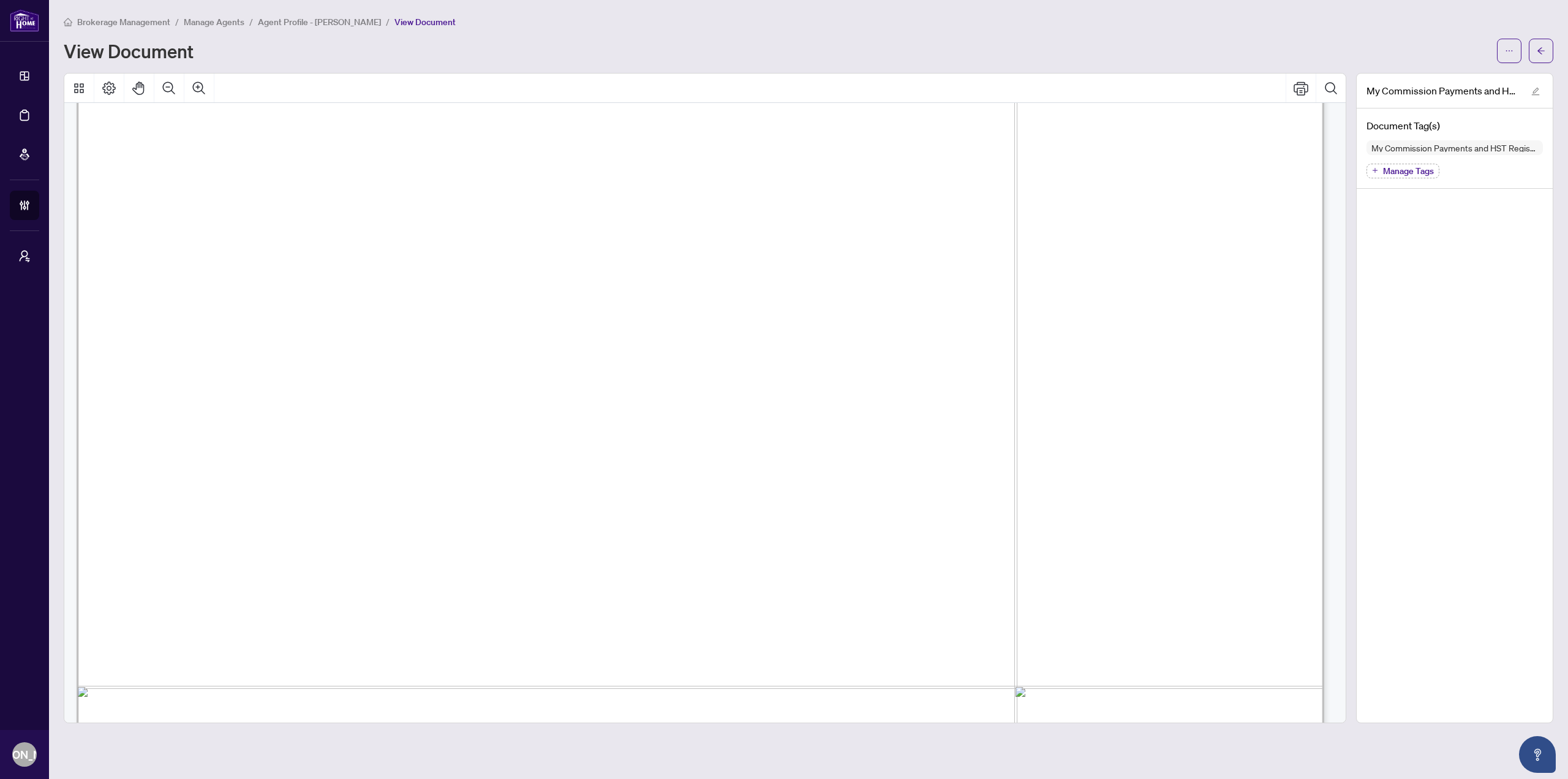
scroll to position [306, 0]
click at [1548, 42] on button "button" at bounding box center [1541, 50] width 24 height 24
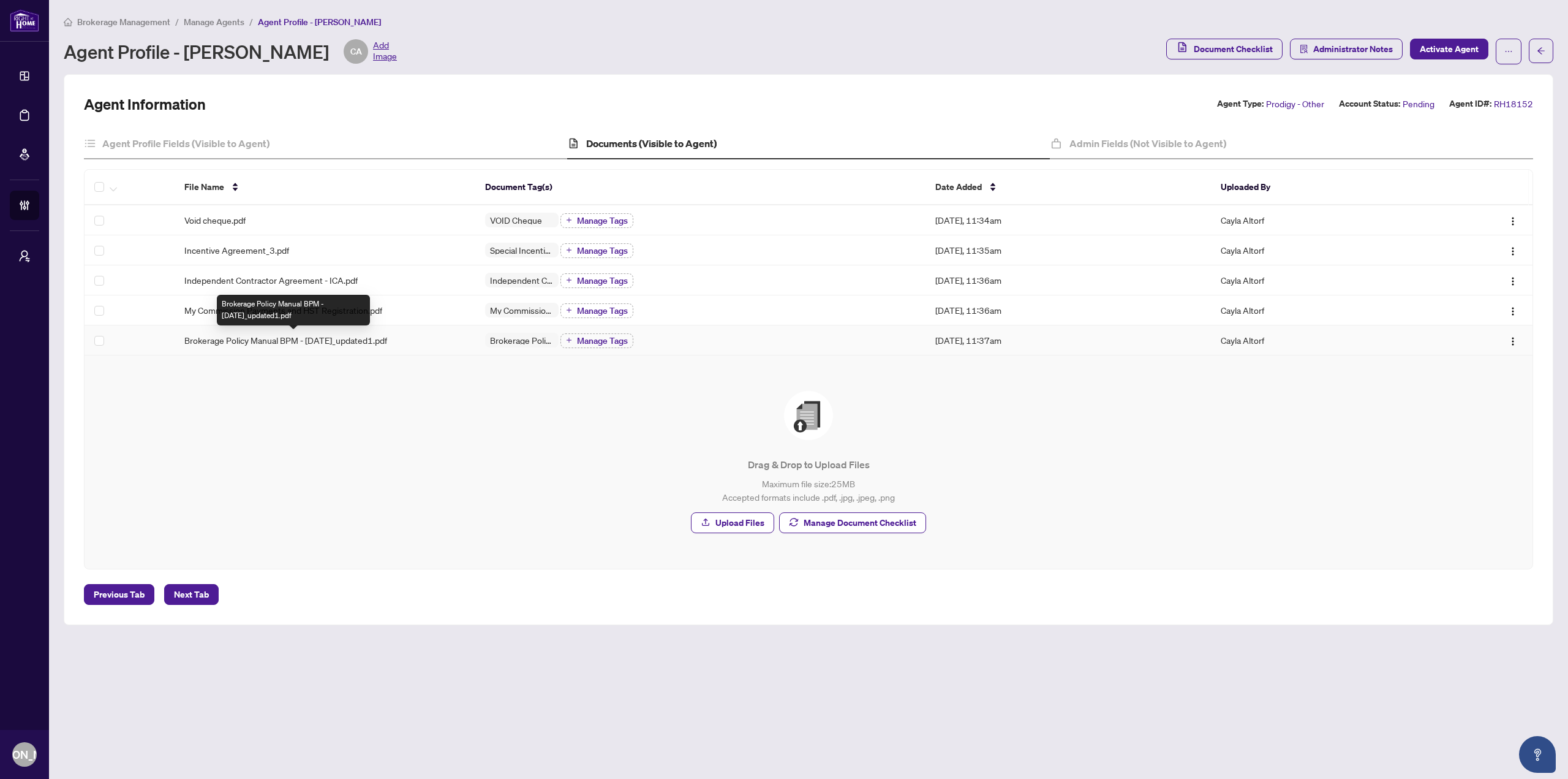
click at [383, 343] on span "Brokerage Policy Manual BPM - April 2025_updated1.pdf" at bounding box center [286, 340] width 203 height 13
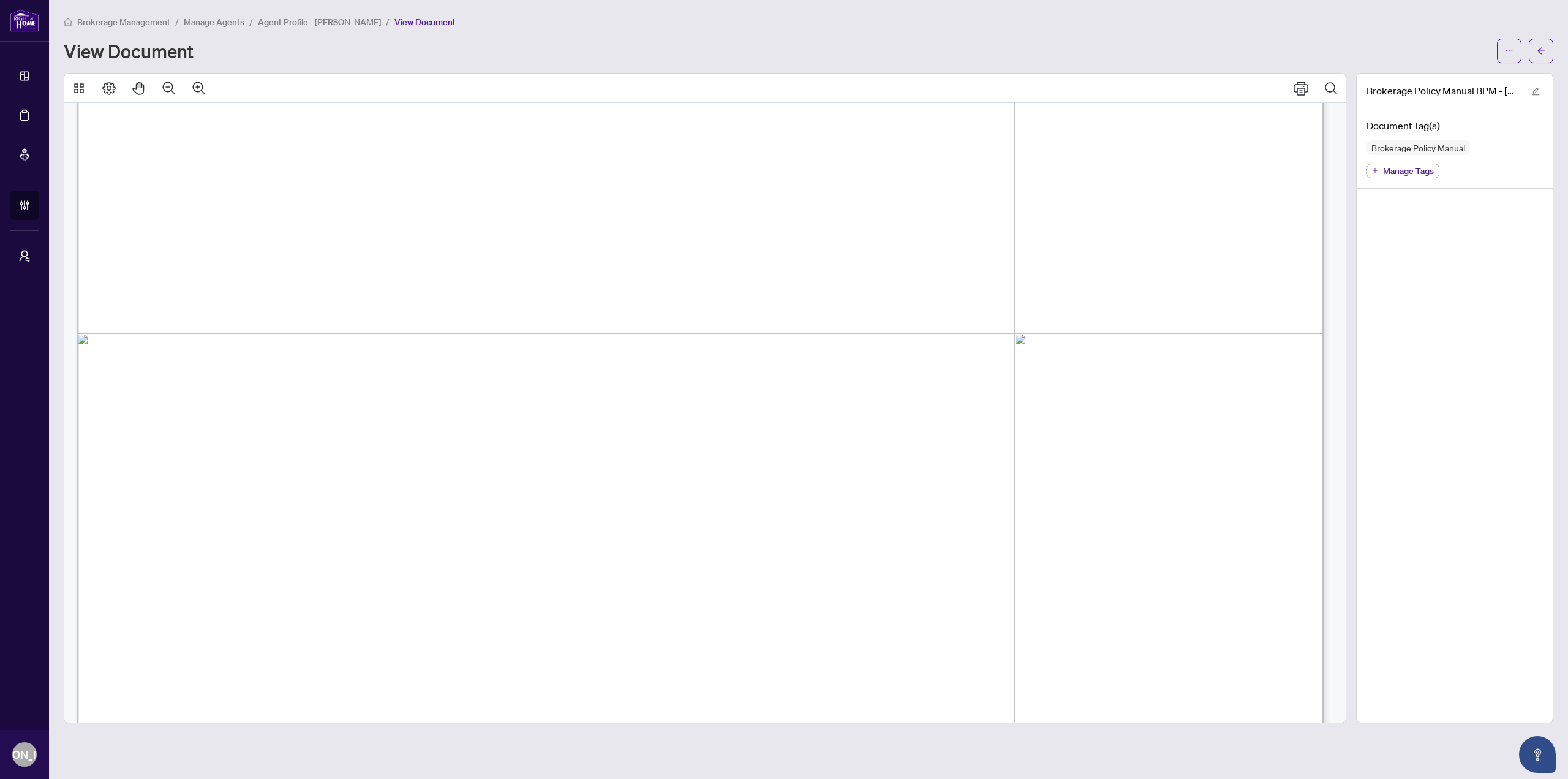
scroll to position [858, 0]
click at [1534, 46] on button "button" at bounding box center [1541, 50] width 24 height 24
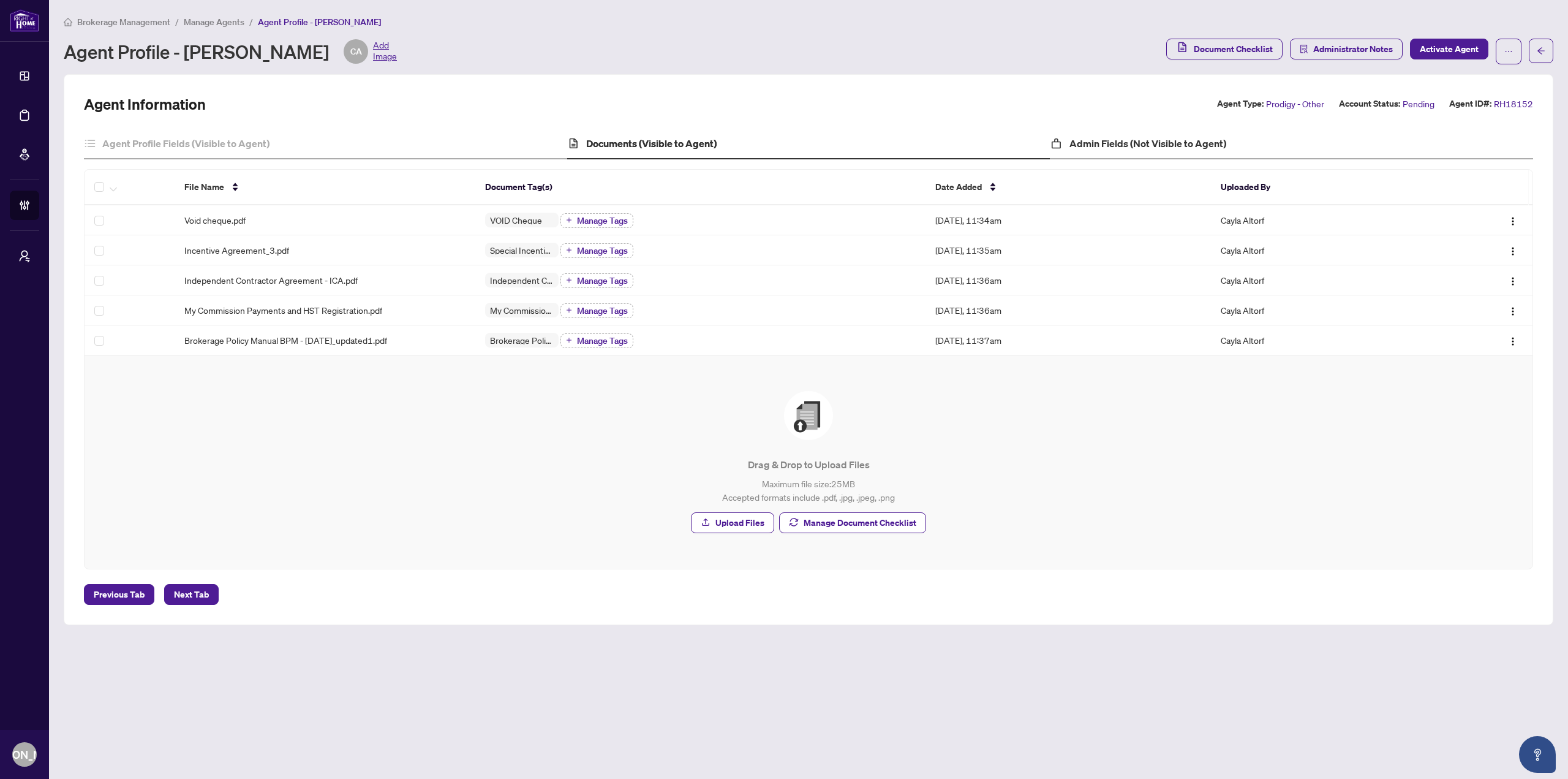
click at [1110, 134] on div "Admin Fields (Not Visible to Agent)" at bounding box center [1291, 144] width 483 height 31
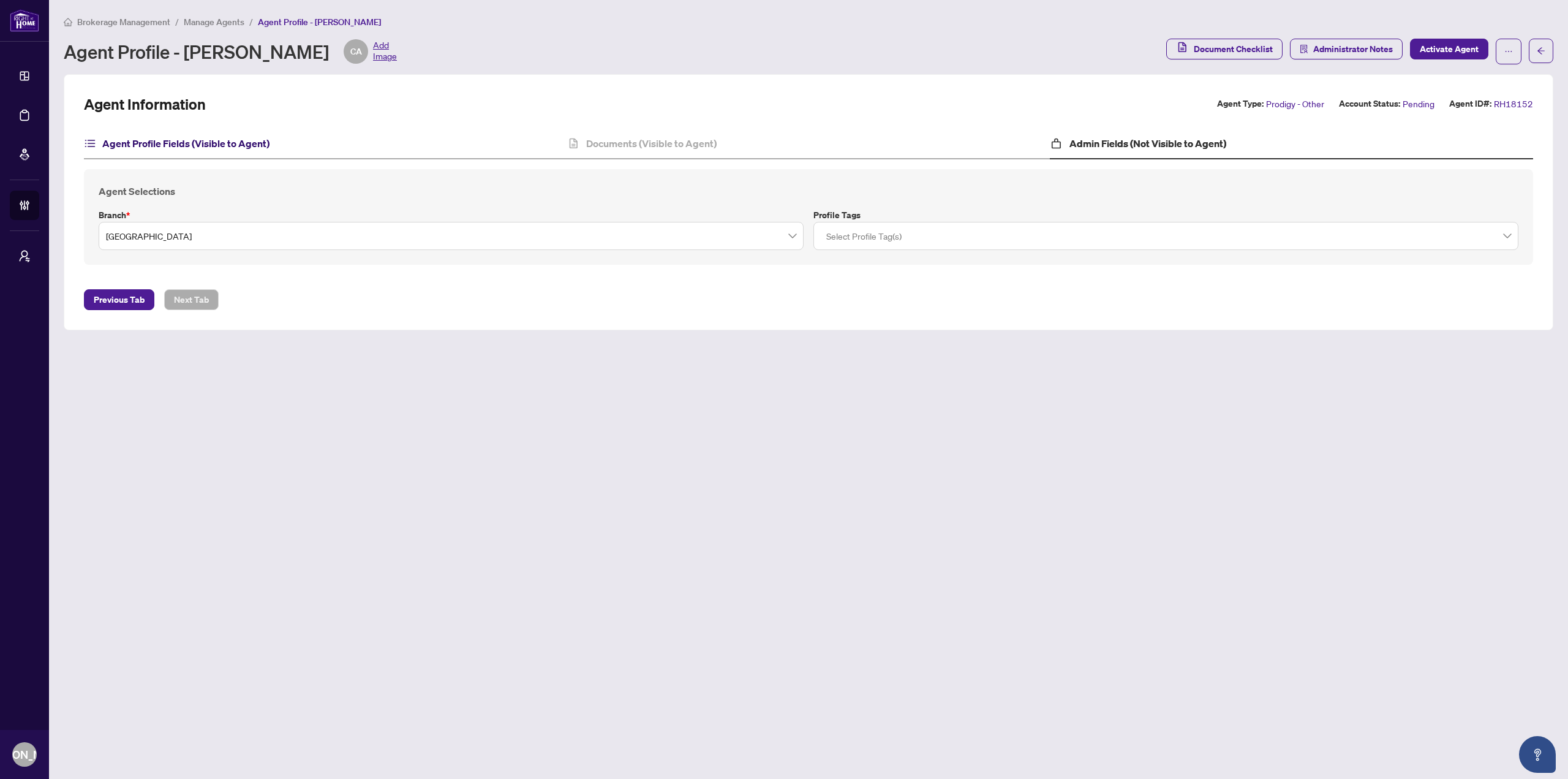
click at [261, 138] on h4 "Agent Profile Fields (Visible to Agent)" at bounding box center [185, 143] width 167 height 15
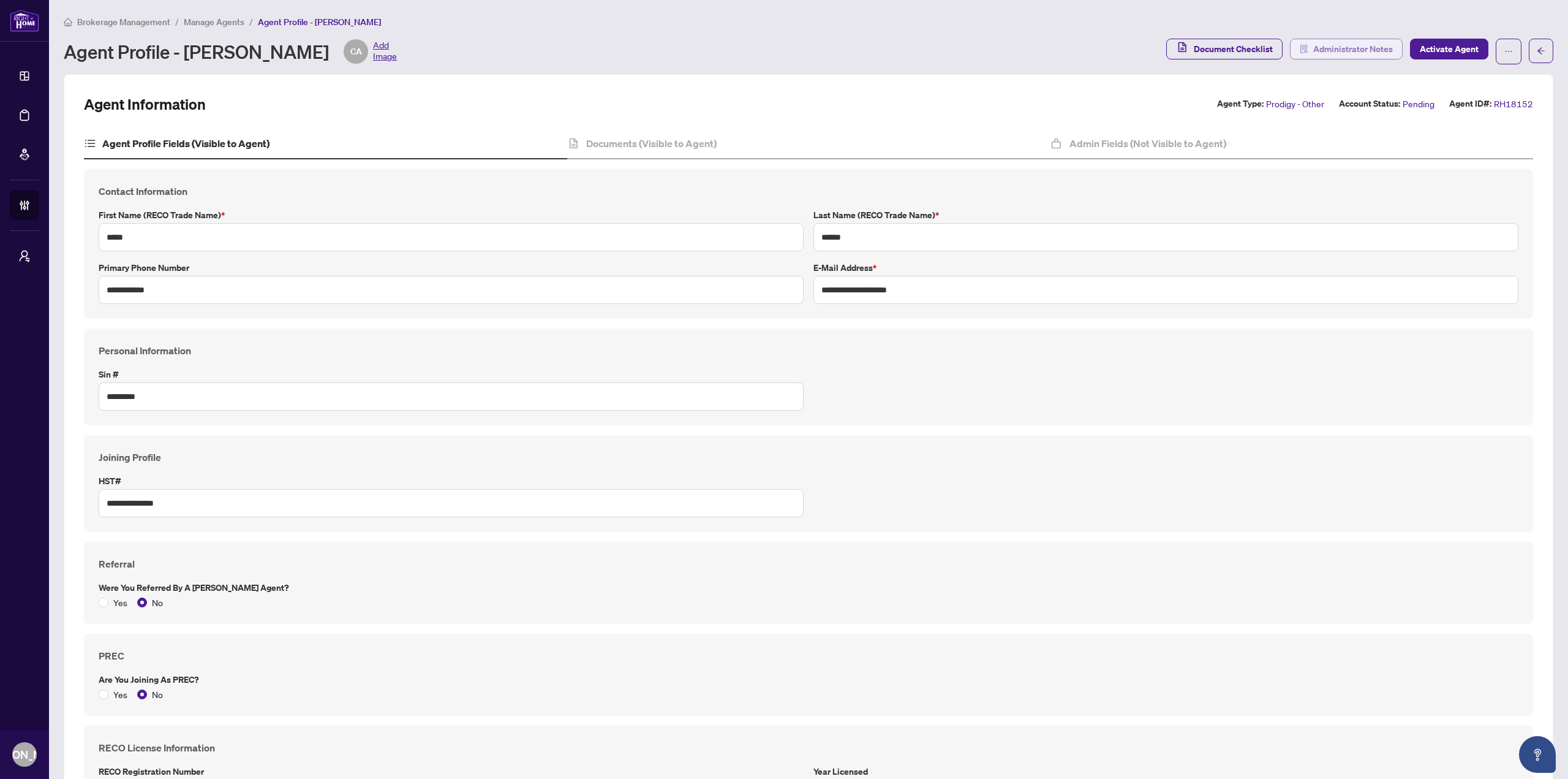
click at [1341, 42] on span "Administrator Notes" at bounding box center [1353, 49] width 80 height 20
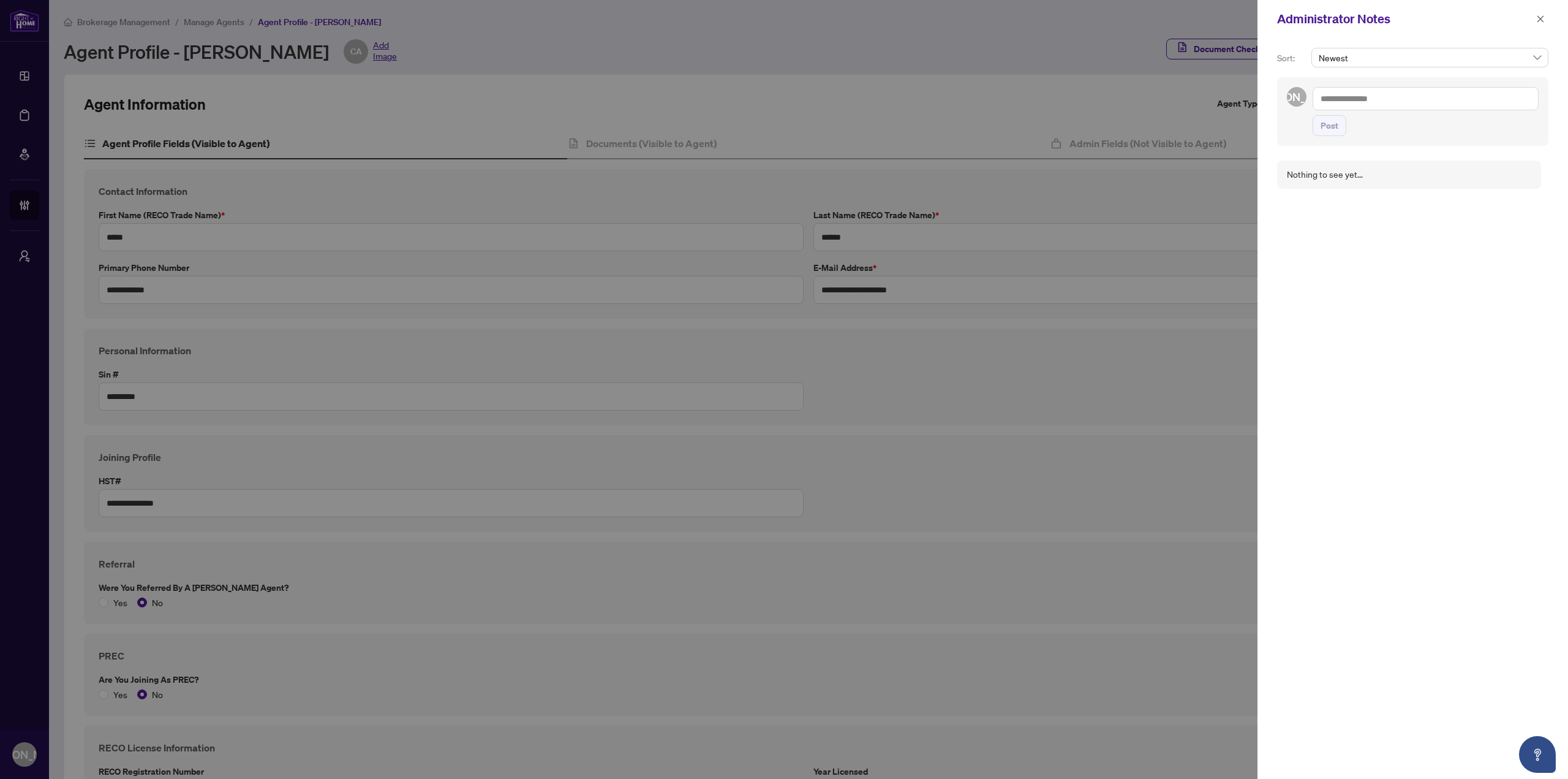
click at [1380, 105] on textarea at bounding box center [1426, 99] width 226 height 23
click at [1384, 108] on textarea at bounding box center [1426, 99] width 226 height 23
click at [1384, 106] on textarea at bounding box center [1426, 99] width 226 height 23
click at [1383, 112] on span "Burli ngton Administrator" at bounding box center [1392, 107] width 94 height 11
paste textarea "**********"
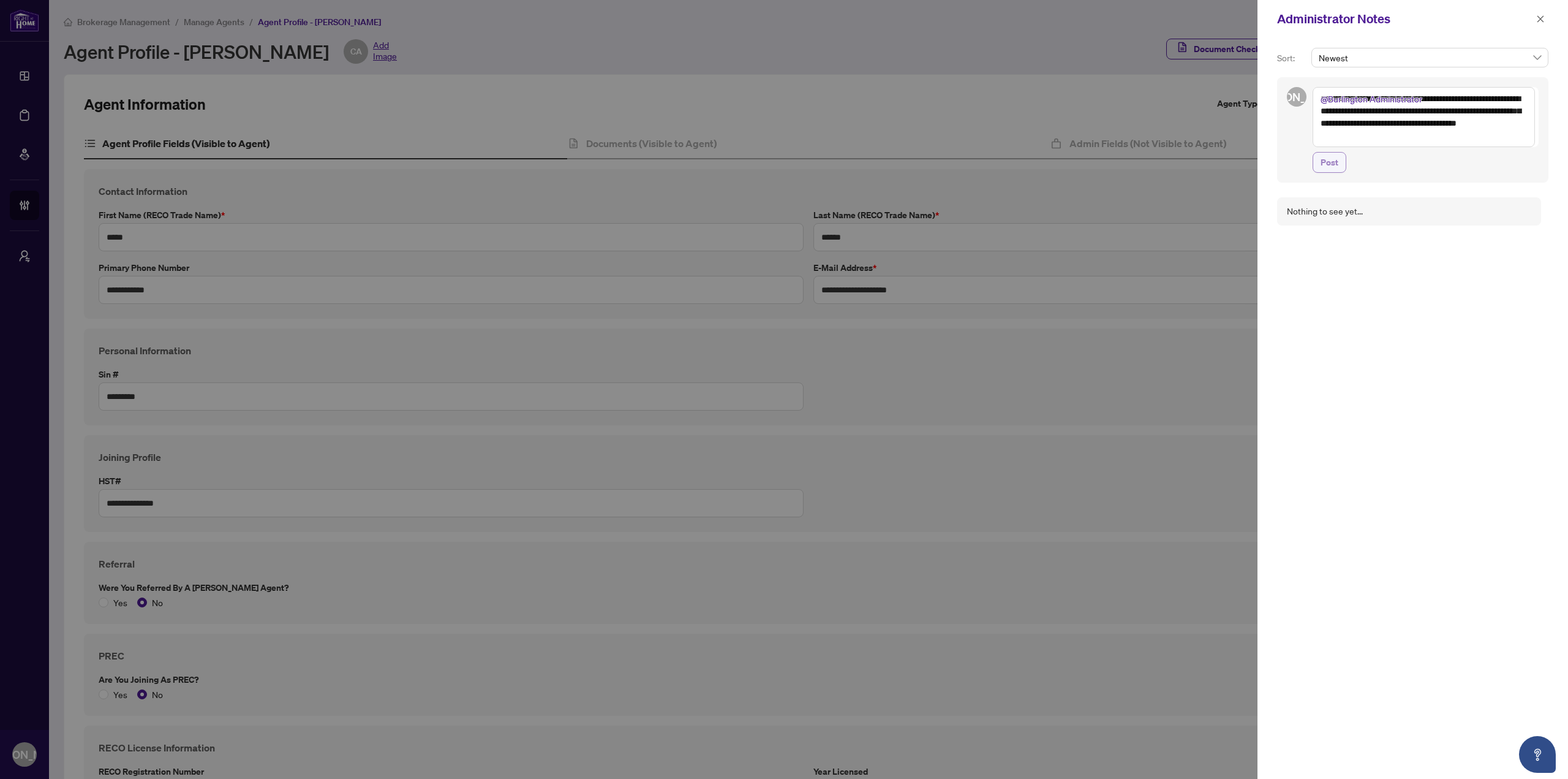
type textarea "**********"
click at [1329, 167] on span "Post" at bounding box center [1328, 162] width 17 height 20
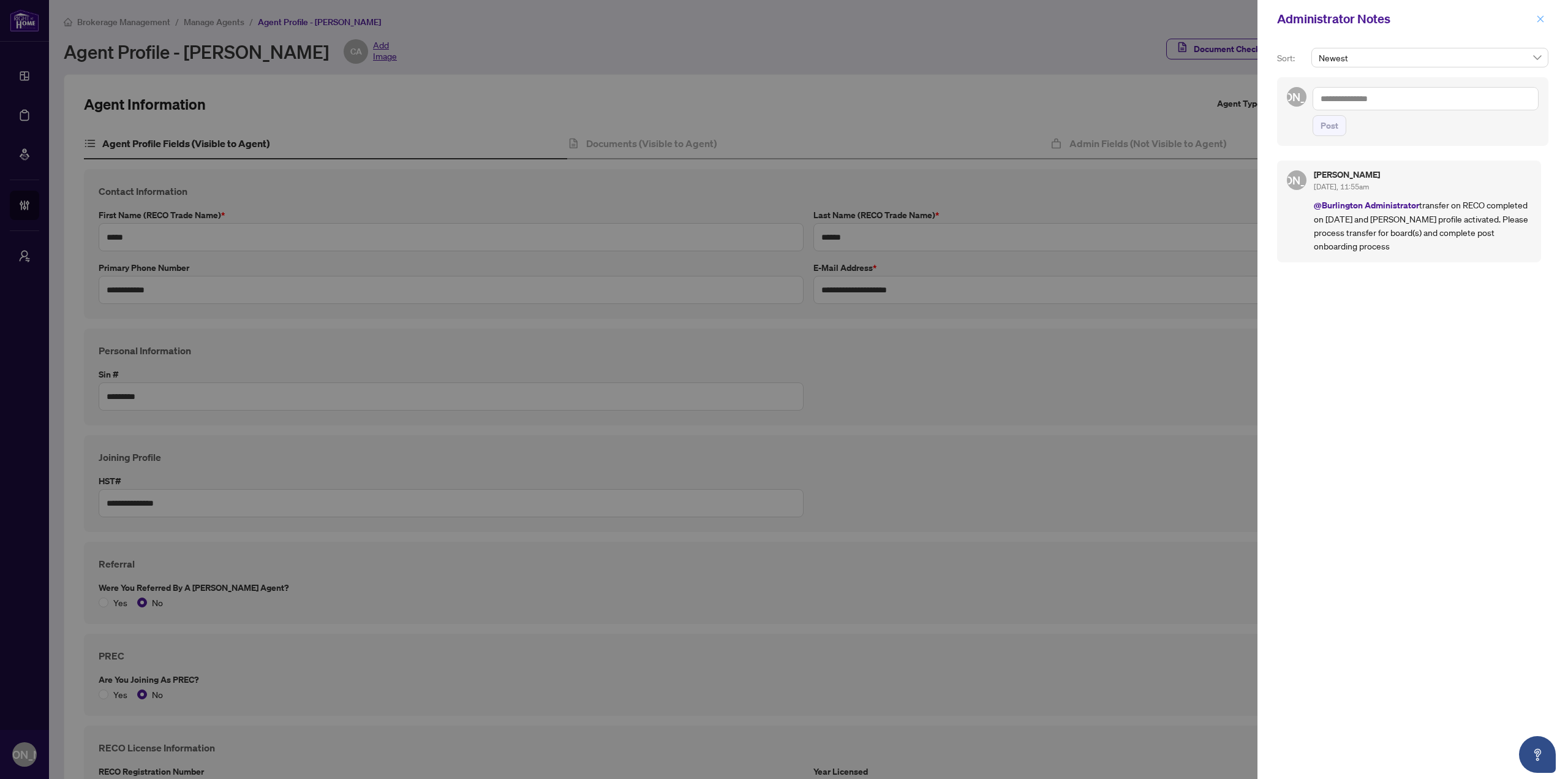
click at [1535, 15] on button "button" at bounding box center [1540, 19] width 16 height 15
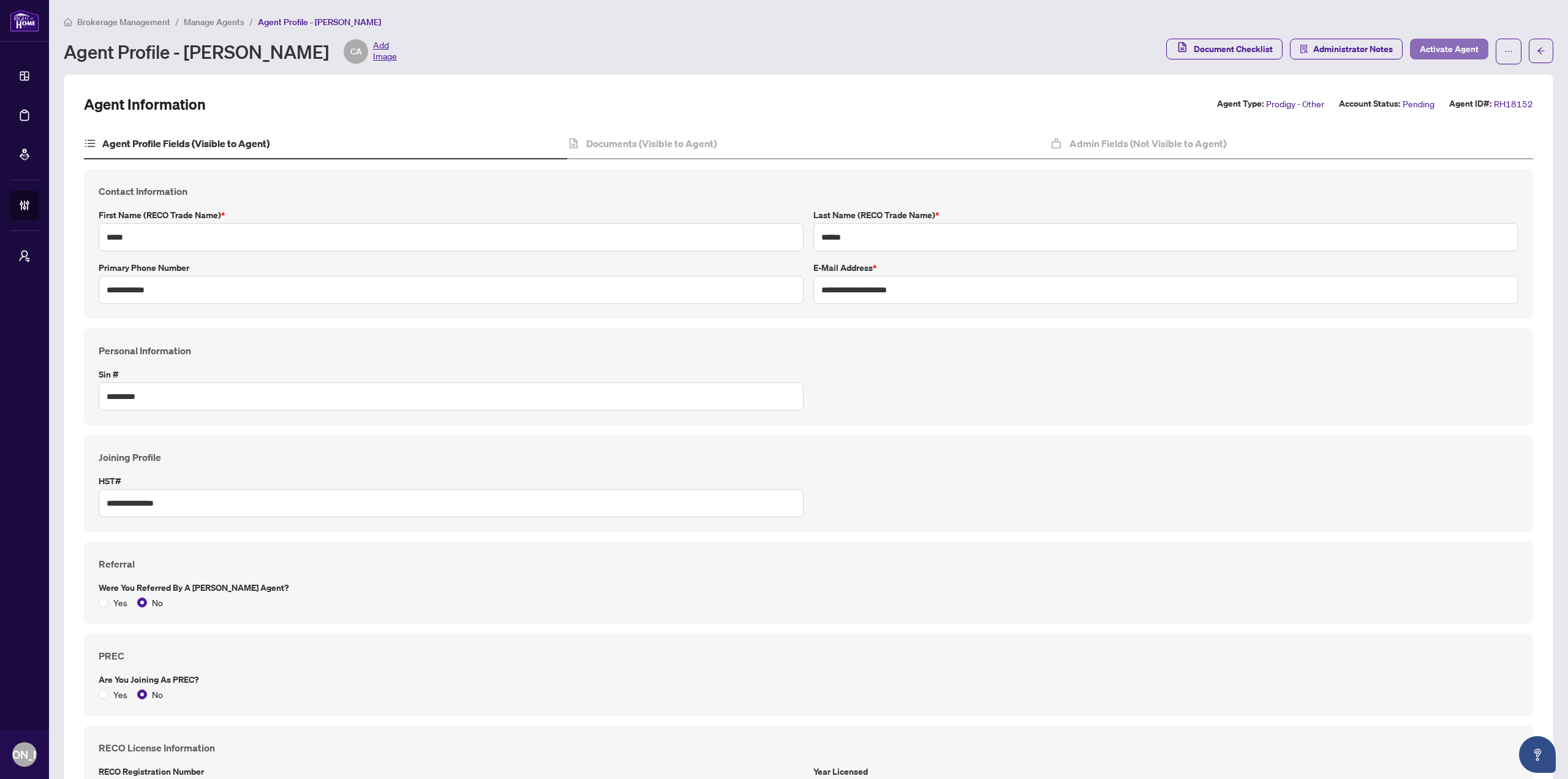
click at [1432, 49] on span "Activate Agent" at bounding box center [1449, 49] width 59 height 20
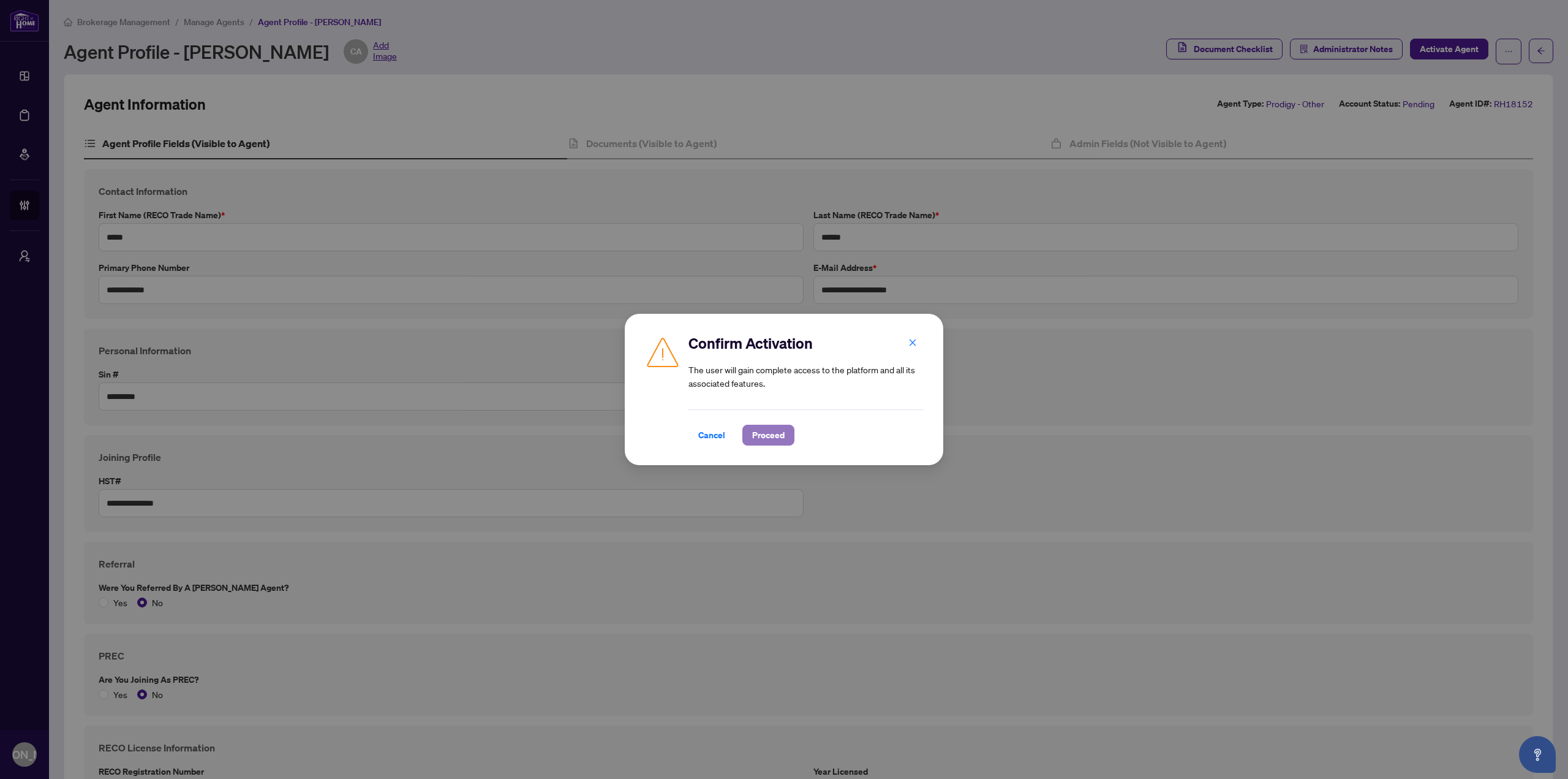
click at [785, 424] on button "Proceed" at bounding box center [768, 434] width 52 height 21
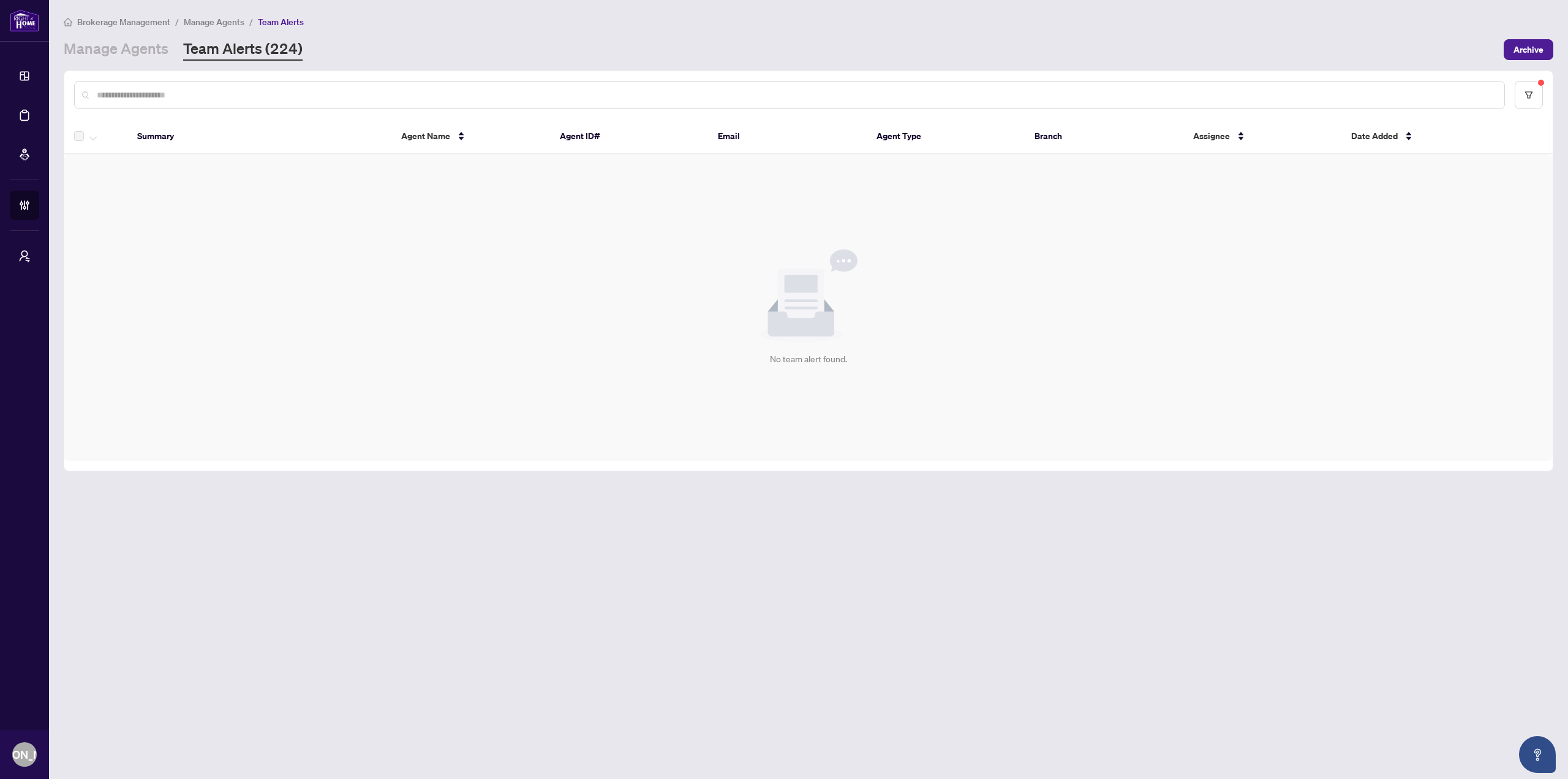
click at [545, 269] on div "No team alert found." at bounding box center [808, 308] width 1488 height 306
